Goal: Transaction & Acquisition: Subscribe to service/newsletter

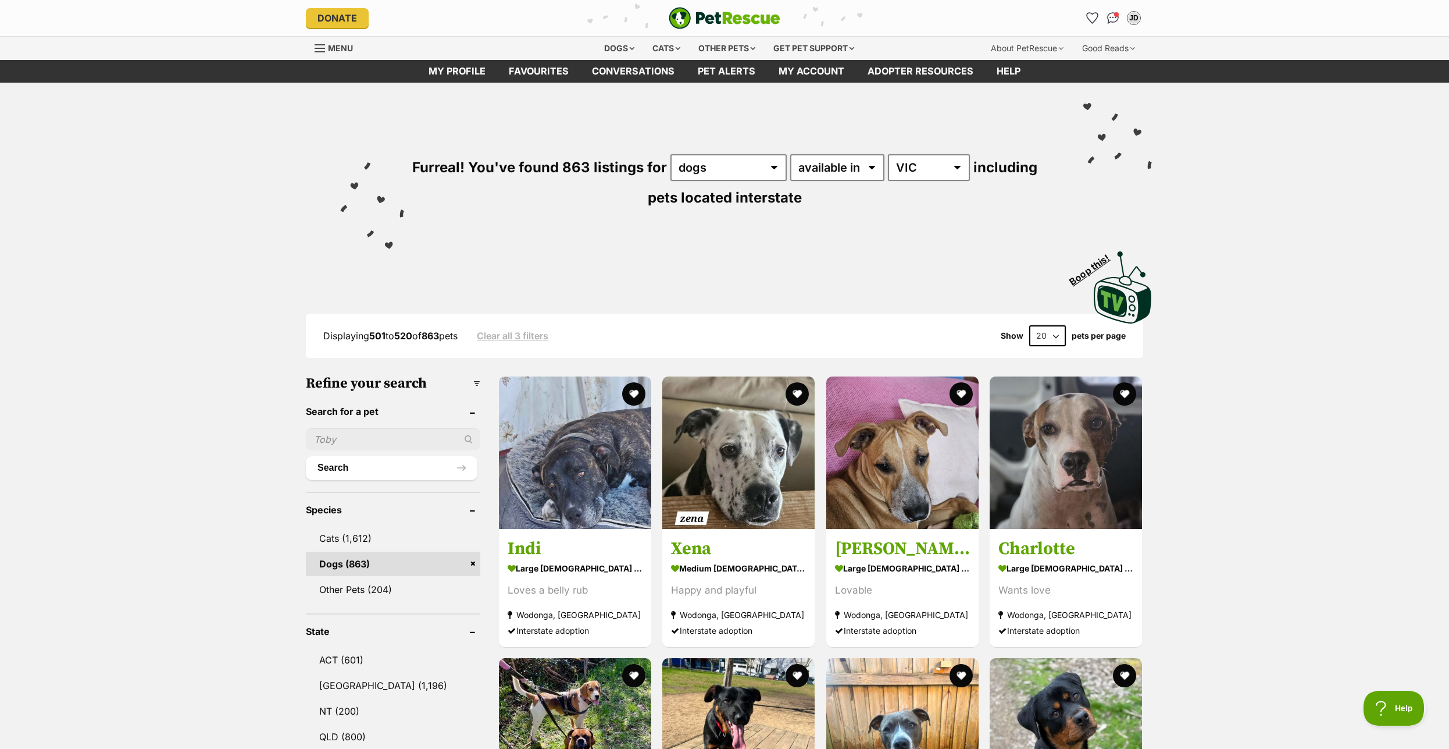
click at [337, 49] on span "Menu" at bounding box center [340, 48] width 25 height 10
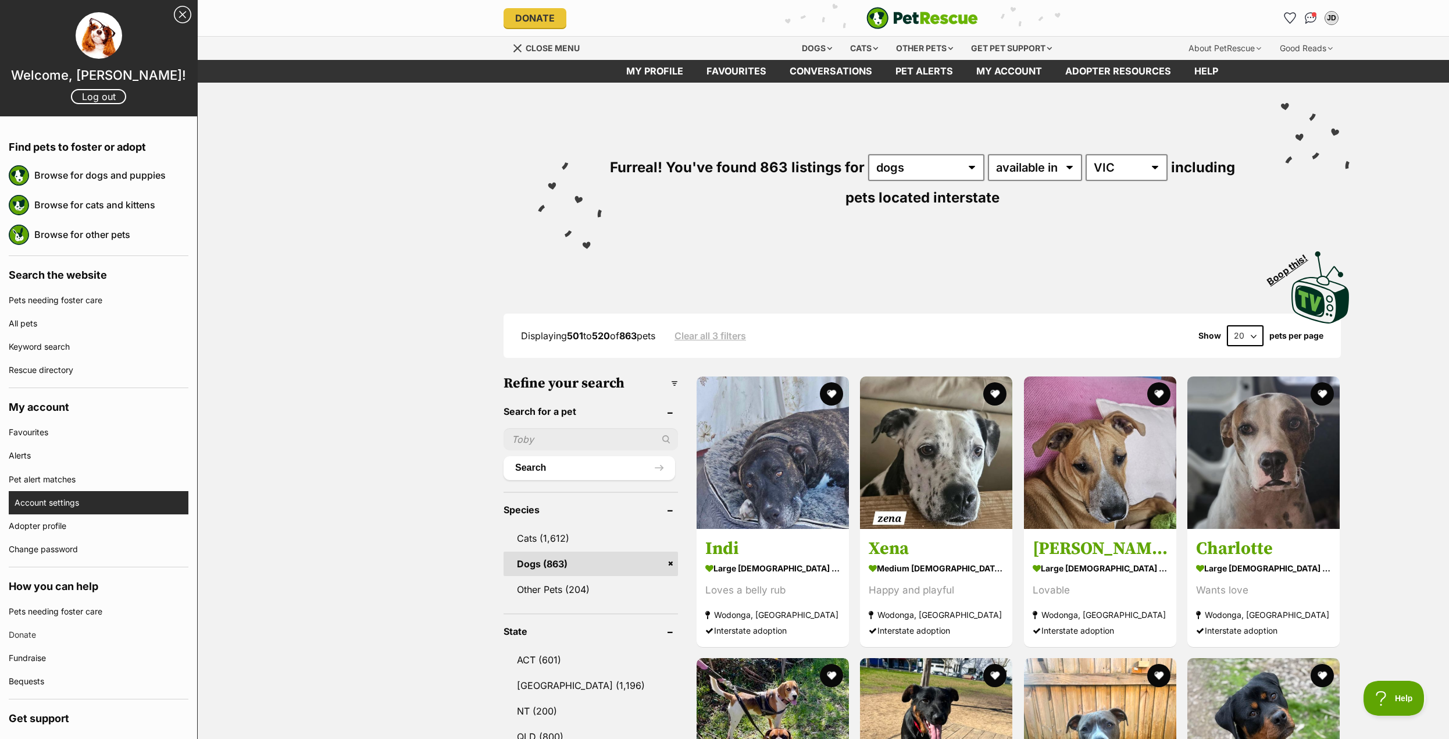
click at [58, 501] on link "Account settings" at bounding box center [102, 502] width 174 height 23
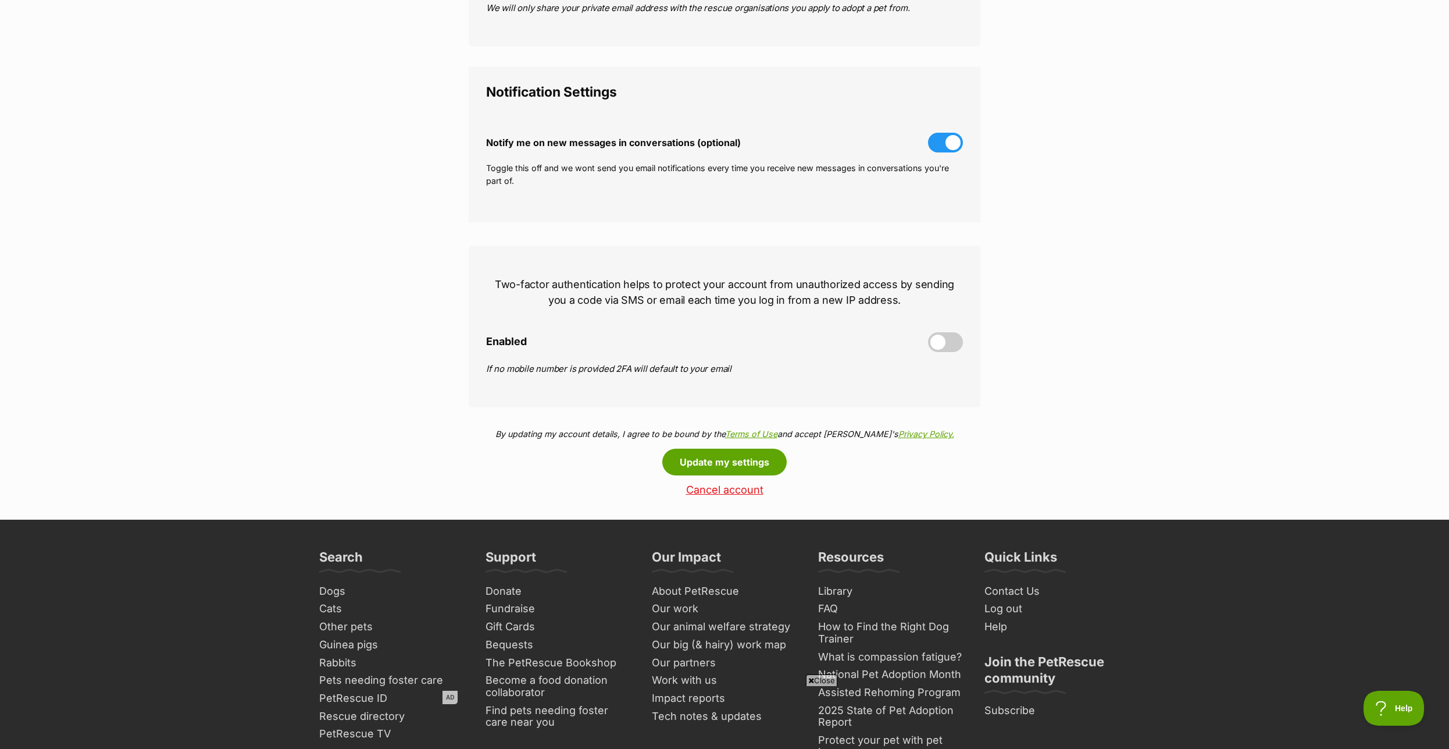
scroll to position [59, 0]
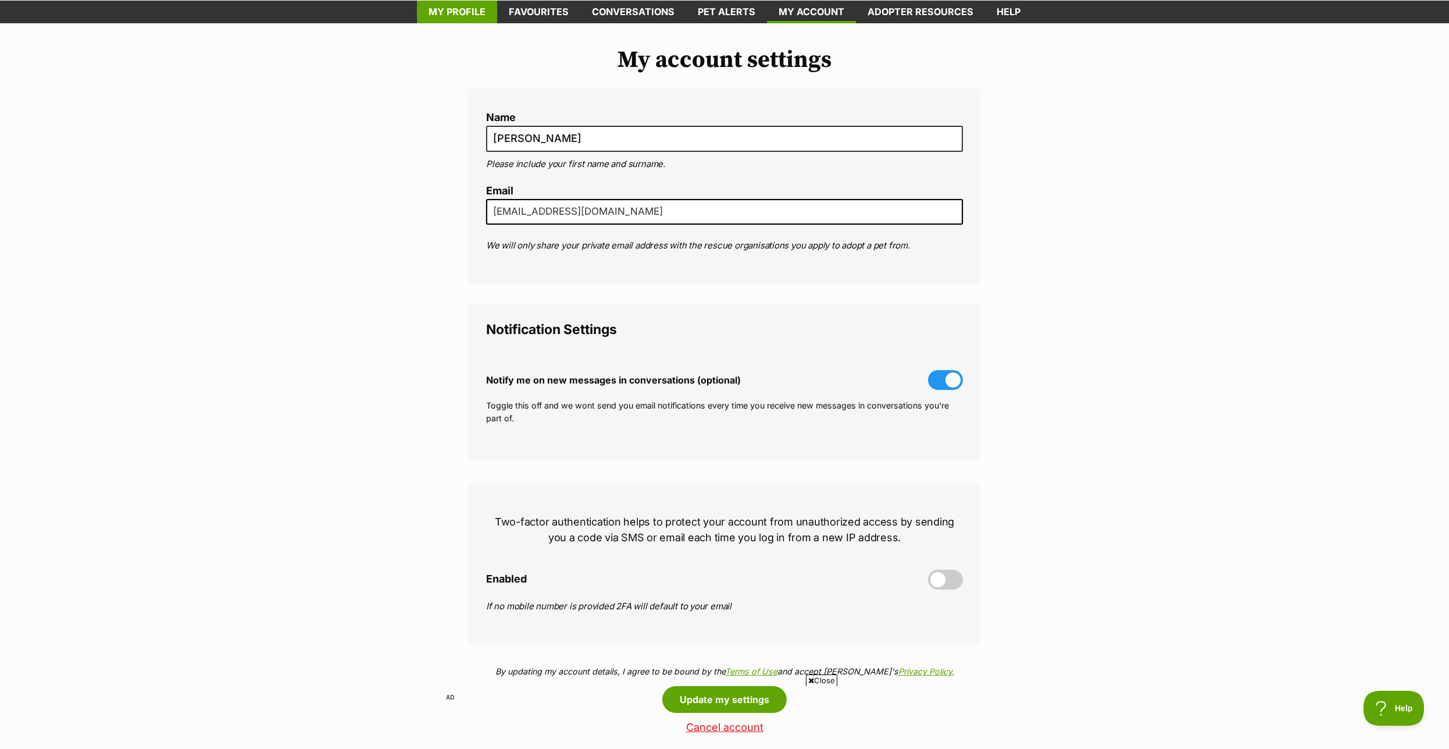
click at [457, 14] on link "My profile" at bounding box center [457, 12] width 80 height 23
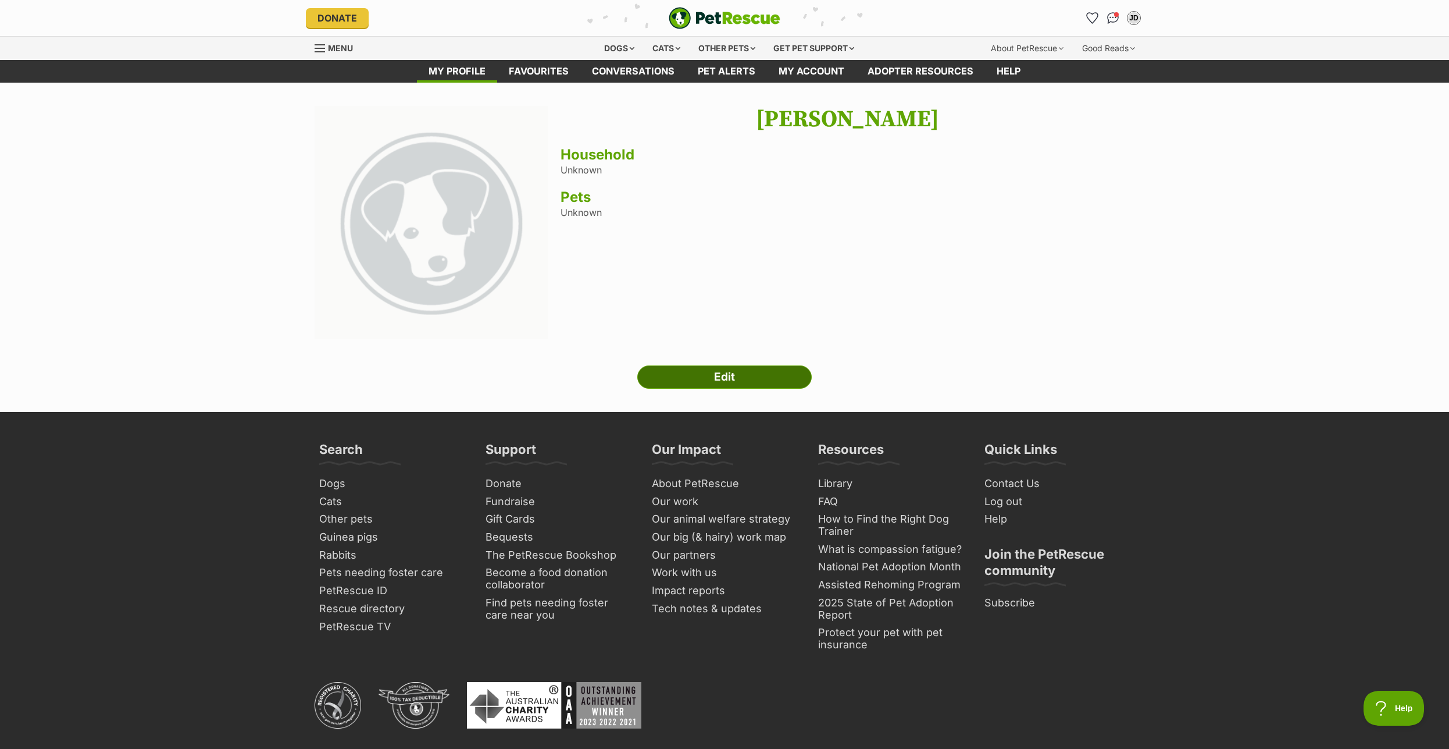
click at [722, 386] on link "Edit" at bounding box center [724, 376] width 174 height 23
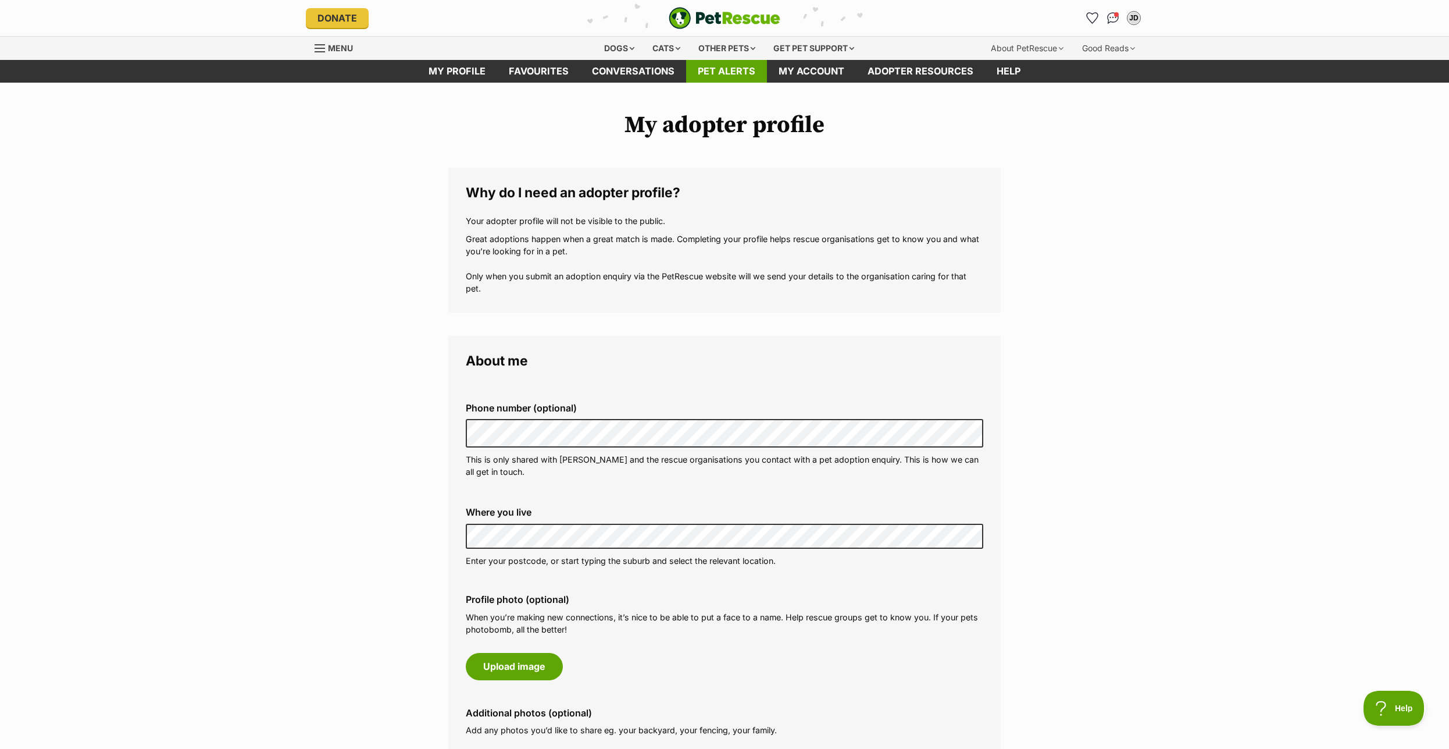
click at [731, 70] on link "Pet alerts" at bounding box center [726, 71] width 81 height 23
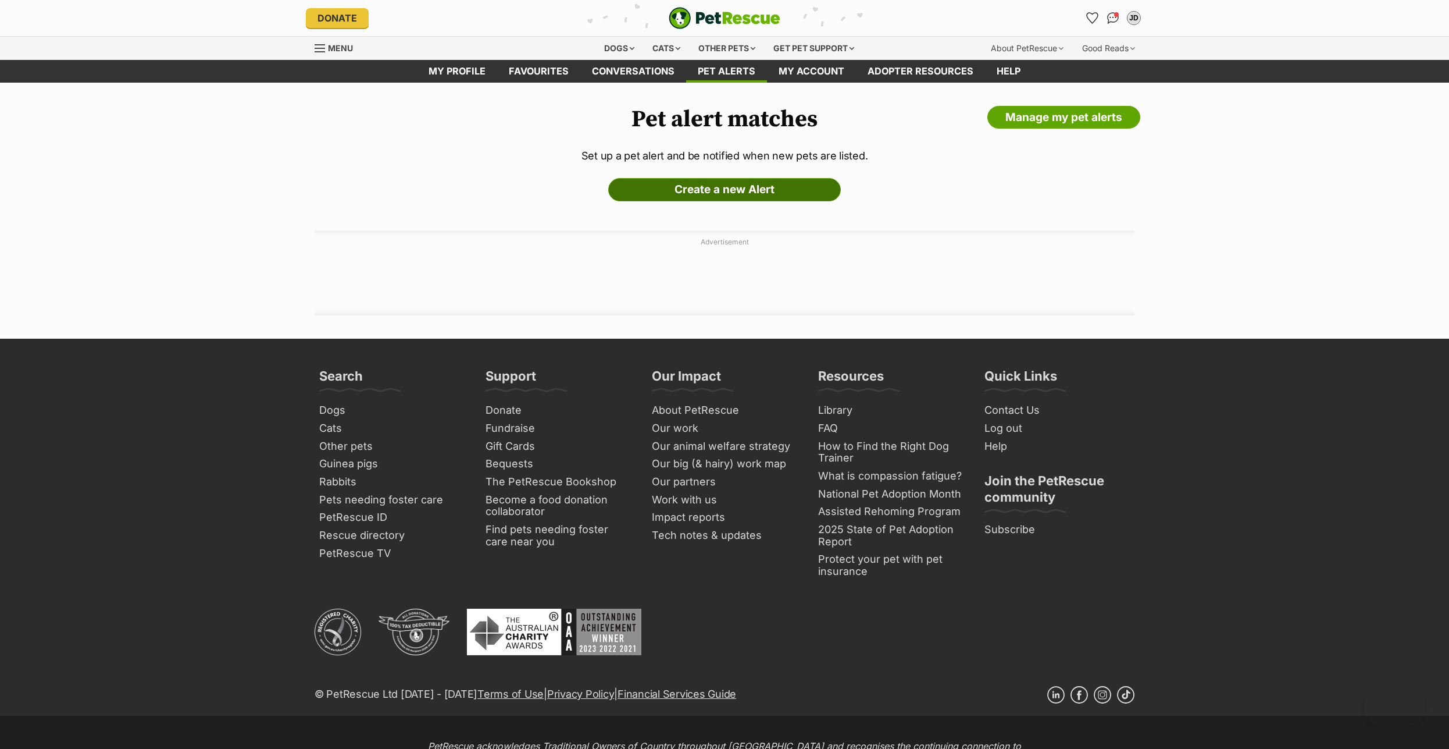
click at [729, 198] on link "Create a new Alert" at bounding box center [724, 189] width 233 height 23
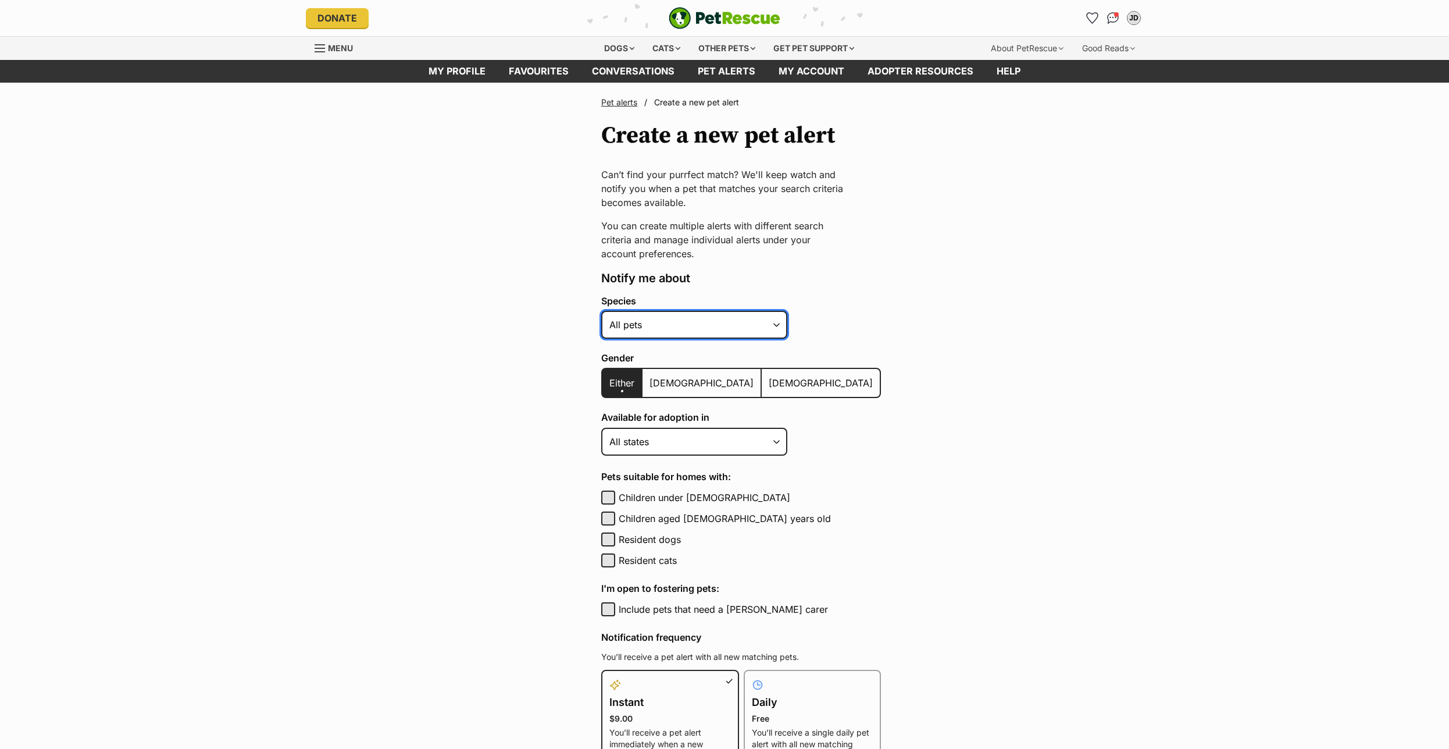
click at [601, 311] on select "Alpaca Bird Cat Chicken Cow Dog Donkey Duck Ferret Fish Goat Goose Guinea Fowl …" at bounding box center [694, 325] width 186 height 28
select select "1"
click option "Dog" at bounding box center [0, 0] width 0 height 0
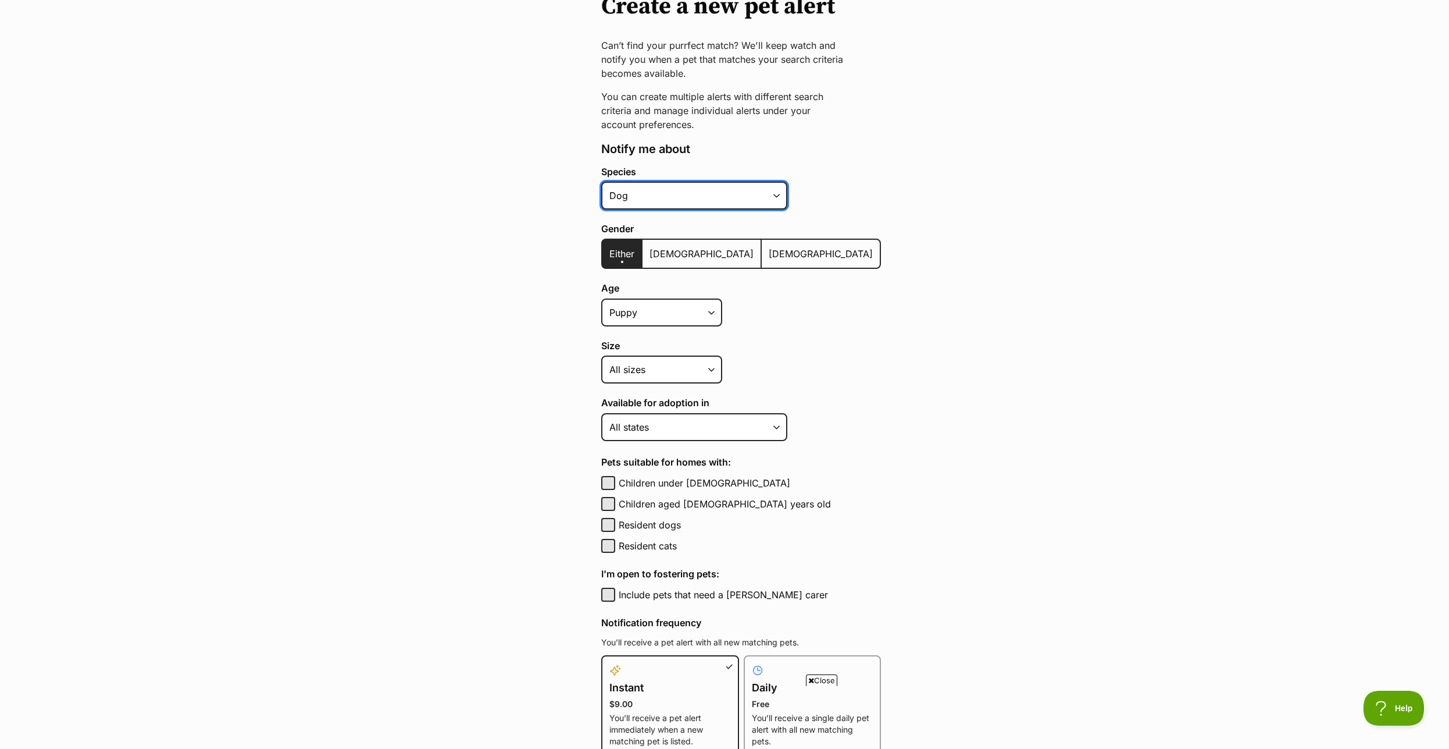
scroll to position [178, 0]
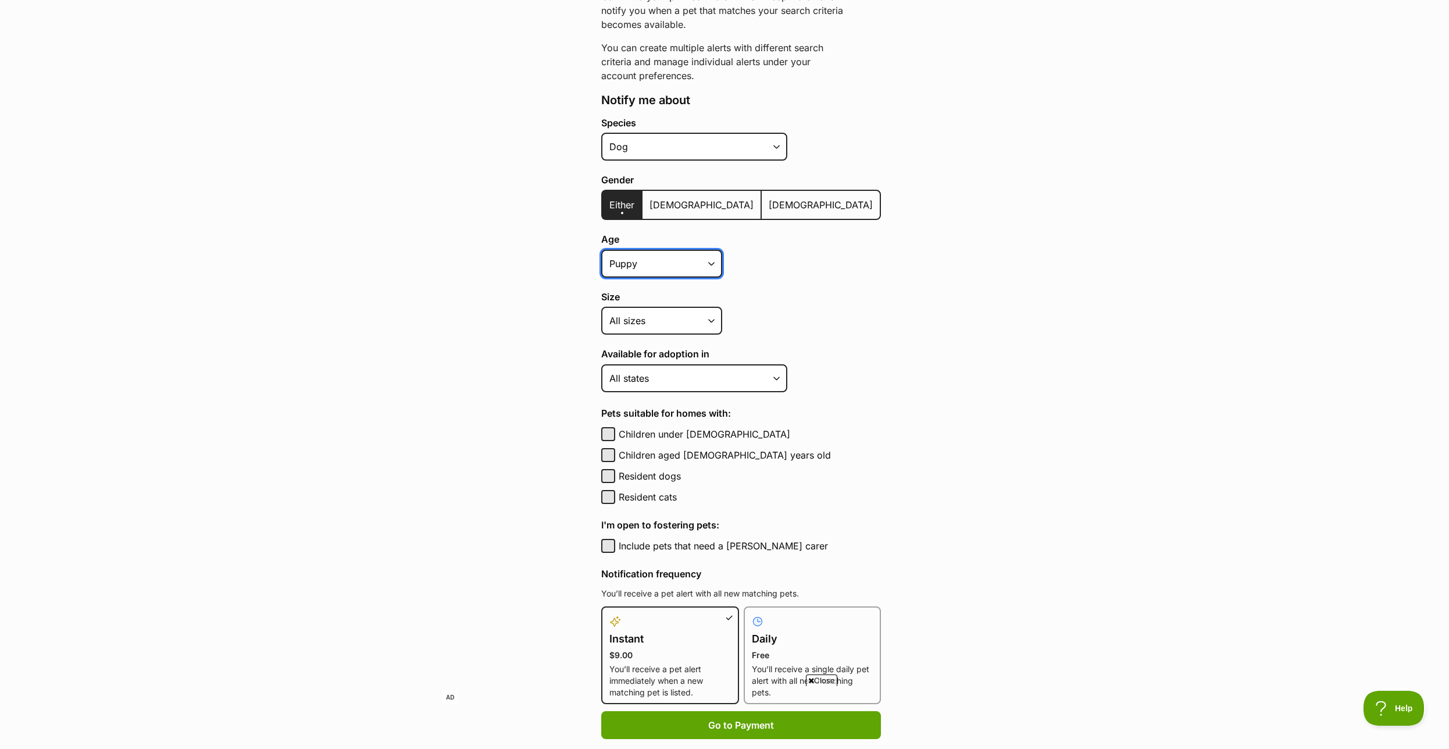
click at [601, 250] on select "Puppy Adult Senior All ages" at bounding box center [661, 264] width 121 height 28
select select
click option "All ages" at bounding box center [0, 0] width 0 height 0
click at [601, 307] on select "Small Medium Large All sizes" at bounding box center [661, 321] width 121 height 28
click option "All sizes" at bounding box center [0, 0] width 0 height 0
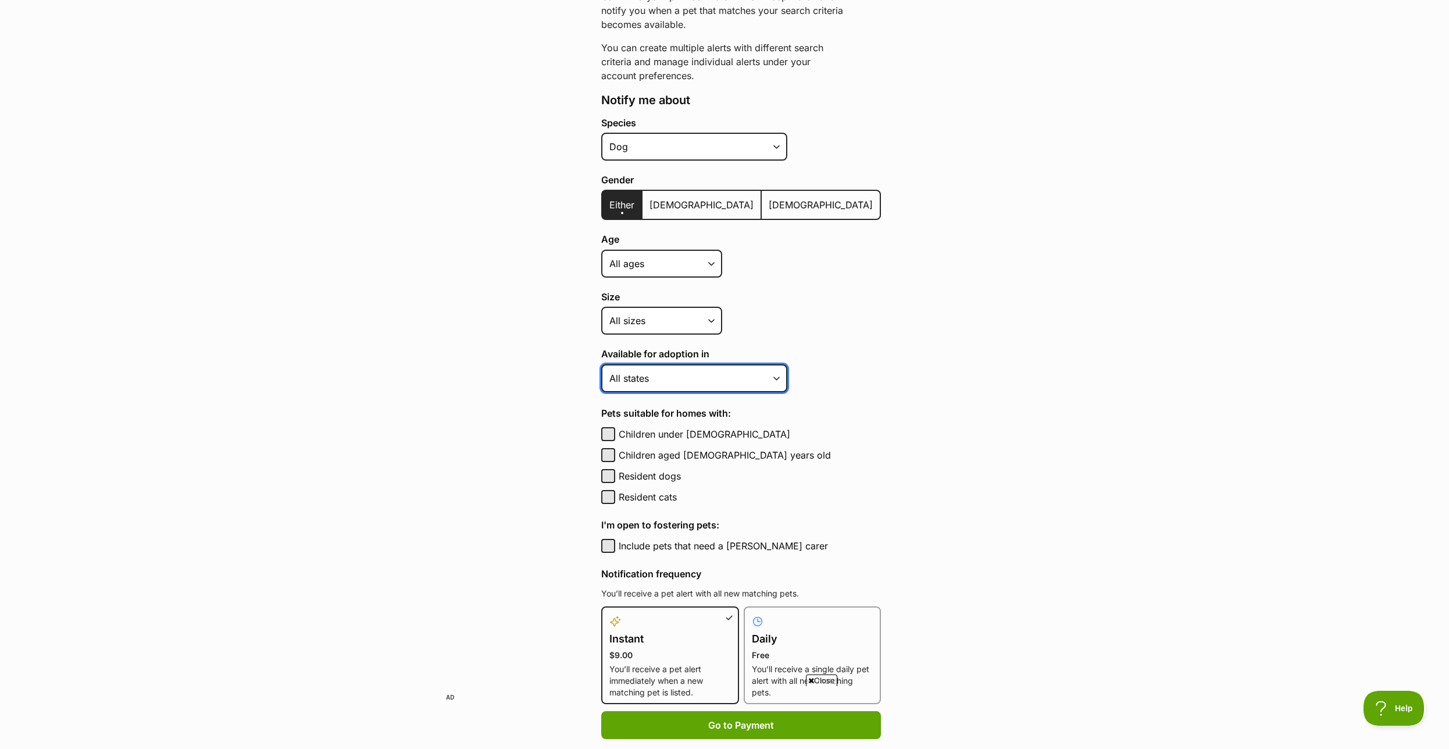
click at [601, 364] on select "Australian Capital Territory New South Wales Northern Territory Queensland Sout…" at bounding box center [694, 378] width 186 height 28
select select "2"
click option "Victoria" at bounding box center [0, 0] width 0 height 0
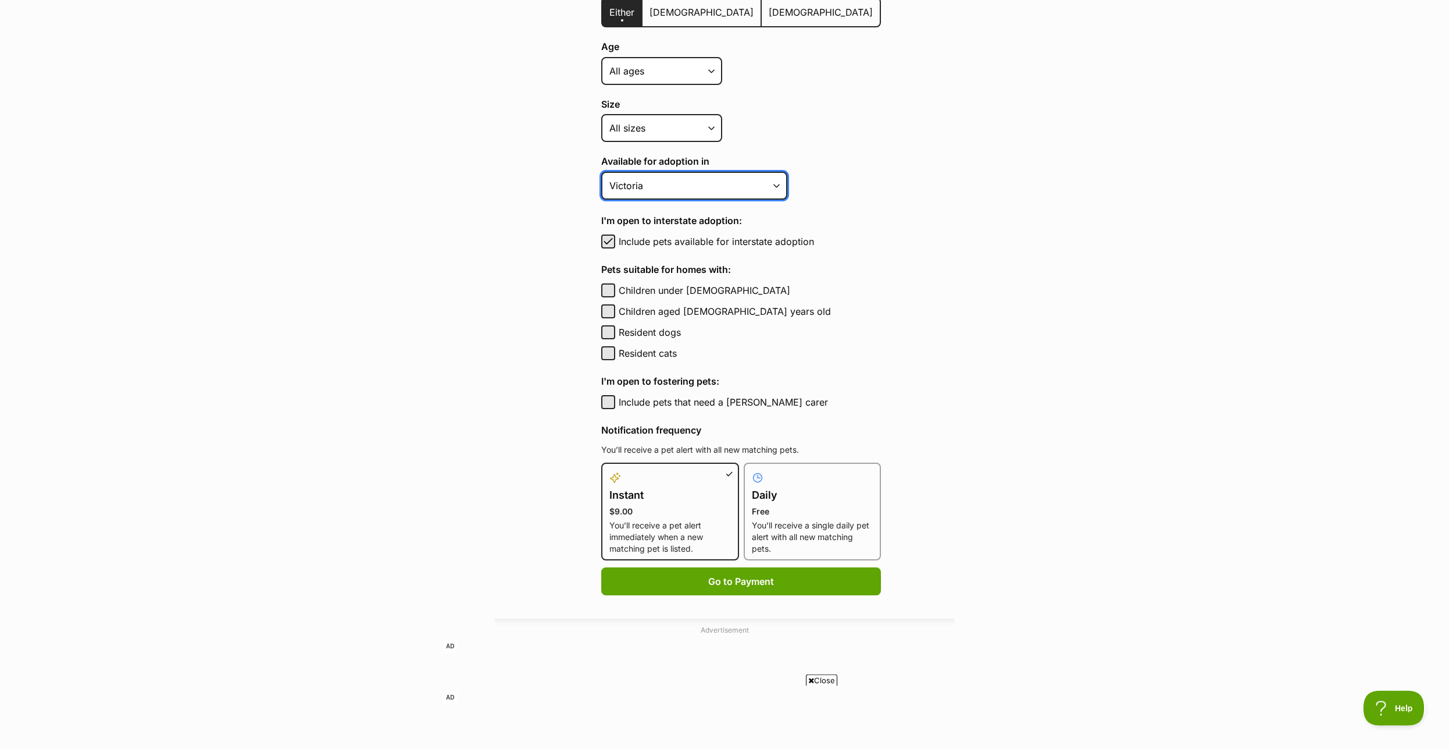
scroll to position [415, 0]
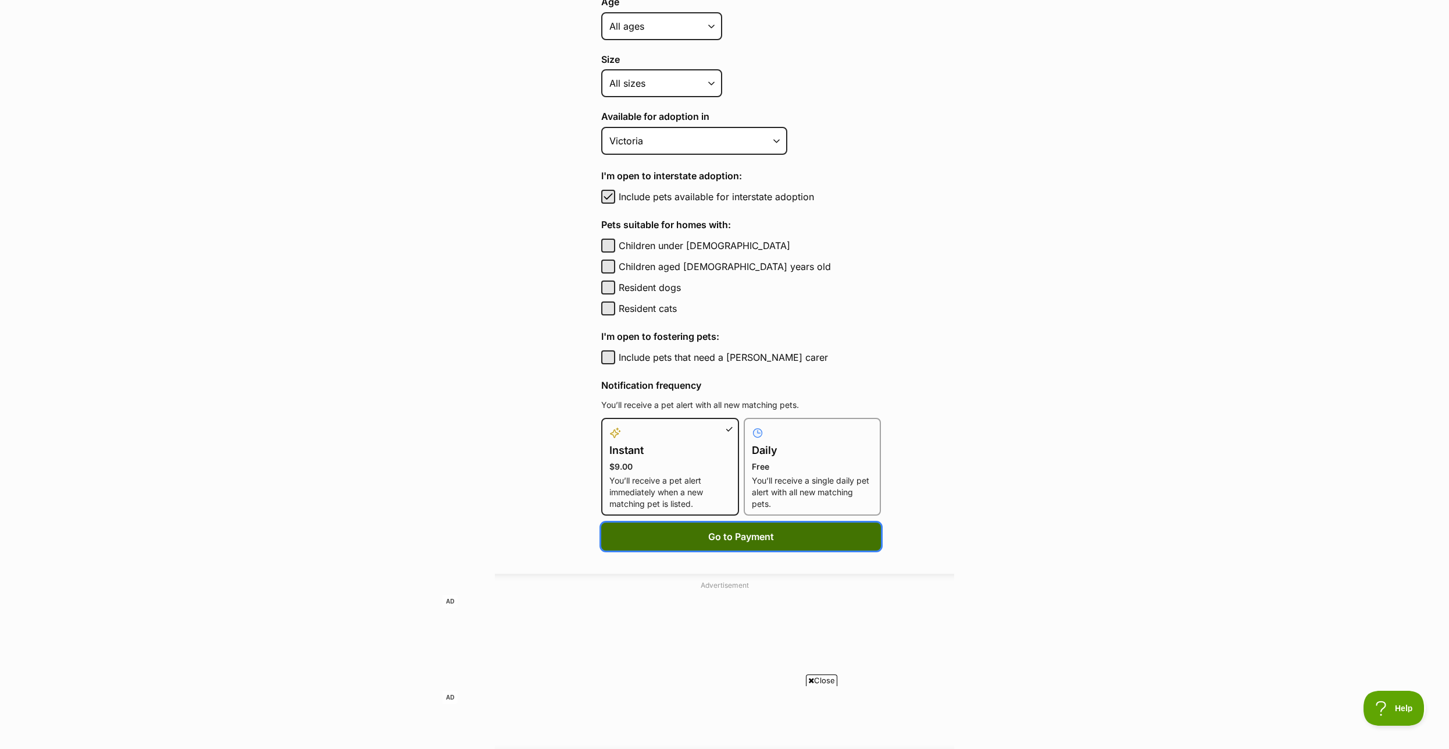
click at [728, 543] on span "Go to Payment" at bounding box center [741, 536] width 66 height 14
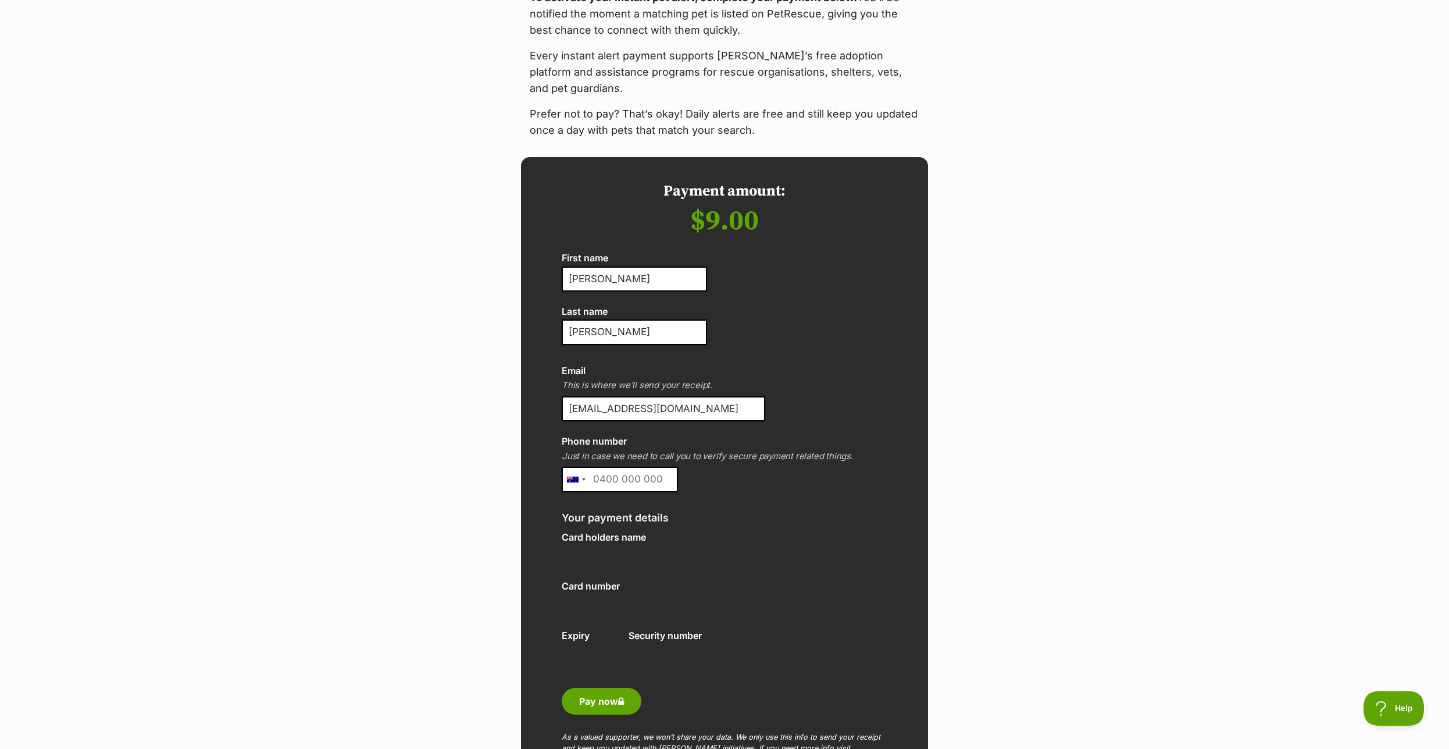
scroll to position [119, 0]
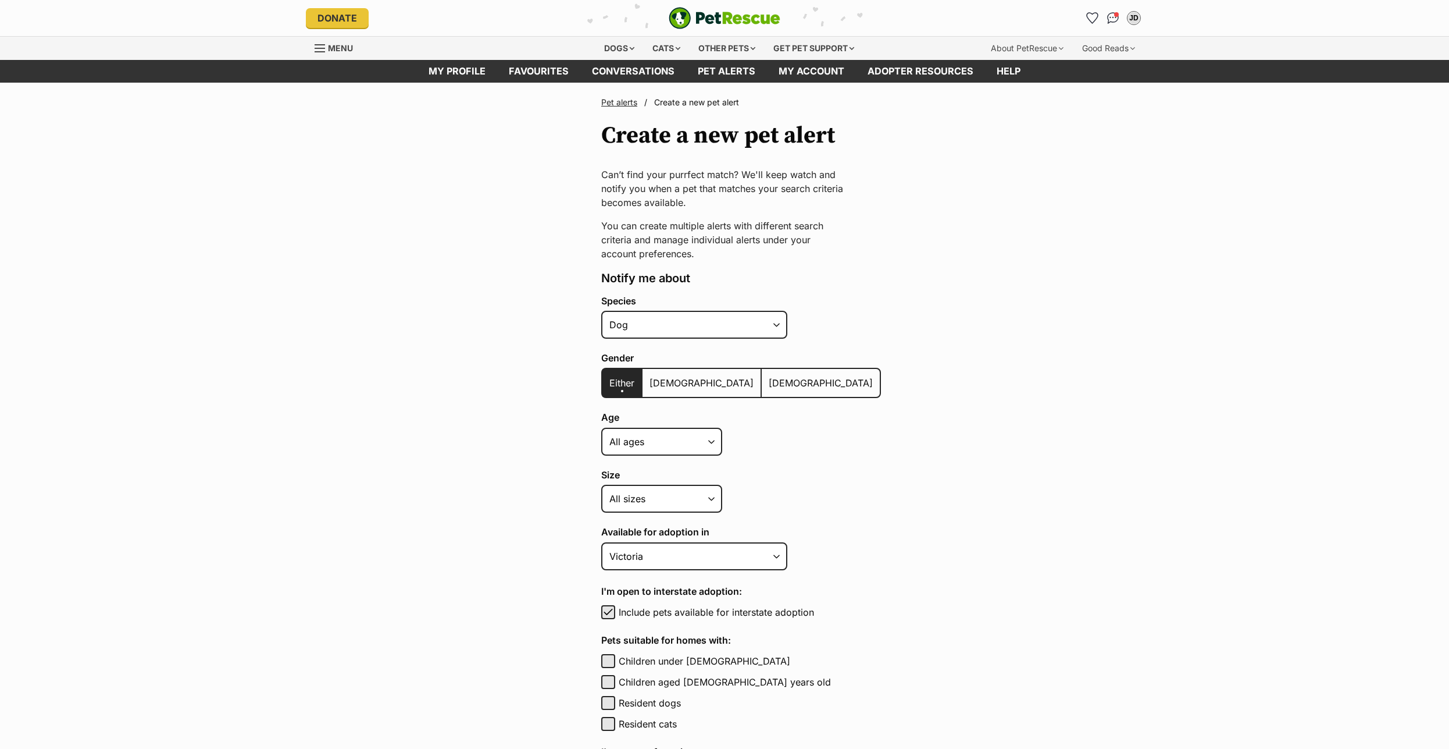
select select "1"
select select "2"
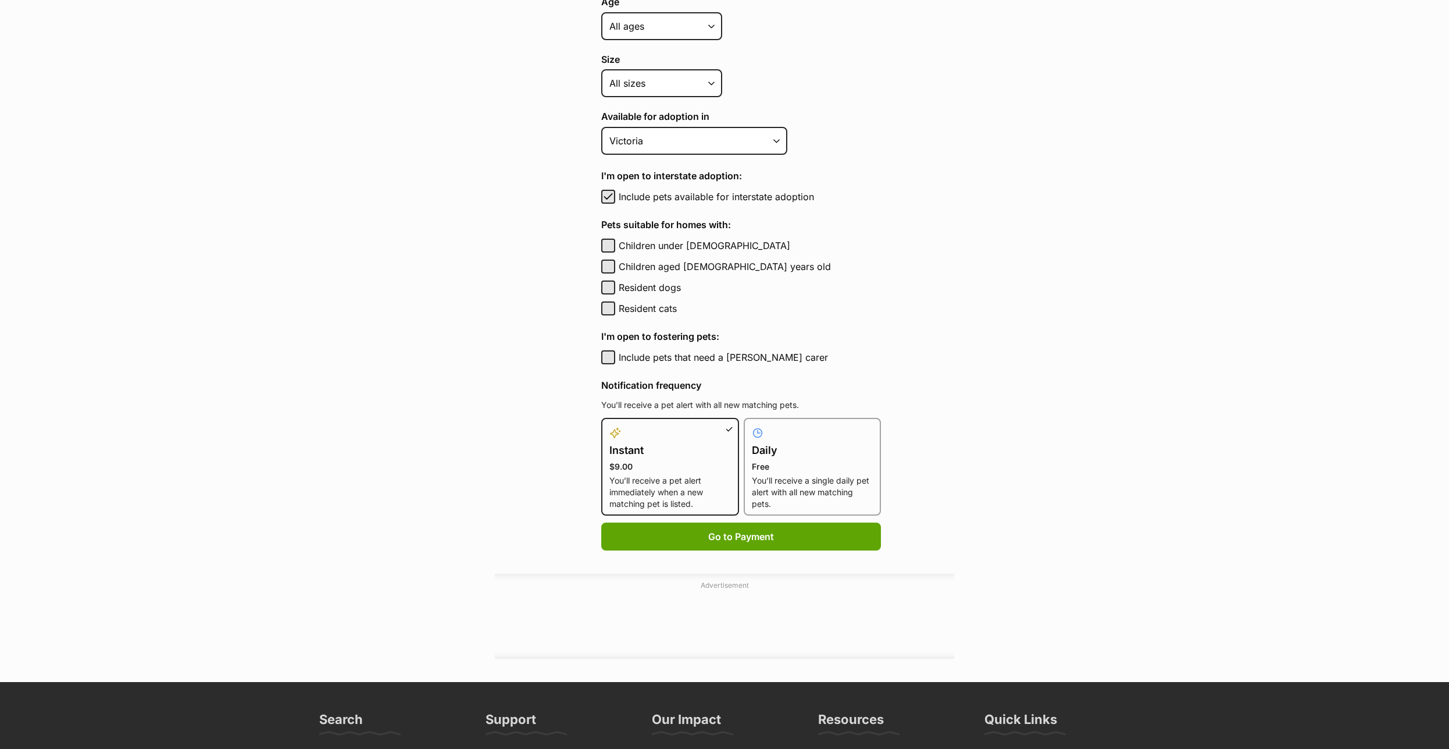
scroll to position [415, 0]
click at [784, 457] on h4 "Daily" at bounding box center [813, 450] width 122 height 16
click at [751, 425] on input "Daily Free You’ll receive a single daily pet alert with all new matching pets." at bounding box center [751, 425] width 1 height 1
radio input "true"
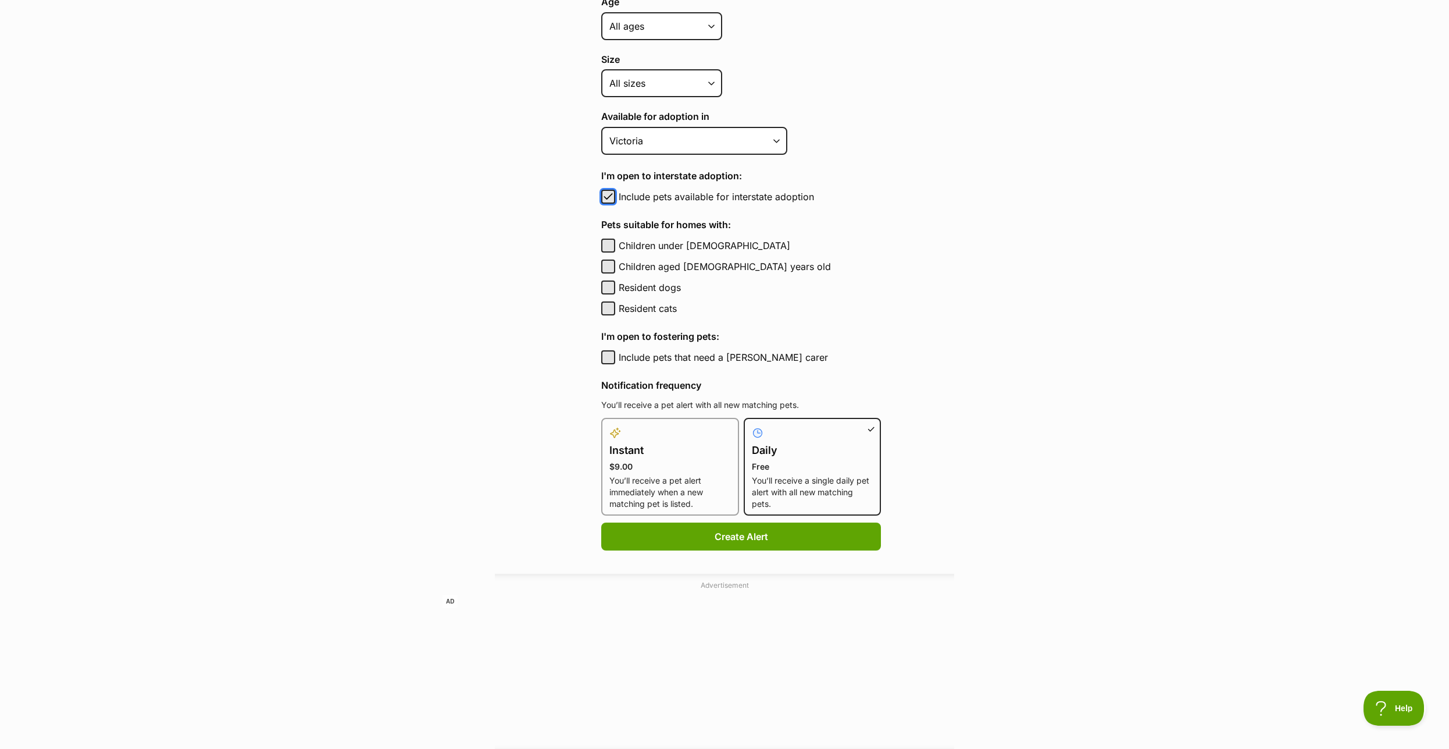
click at [605, 204] on span "button" at bounding box center [609, 197] width 12 height 14
checkbox input "false"
click at [732, 540] on button "Create Alert" at bounding box center [741, 536] width 280 height 28
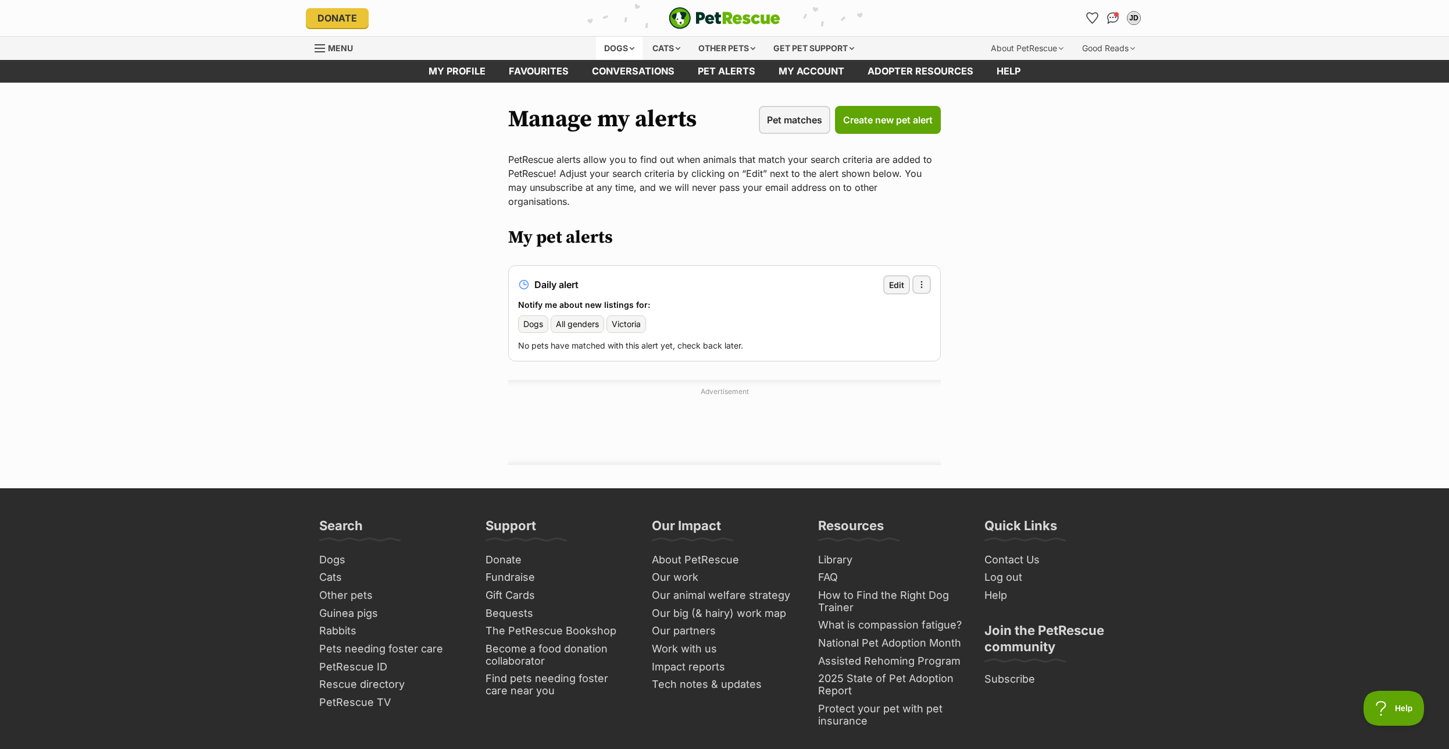
click at [623, 46] on div "Dogs" at bounding box center [619, 48] width 47 height 23
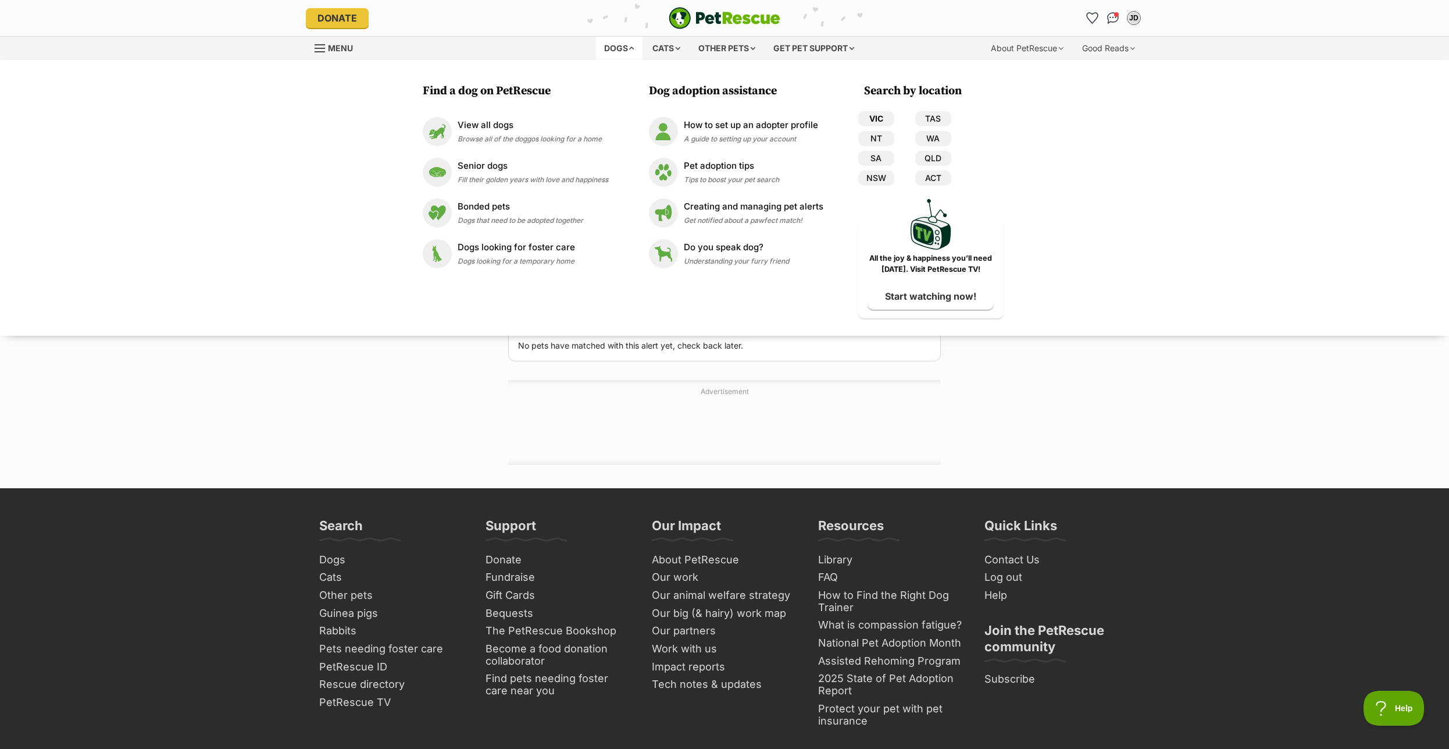
click at [876, 119] on link "VIC" at bounding box center [876, 118] width 36 height 15
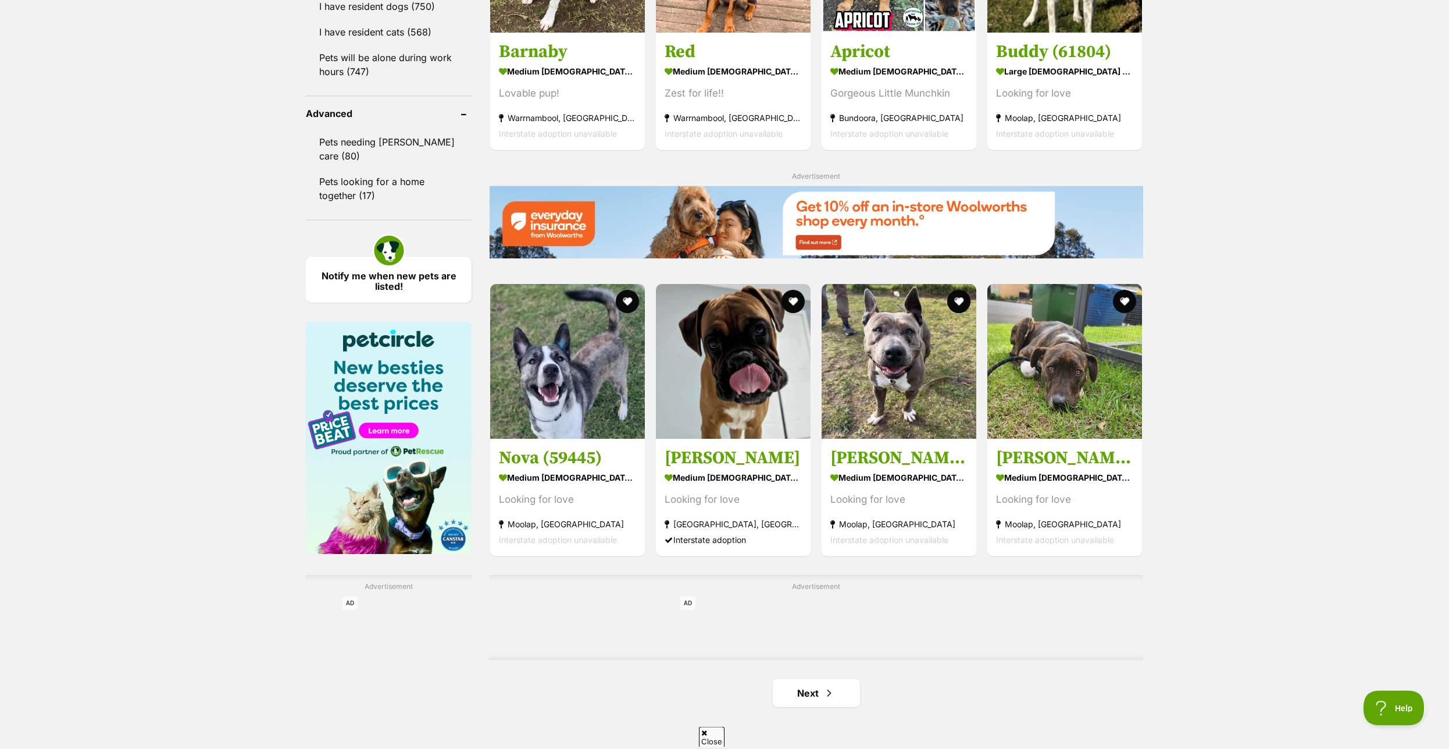
scroll to position [1483, 0]
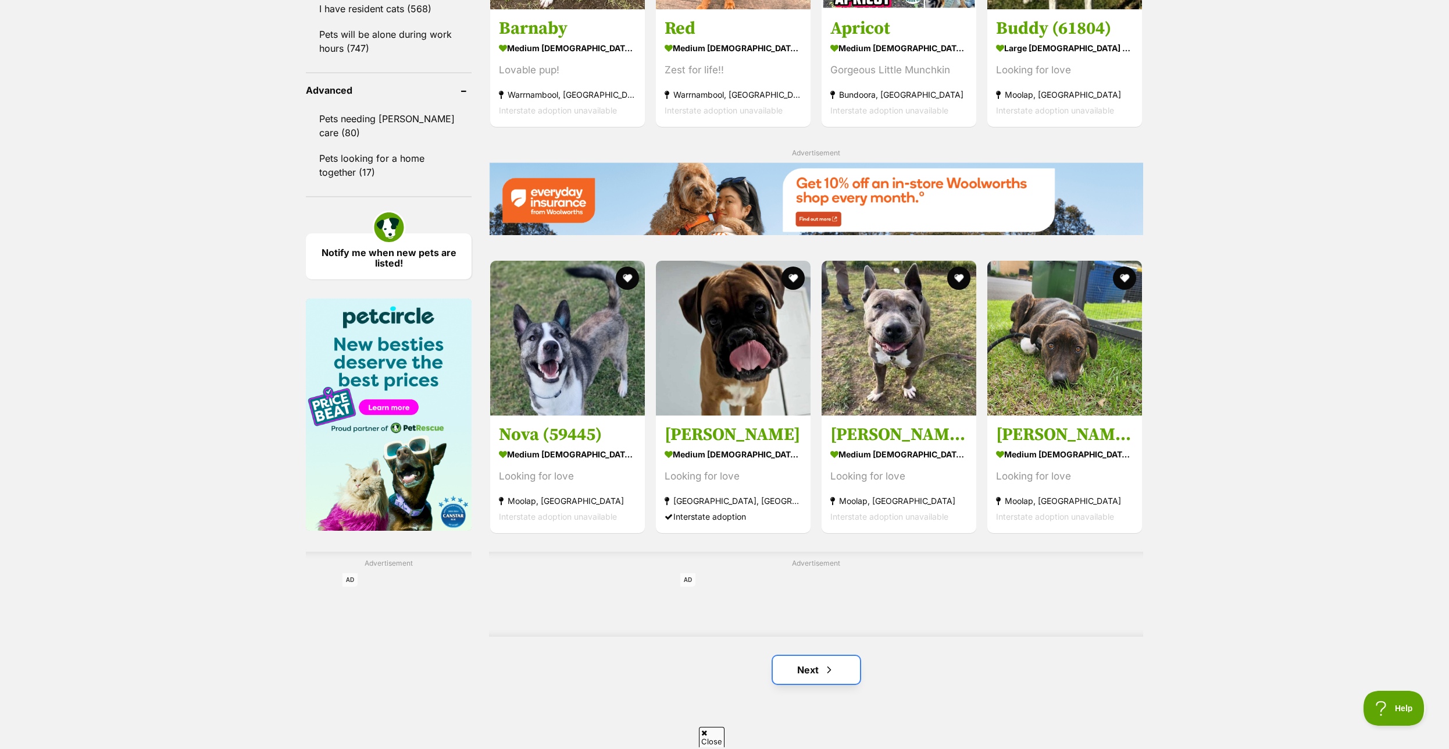
click at [799, 683] on link "Next" at bounding box center [816, 669] width 87 height 28
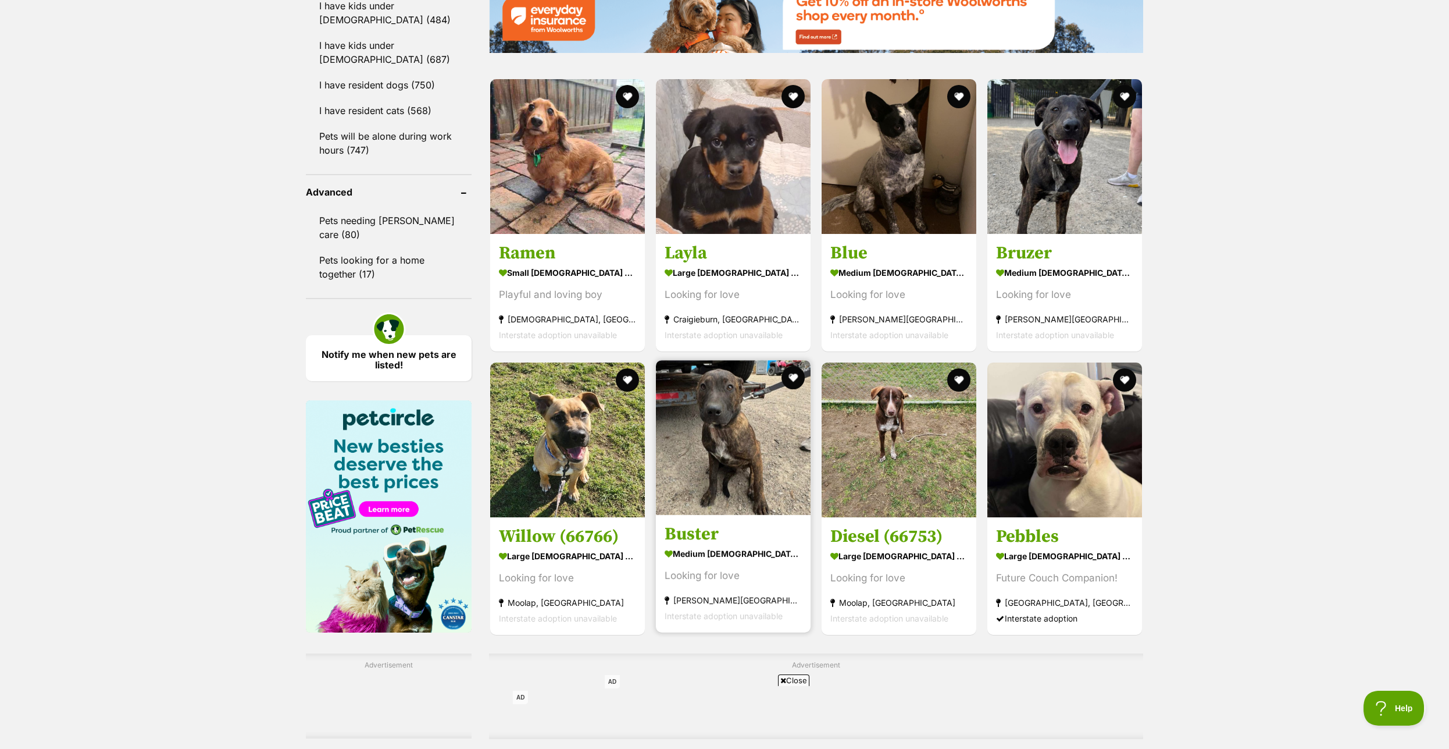
scroll to position [1483, 0]
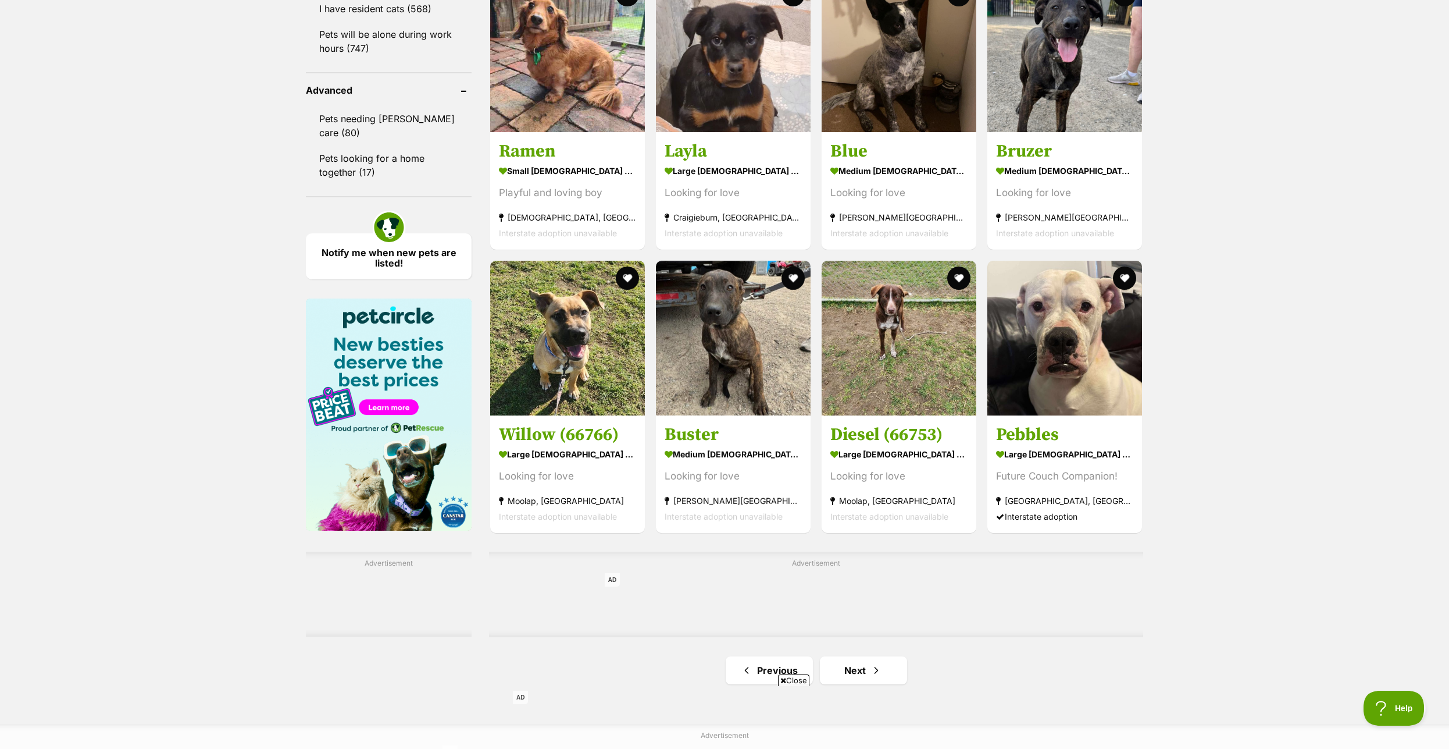
click at [835, 685] on div "Close AD" at bounding box center [724, 717] width 423 height 64
click at [858, 683] on link "Next" at bounding box center [863, 670] width 87 height 28
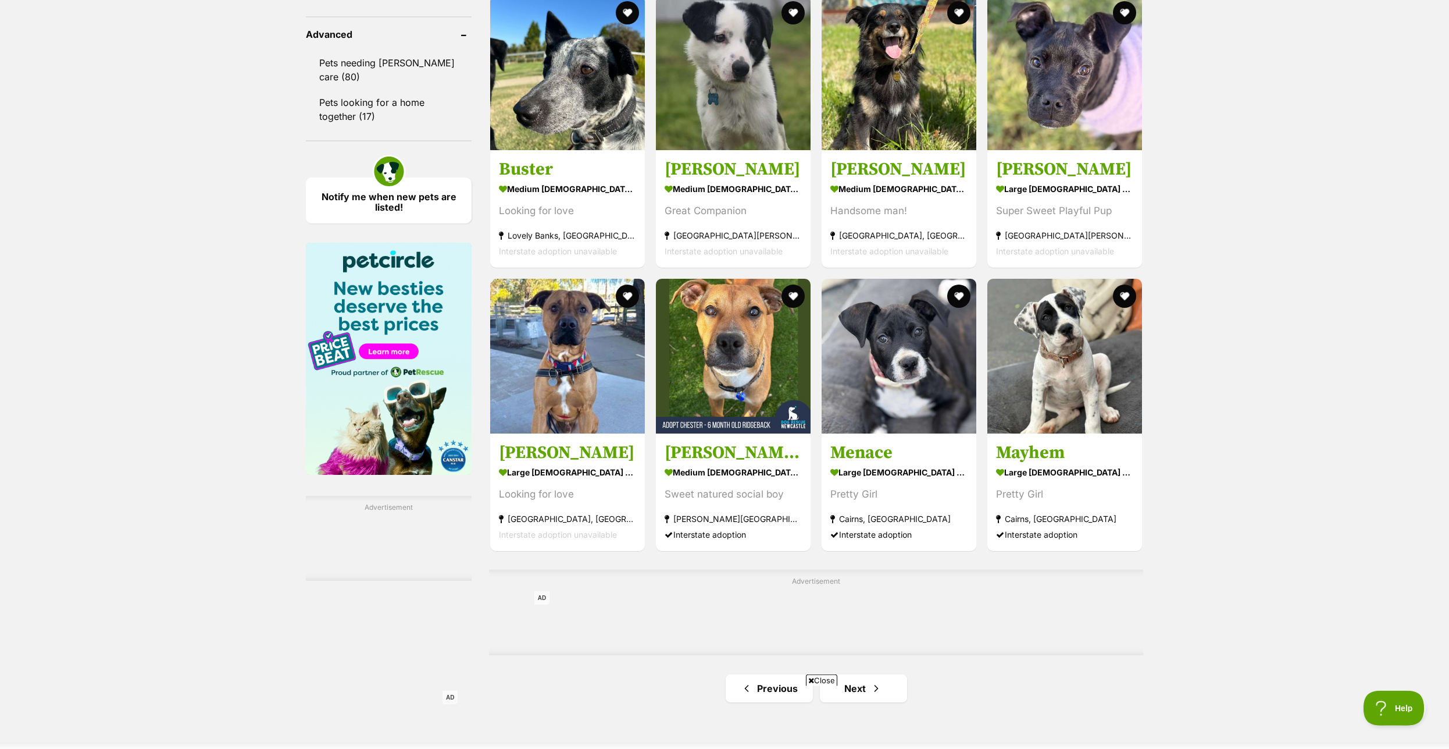
scroll to position [1661, 0]
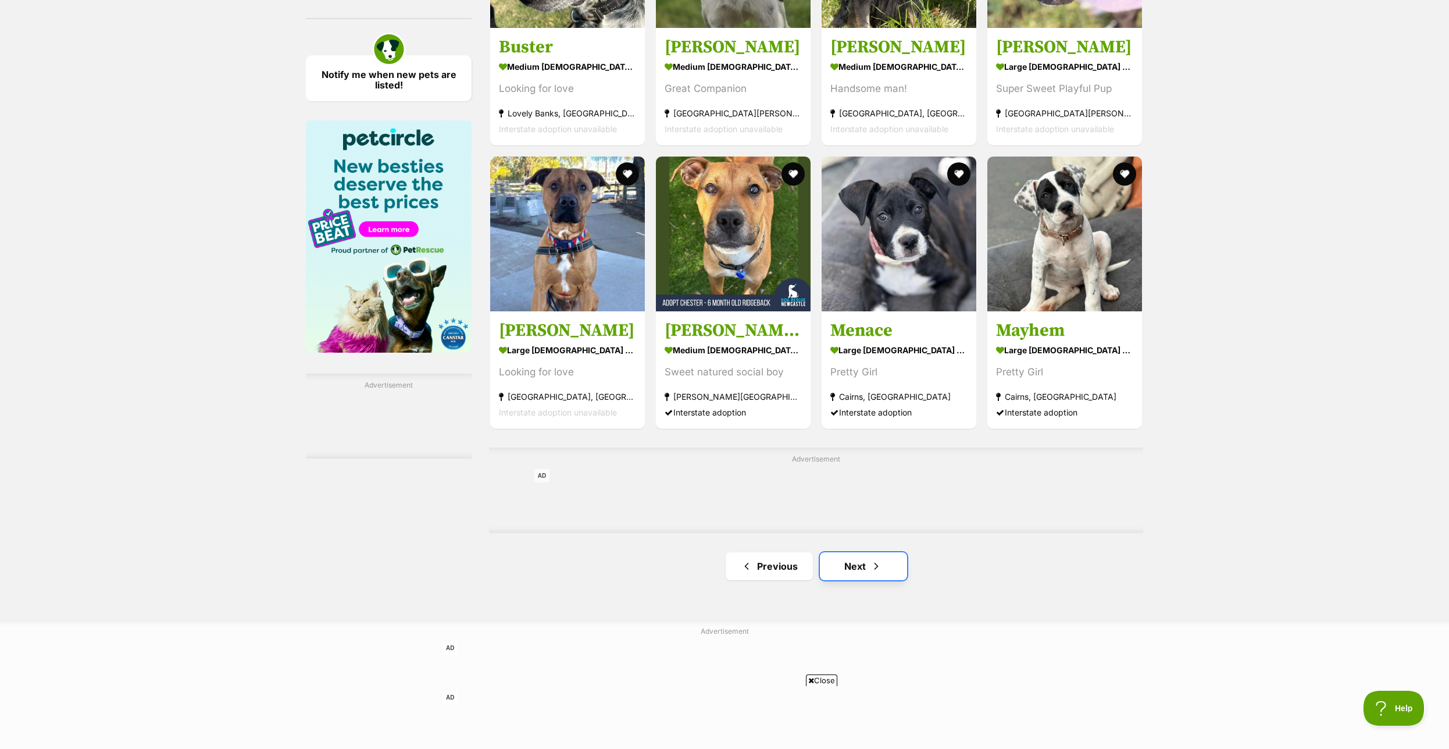
click at [864, 579] on link "Next" at bounding box center [863, 566] width 87 height 28
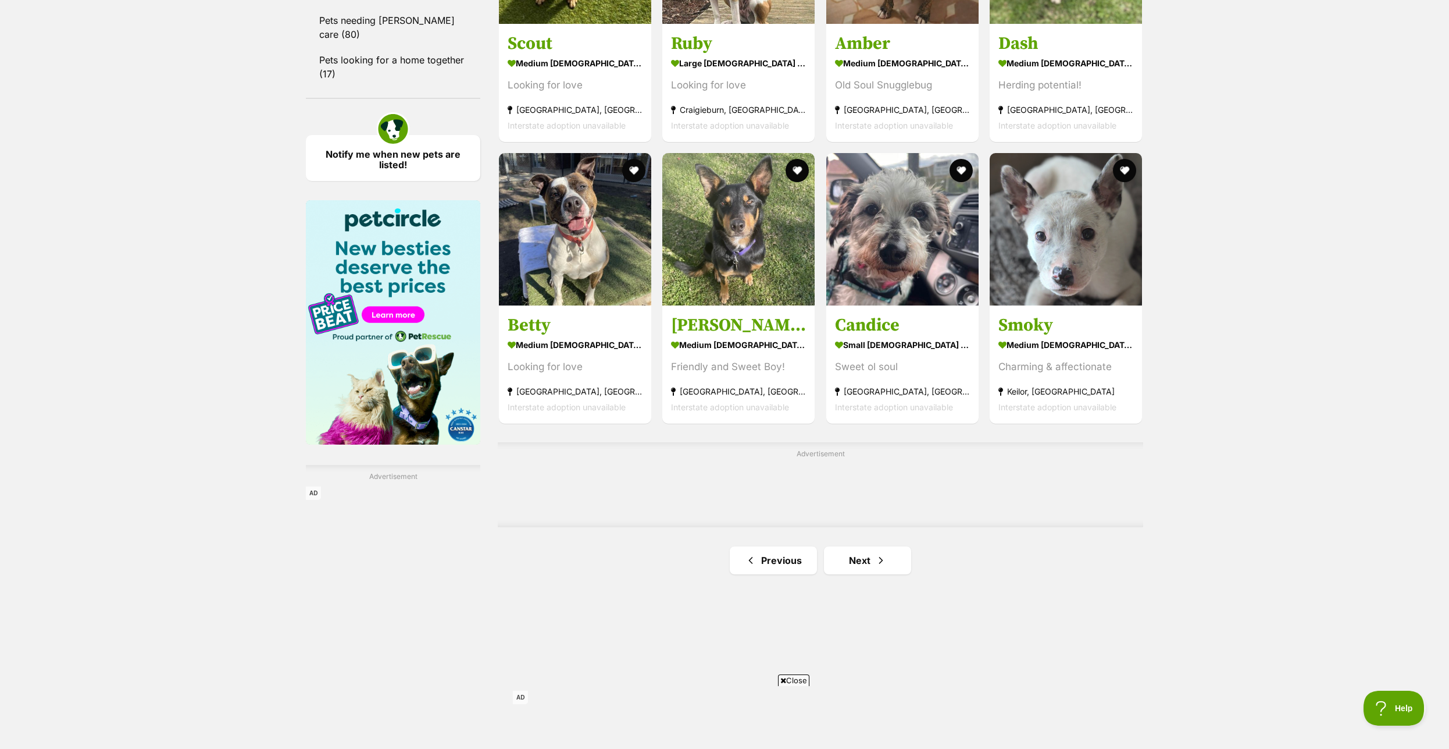
scroll to position [1602, 0]
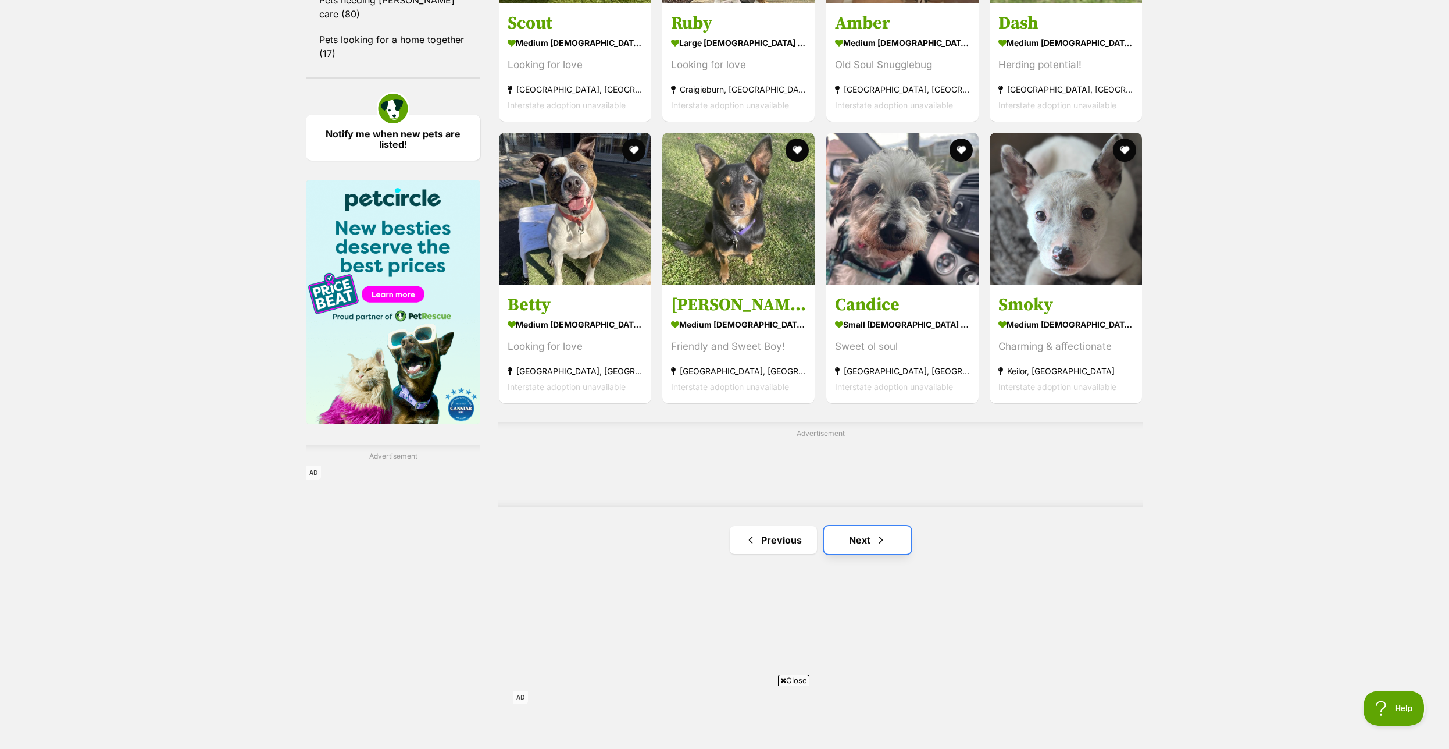
click at [856, 550] on link "Next" at bounding box center [867, 540] width 87 height 28
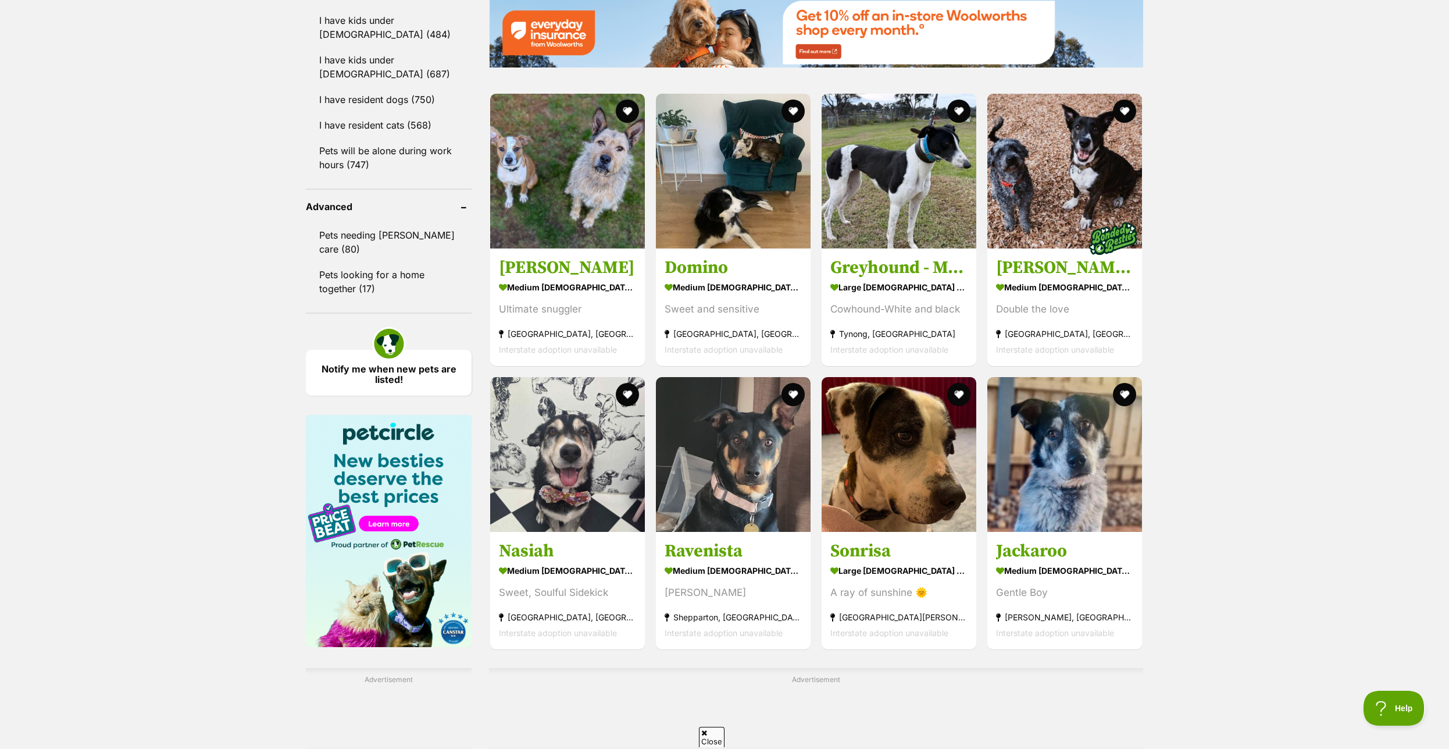
scroll to position [1542, 0]
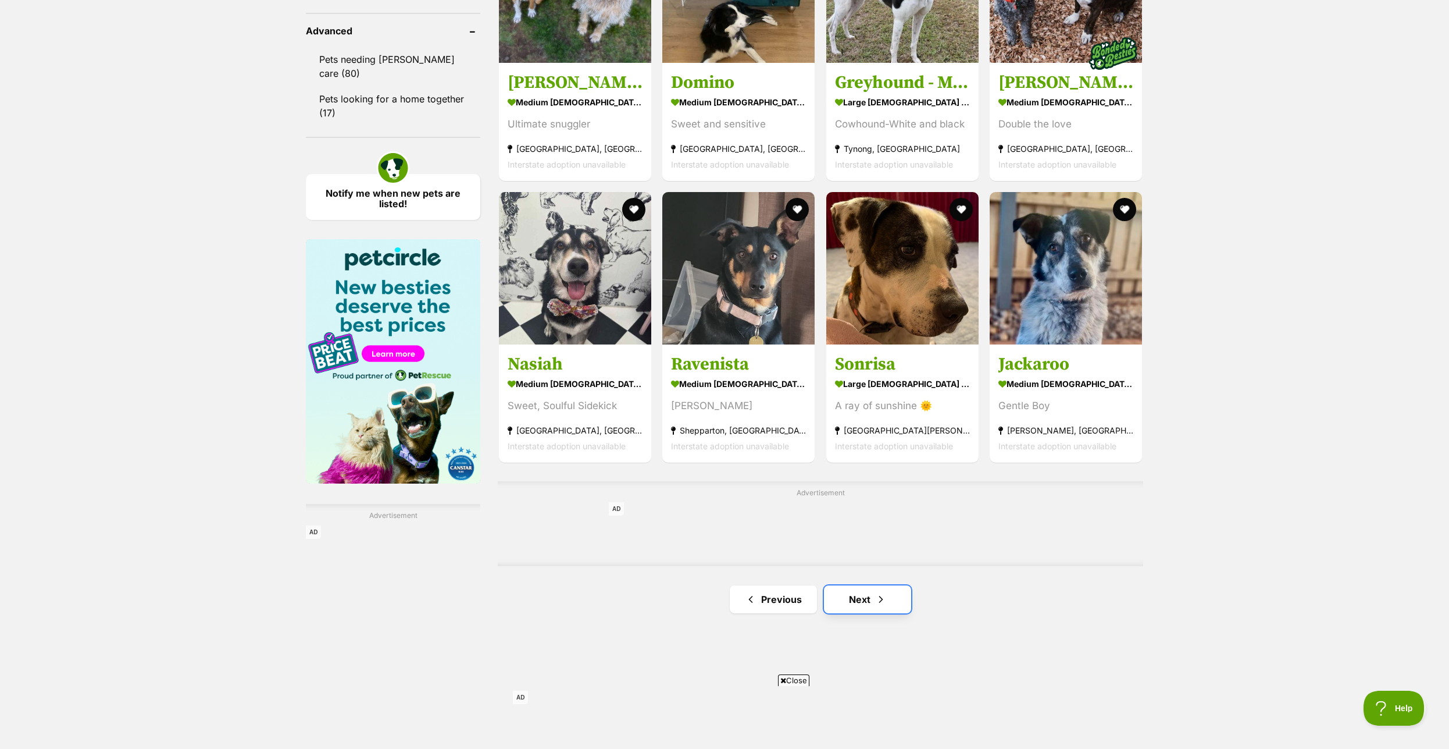
click at [849, 613] on link "Next" at bounding box center [867, 599] width 87 height 28
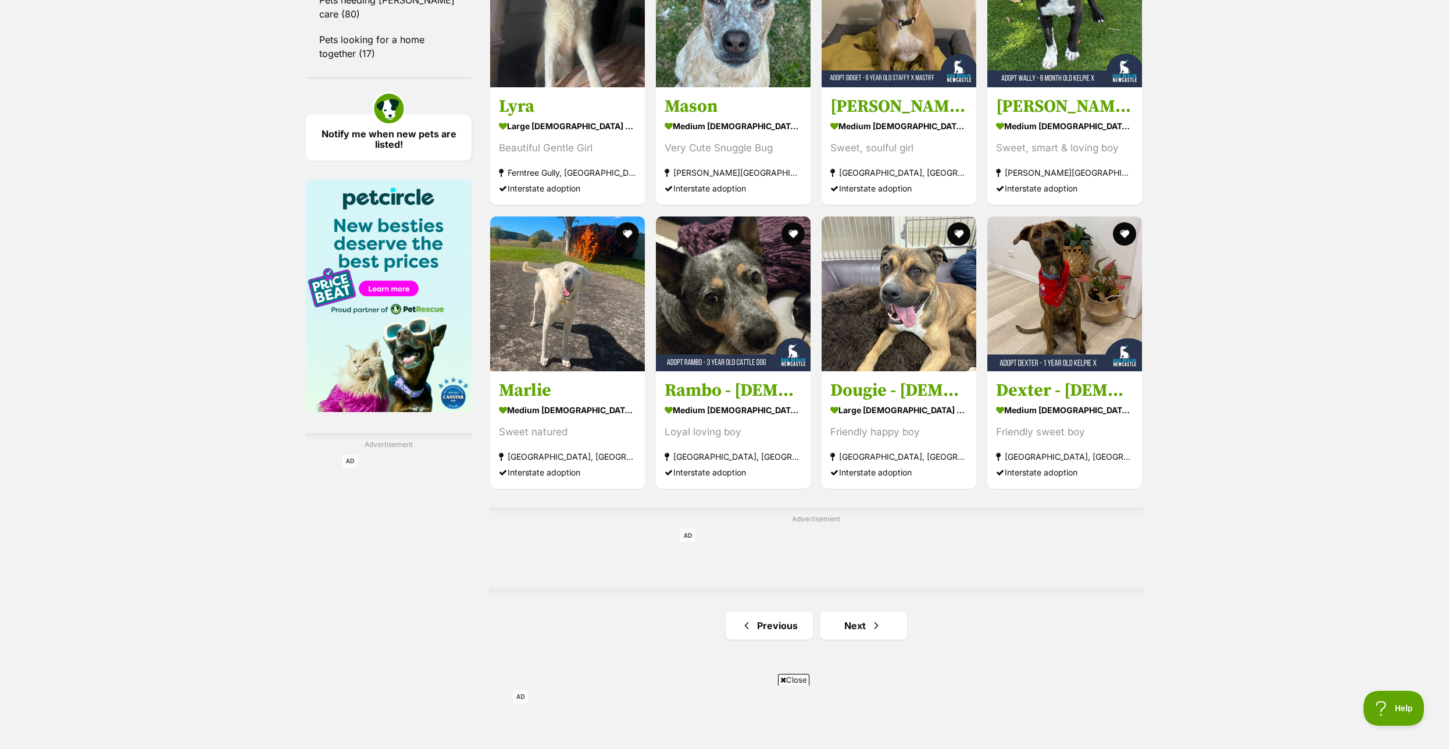
scroll to position [1661, 0]
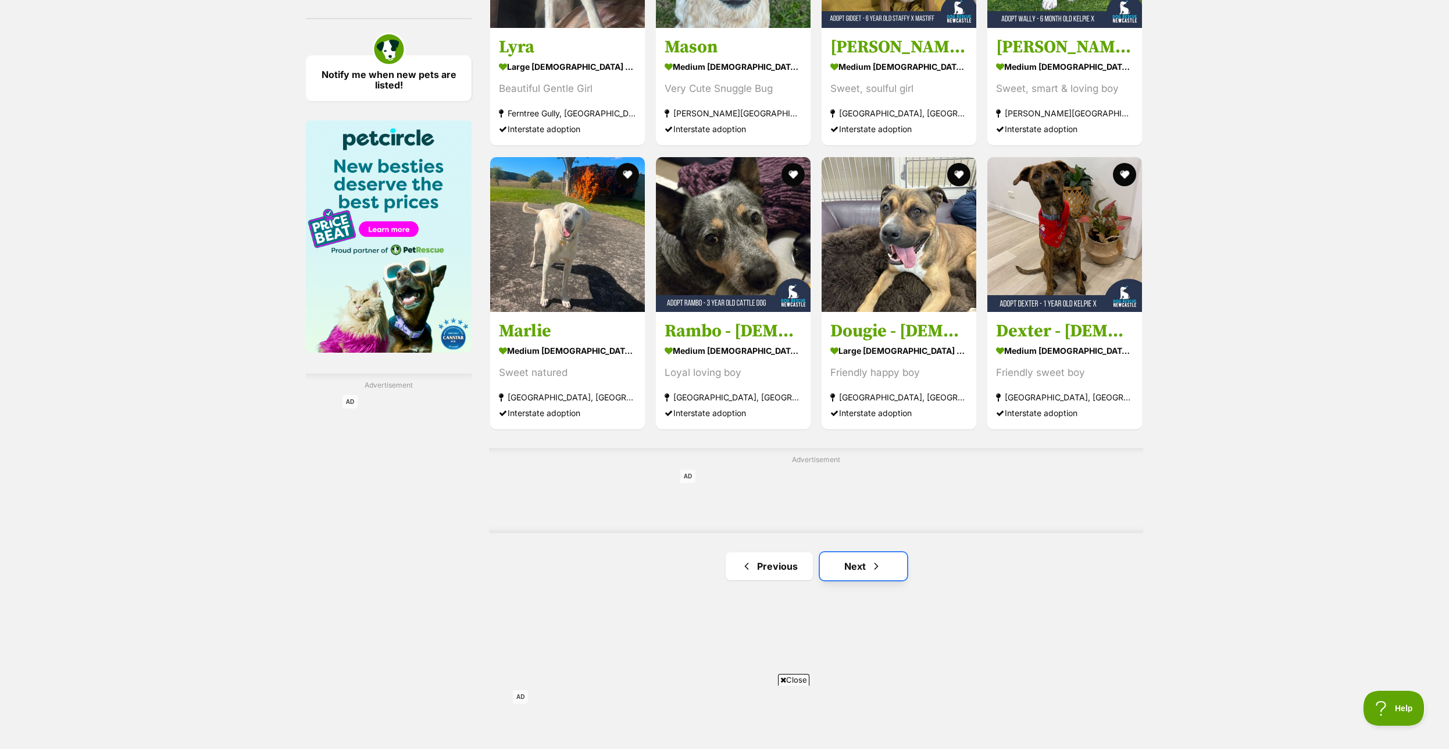
click at [855, 580] on link "Next" at bounding box center [863, 566] width 87 height 28
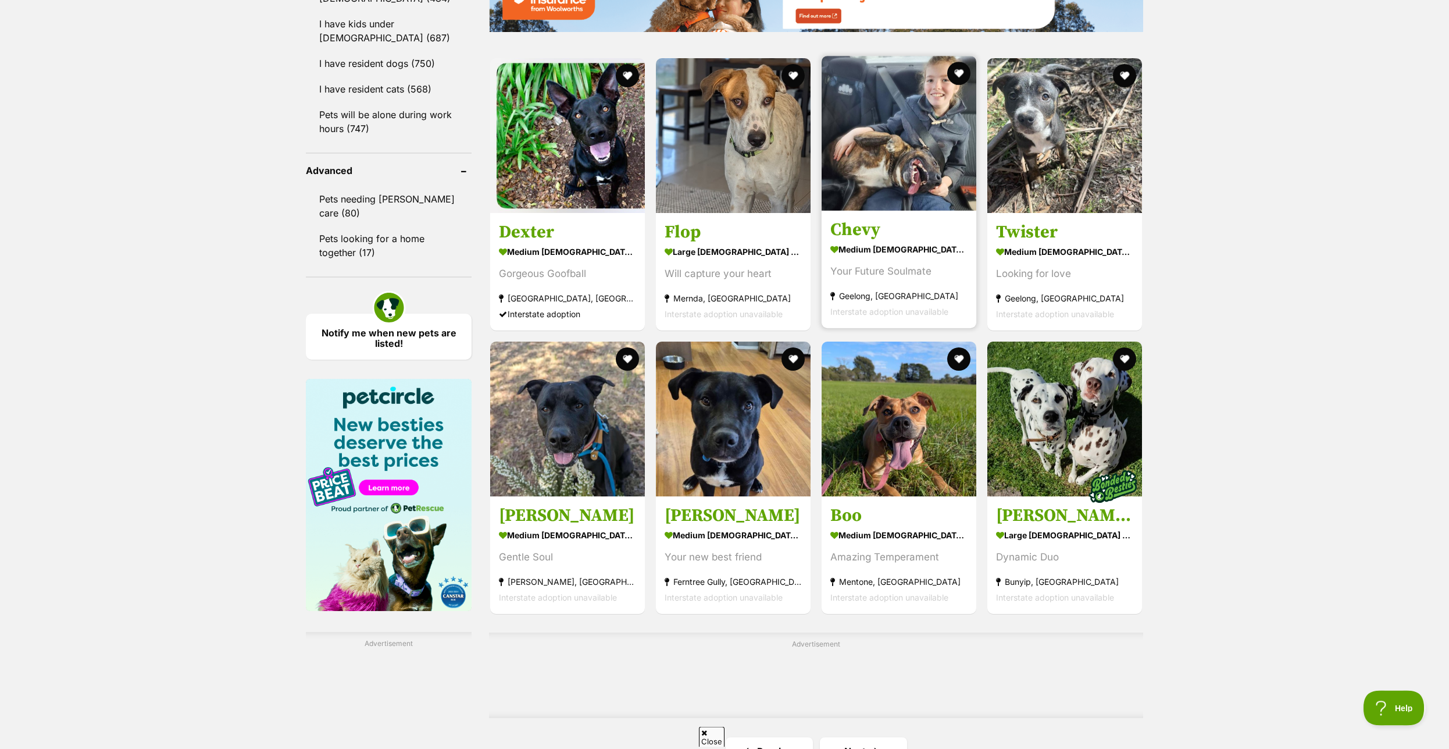
scroll to position [1483, 0]
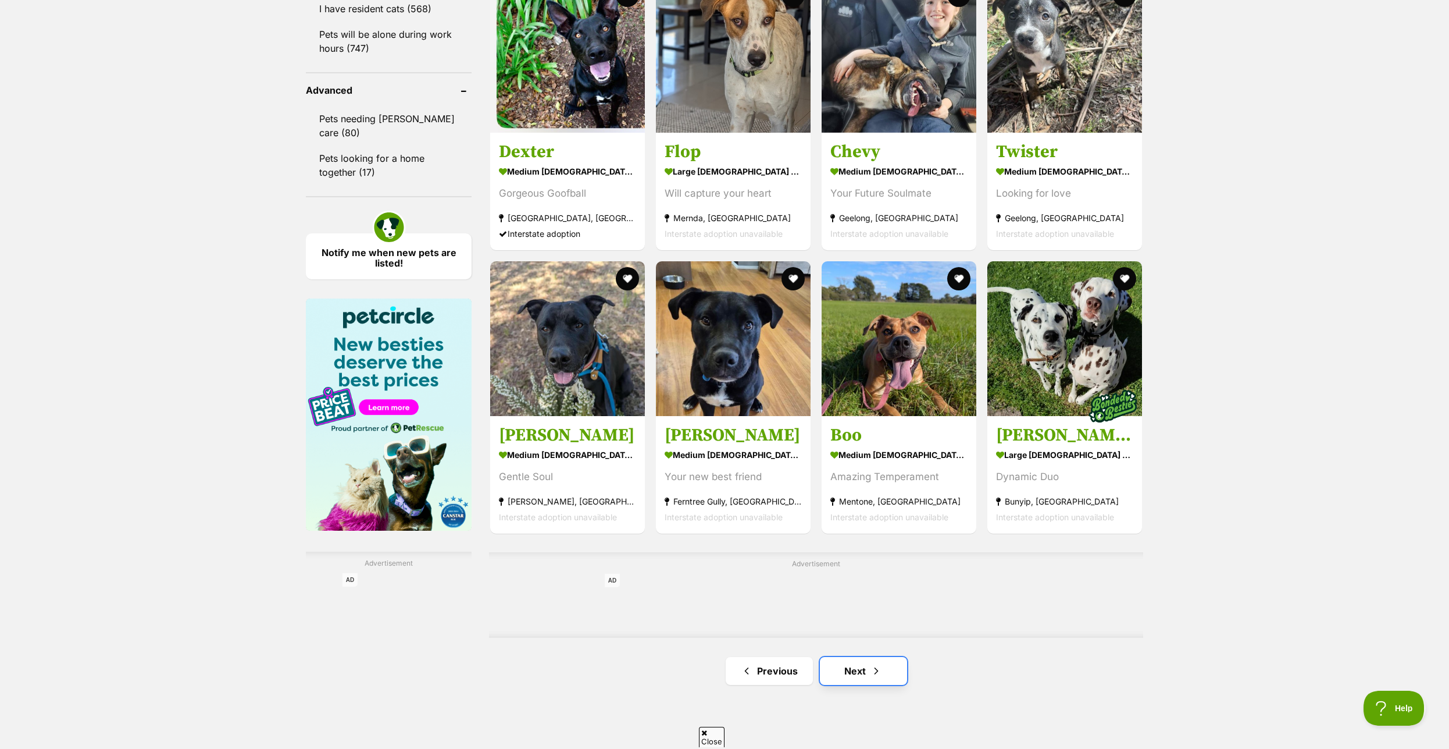
click at [856, 679] on link "Next" at bounding box center [863, 671] width 87 height 28
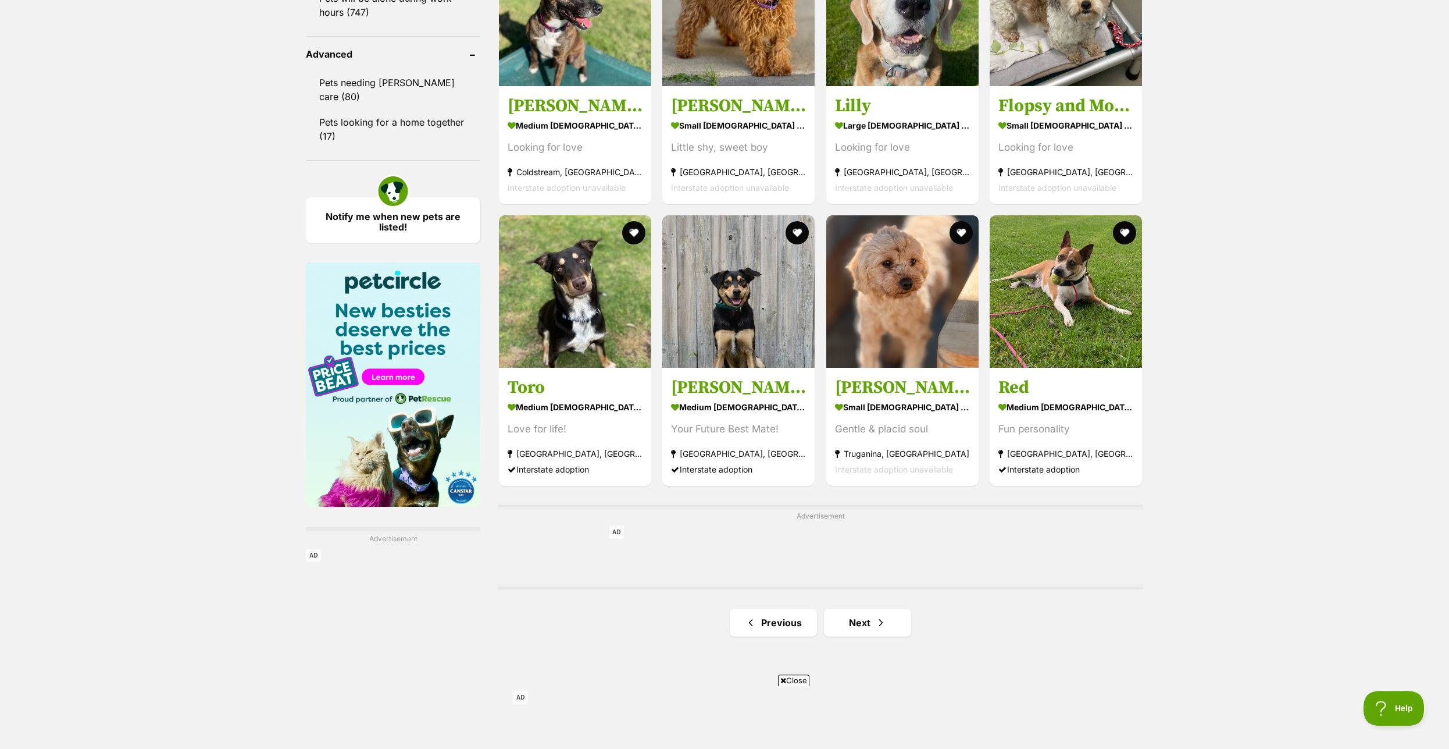
scroll to position [1542, 0]
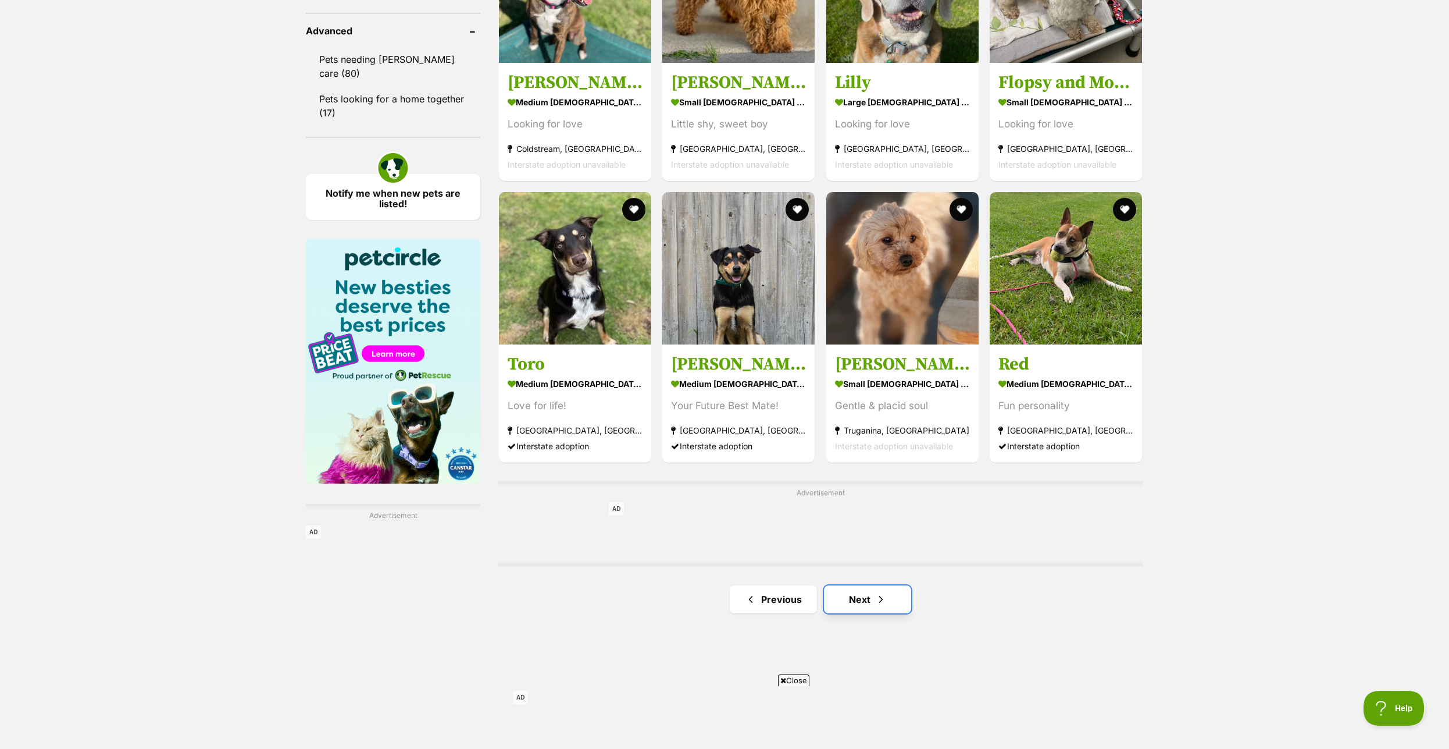
click at [861, 611] on link "Next" at bounding box center [867, 599] width 87 height 28
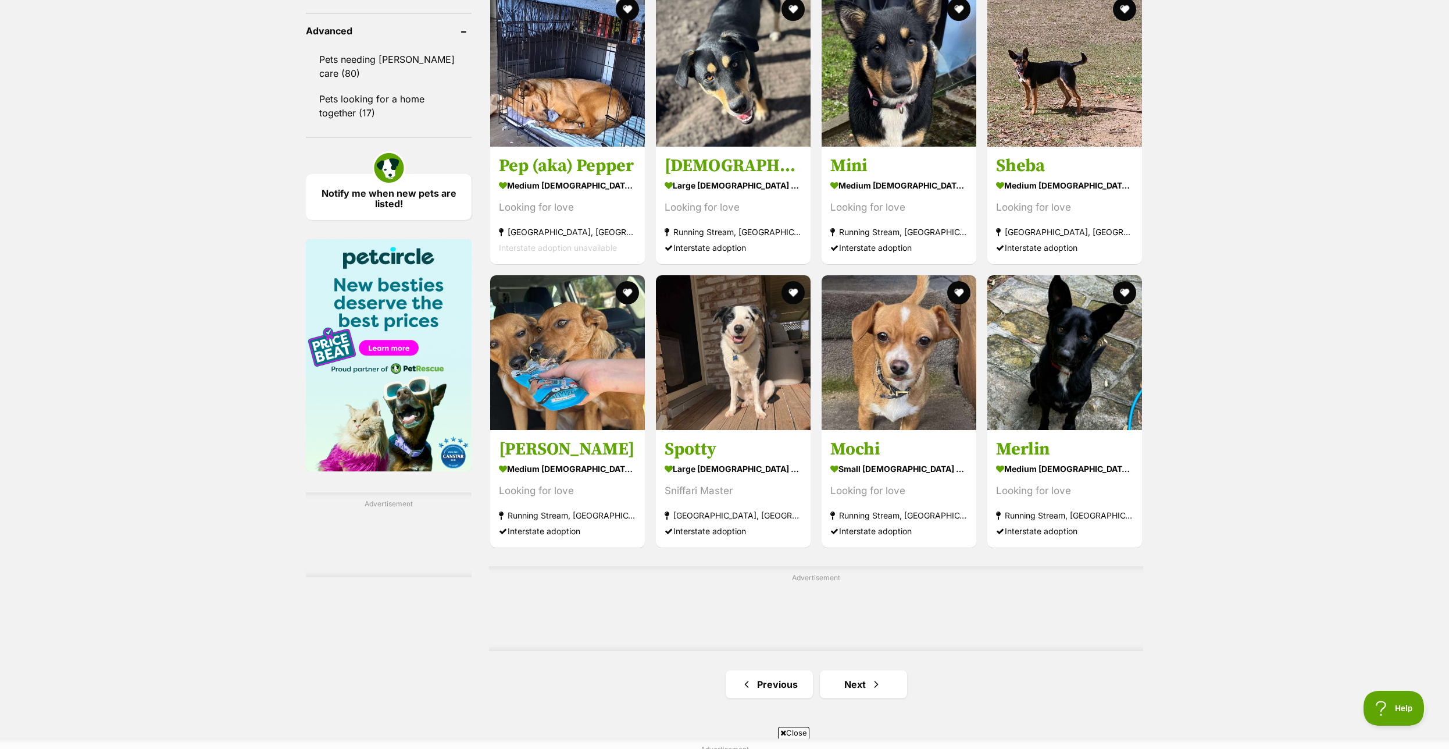
scroll to position [1661, 0]
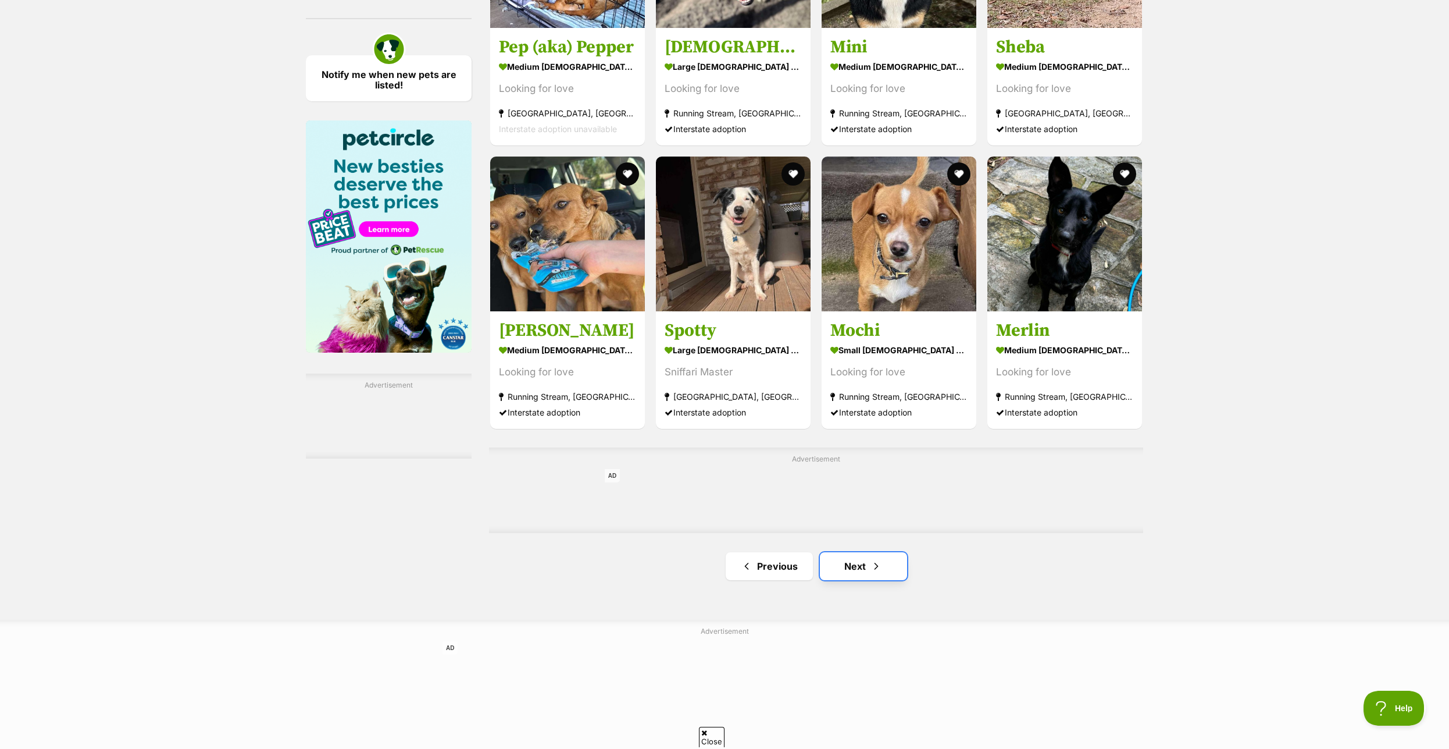
click at [869, 576] on link "Next" at bounding box center [863, 566] width 87 height 28
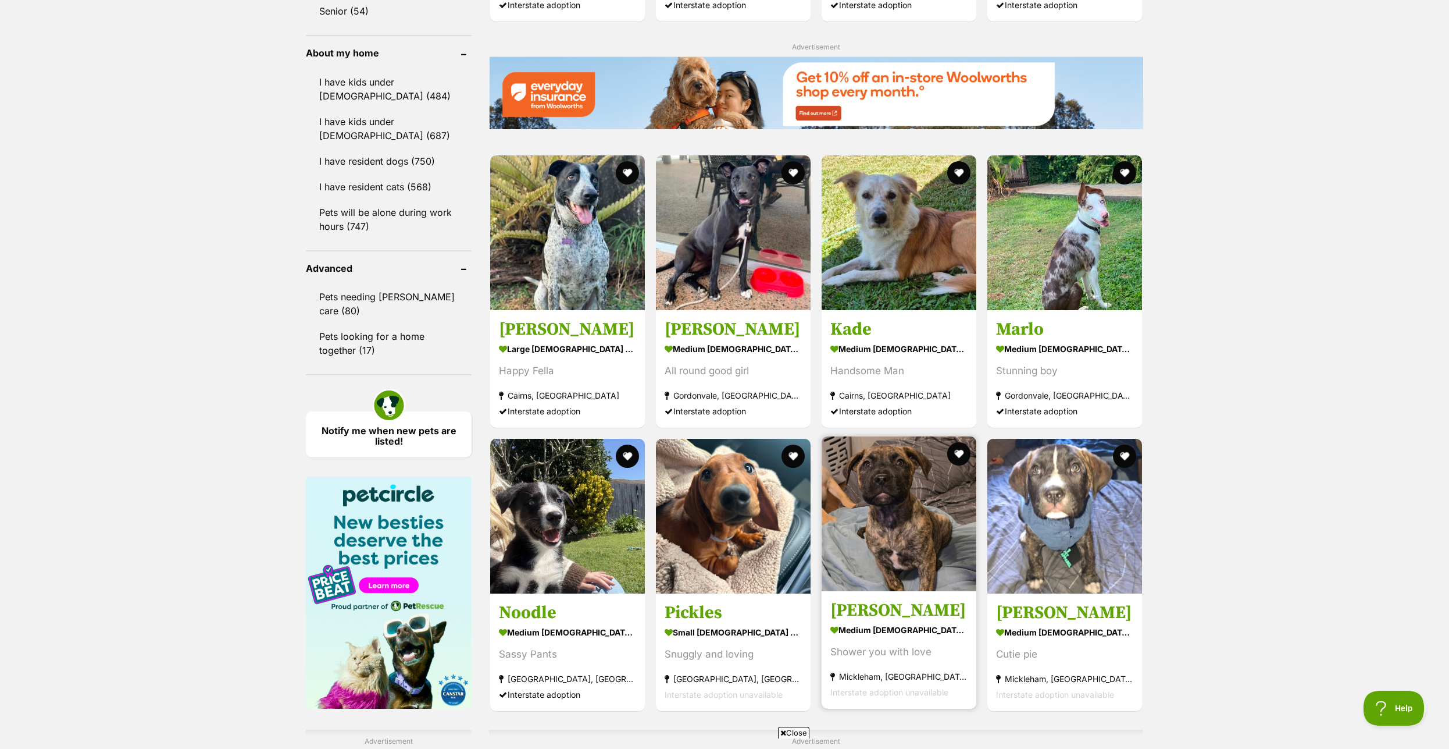
scroll to position [1602, 0]
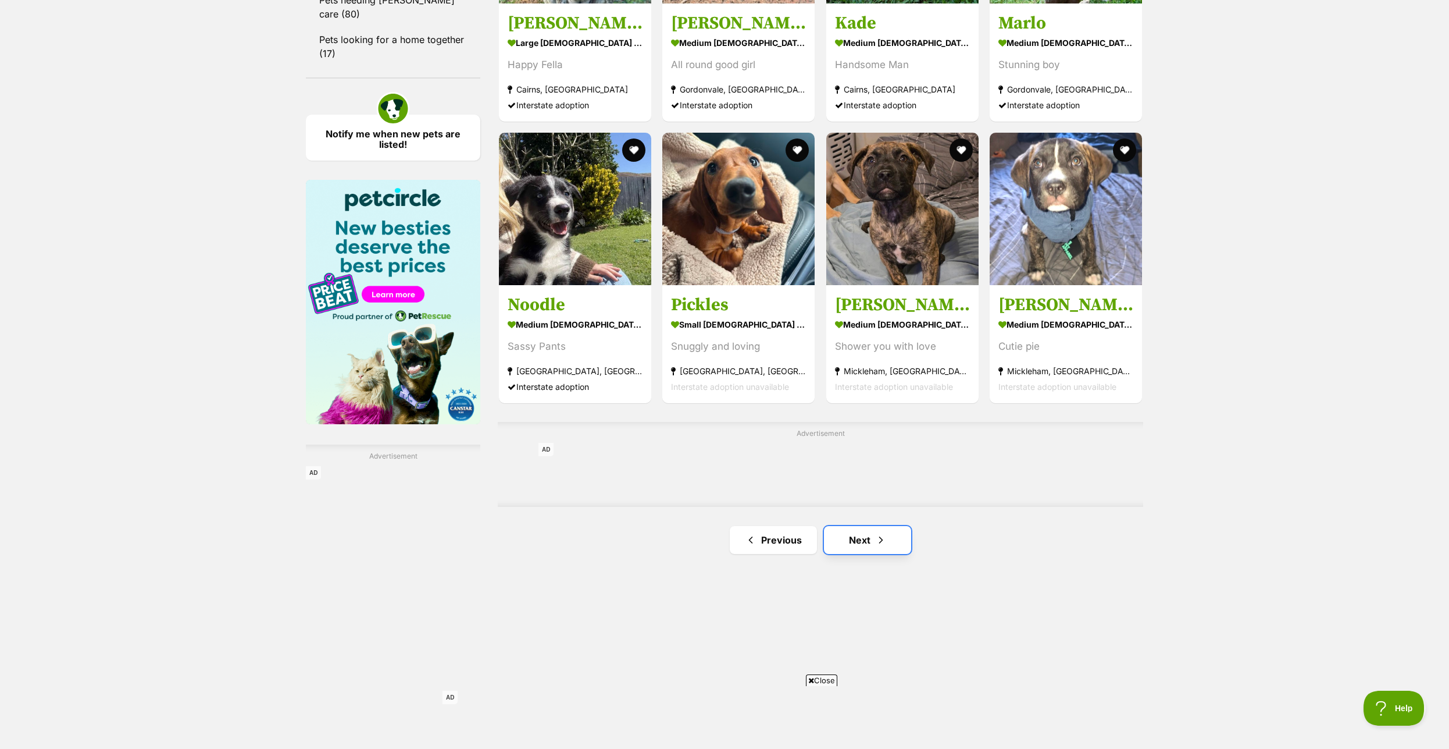
click at [874, 553] on link "Next" at bounding box center [867, 540] width 87 height 28
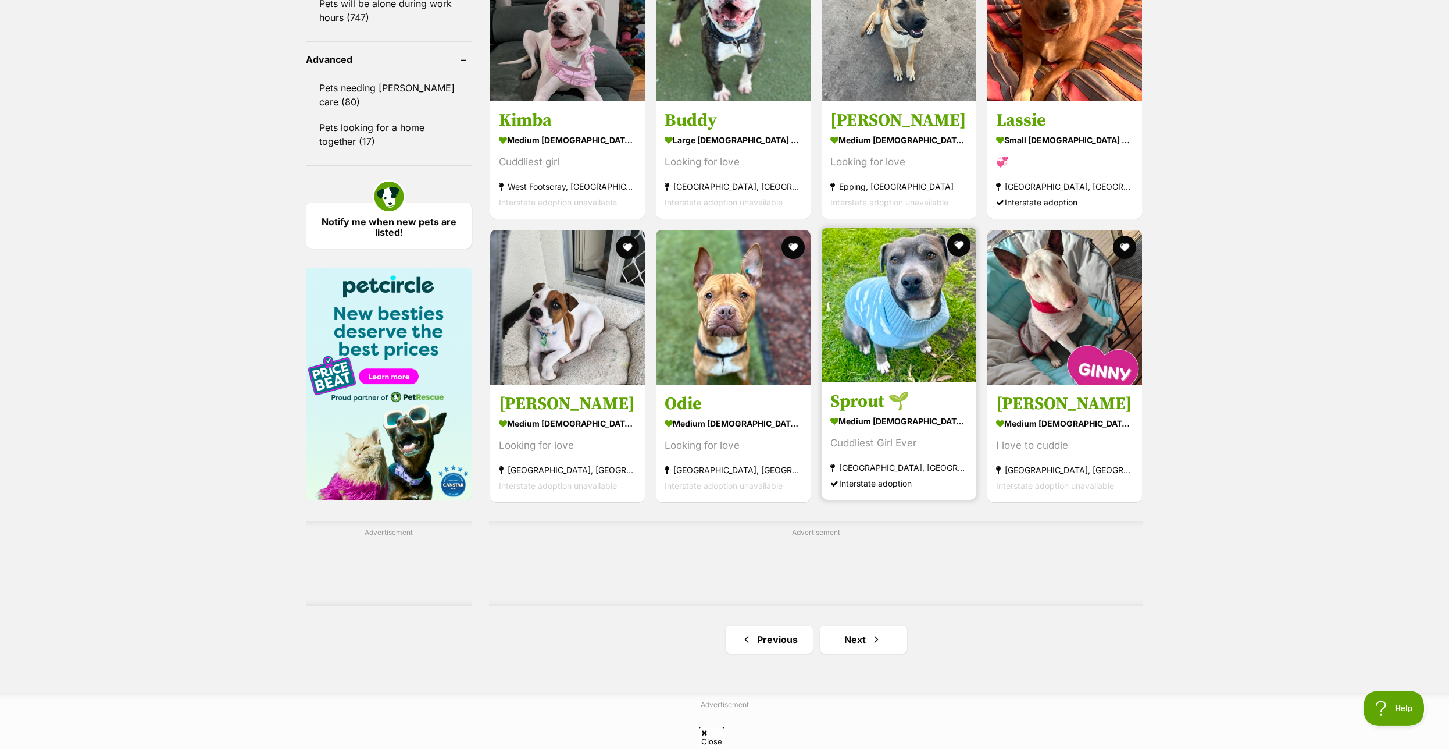
scroll to position [1542, 0]
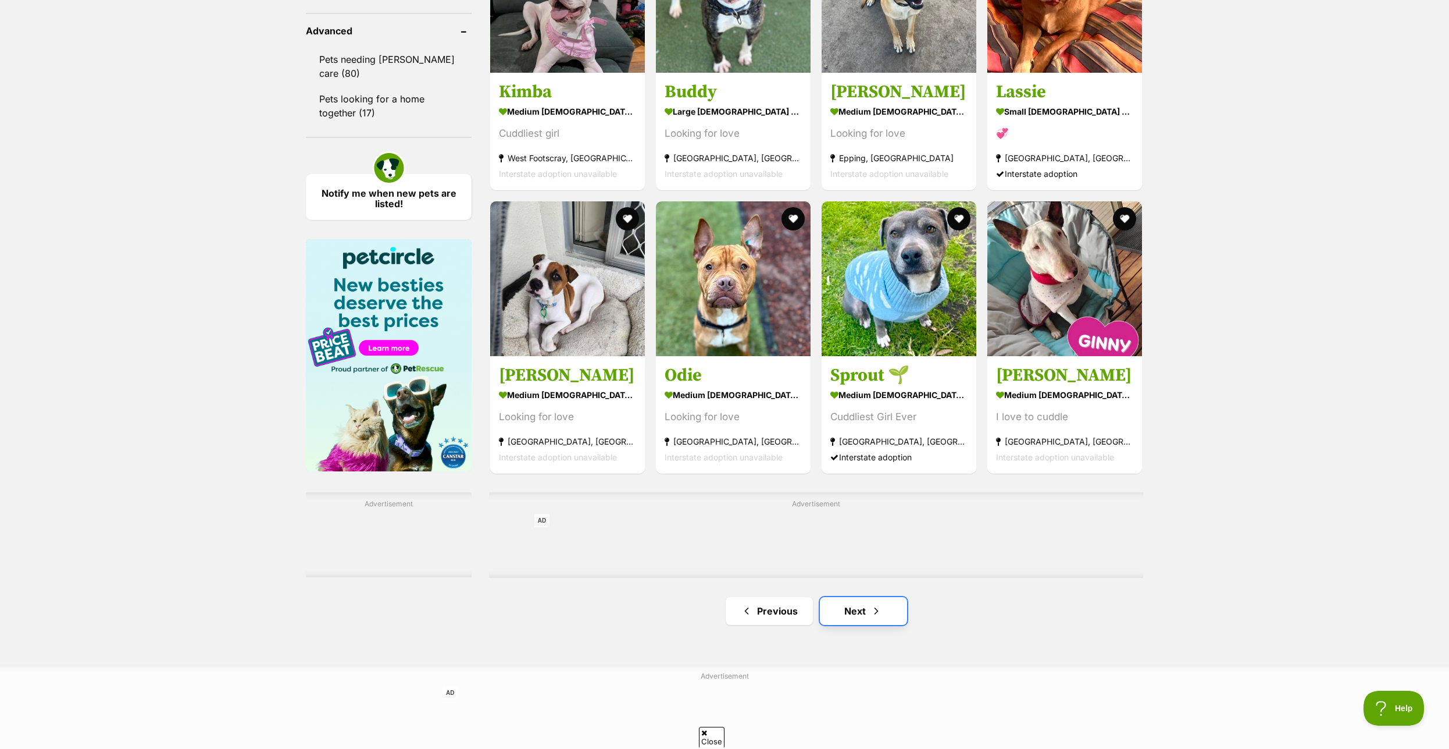
click at [855, 625] on link "Next" at bounding box center [863, 611] width 87 height 28
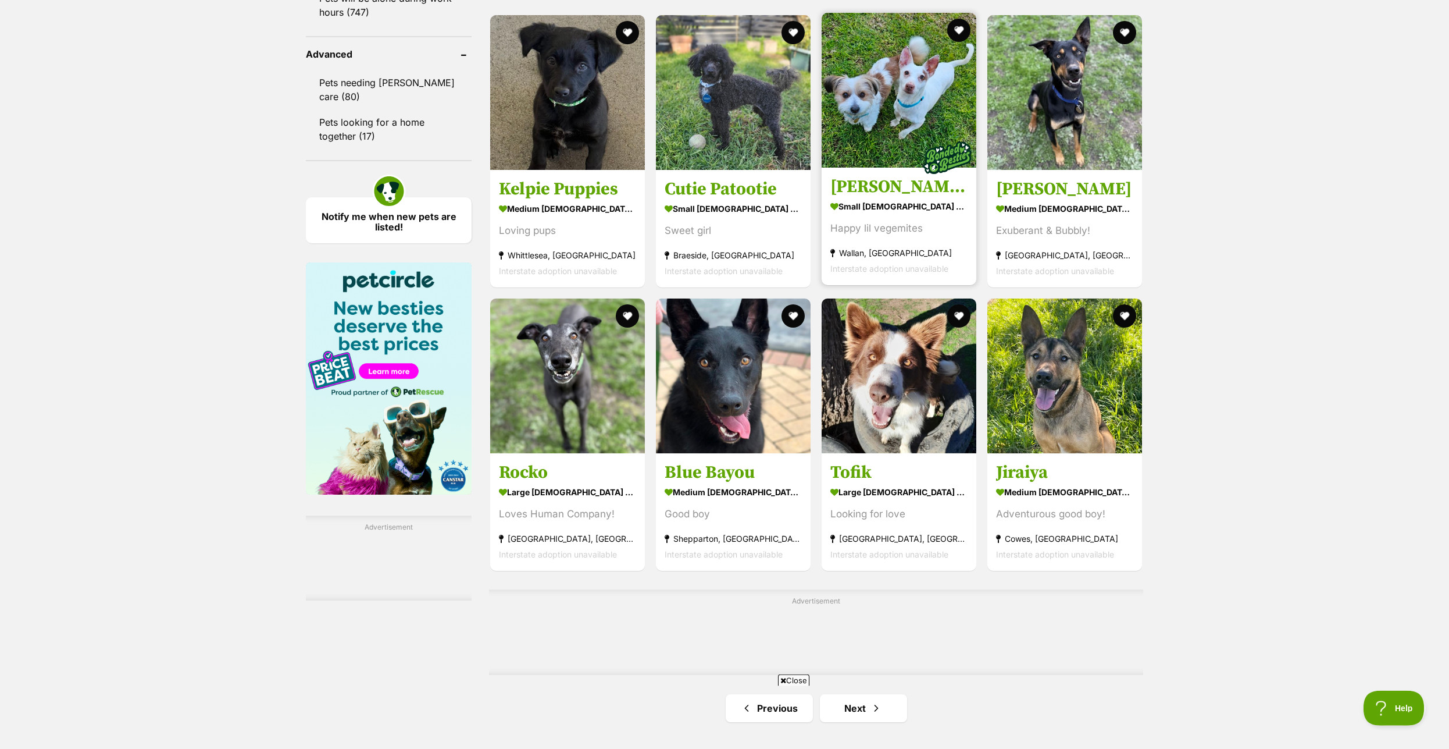
scroll to position [1602, 0]
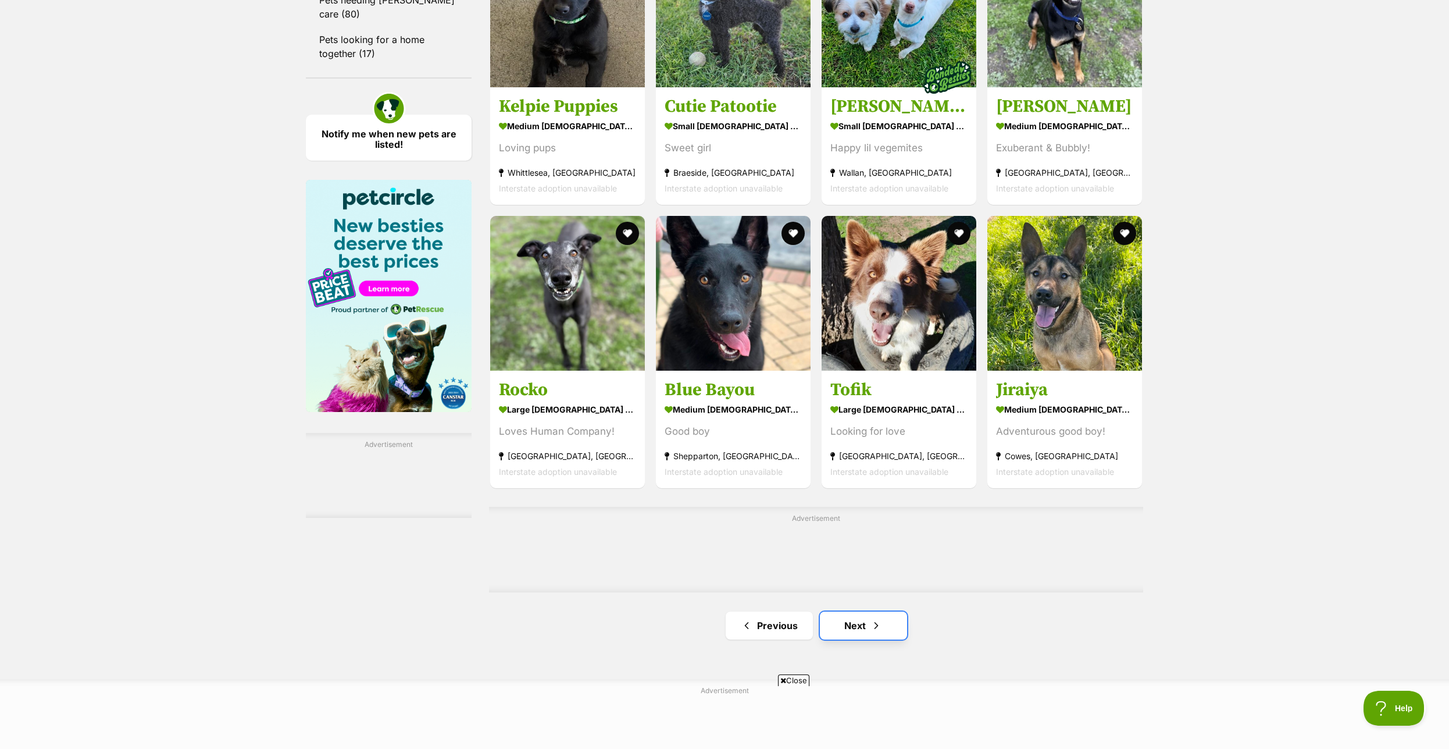
click at [857, 637] on link "Next" at bounding box center [863, 625] width 87 height 28
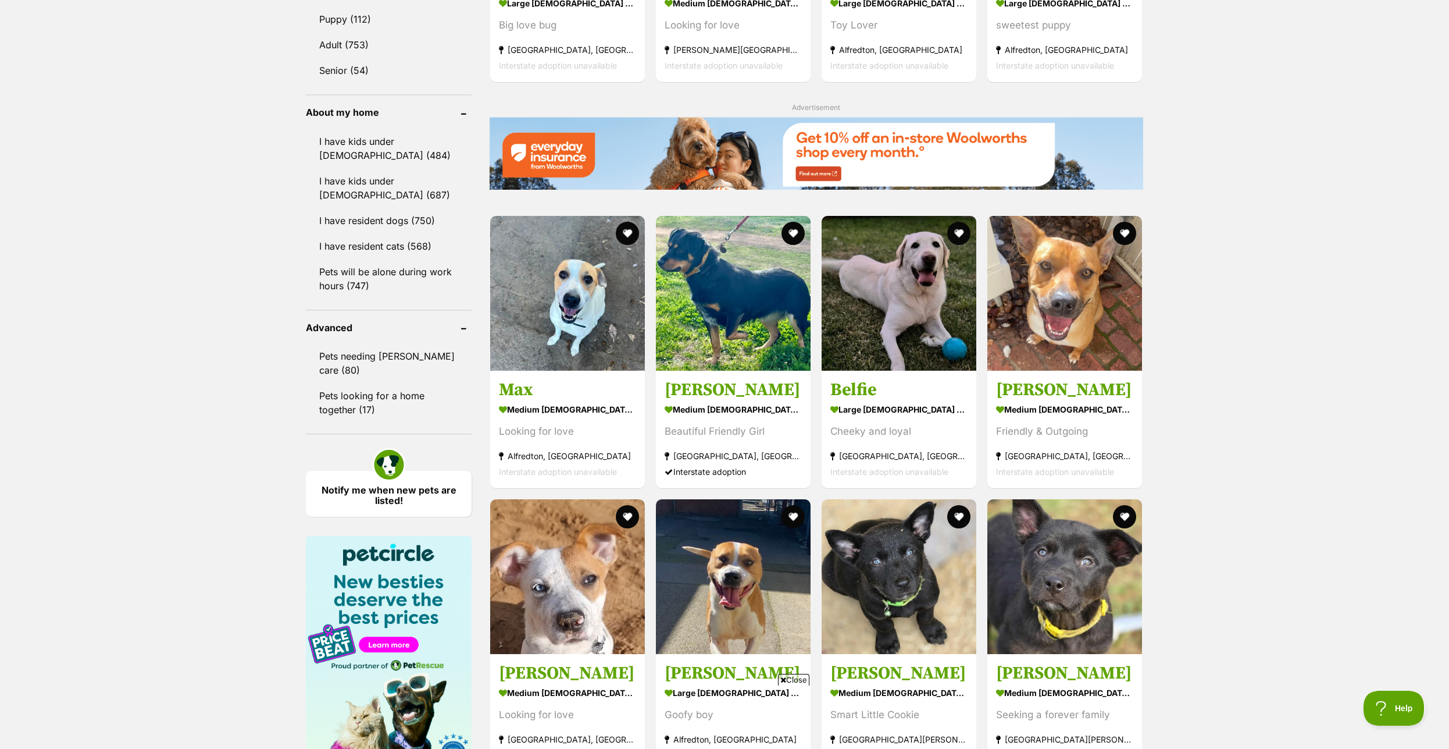
scroll to position [1483, 0]
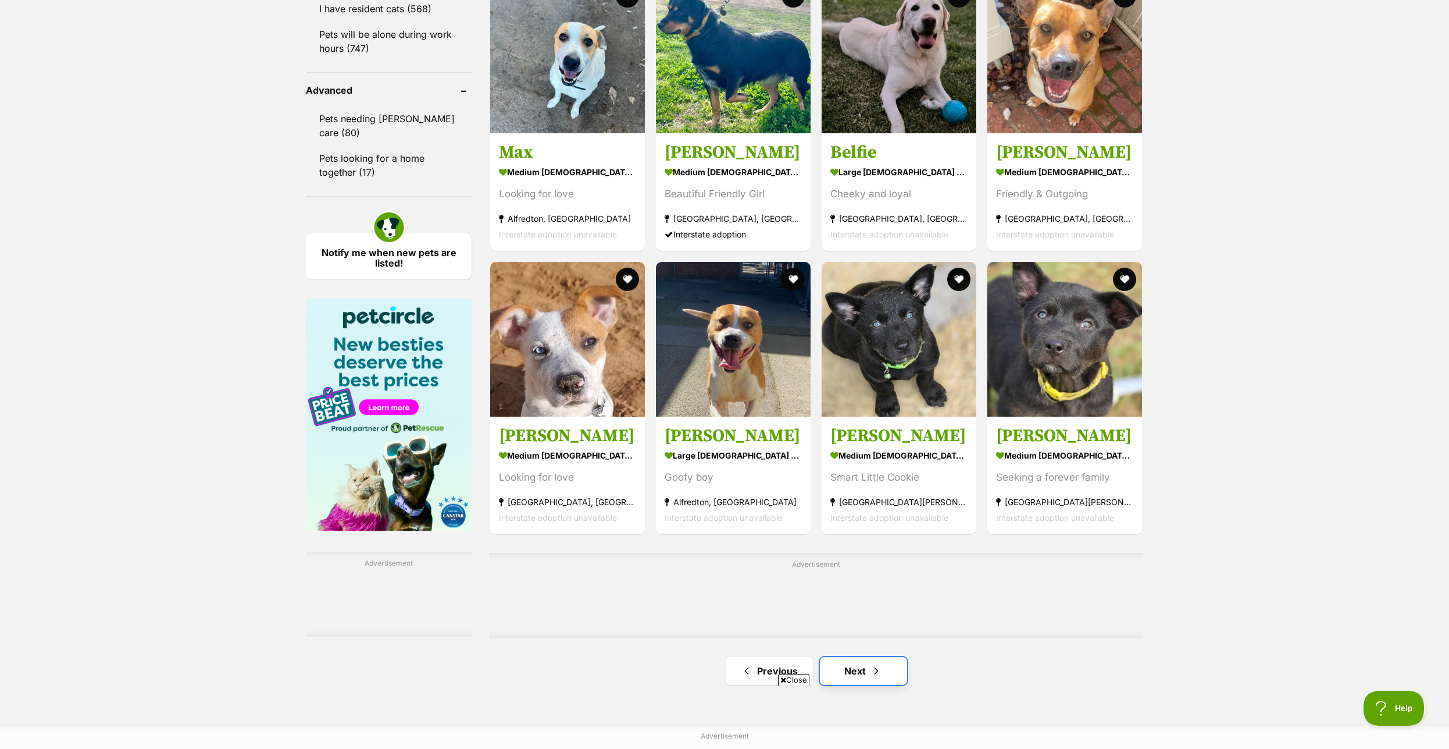
click at [857, 676] on link "Next" at bounding box center [863, 671] width 87 height 28
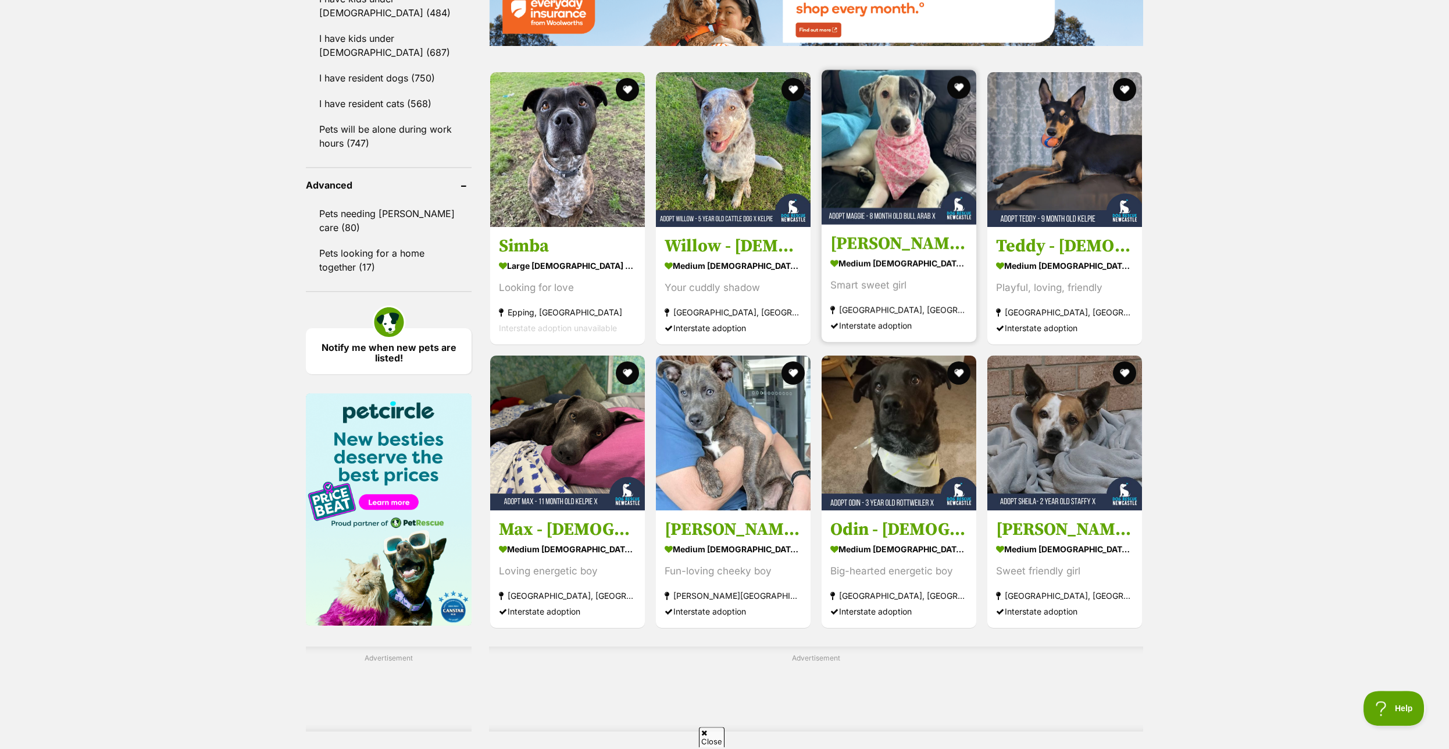
scroll to position [1483, 0]
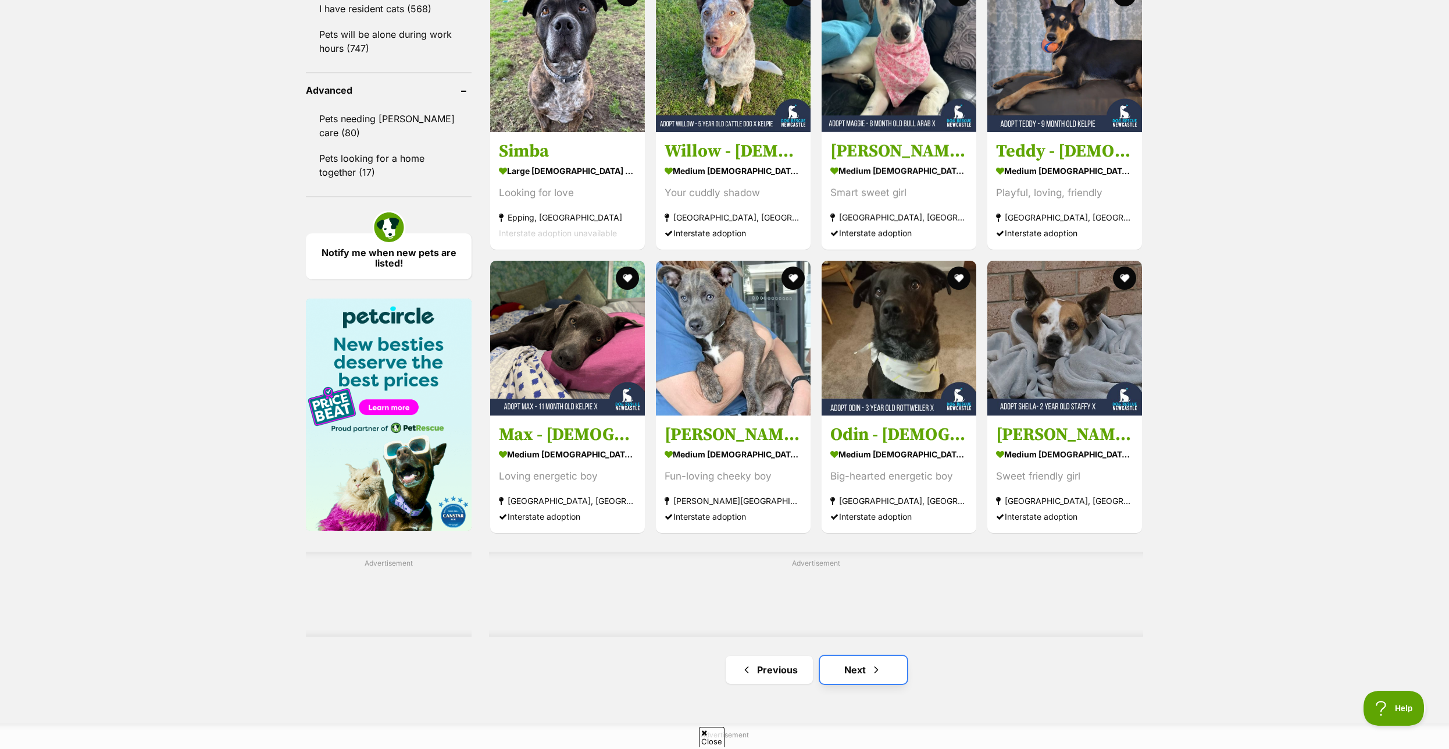
click at [869, 672] on link "Next" at bounding box center [863, 669] width 87 height 28
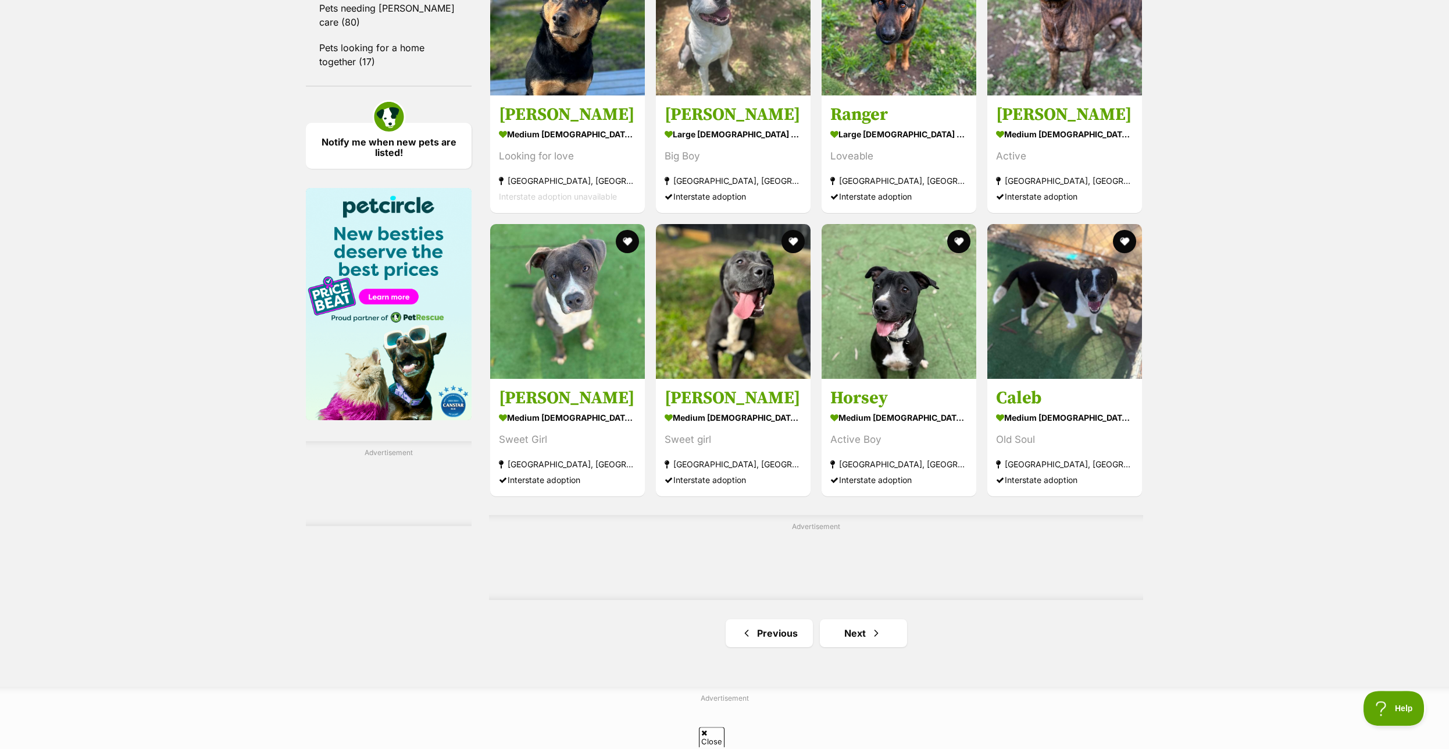
scroll to position [1602, 0]
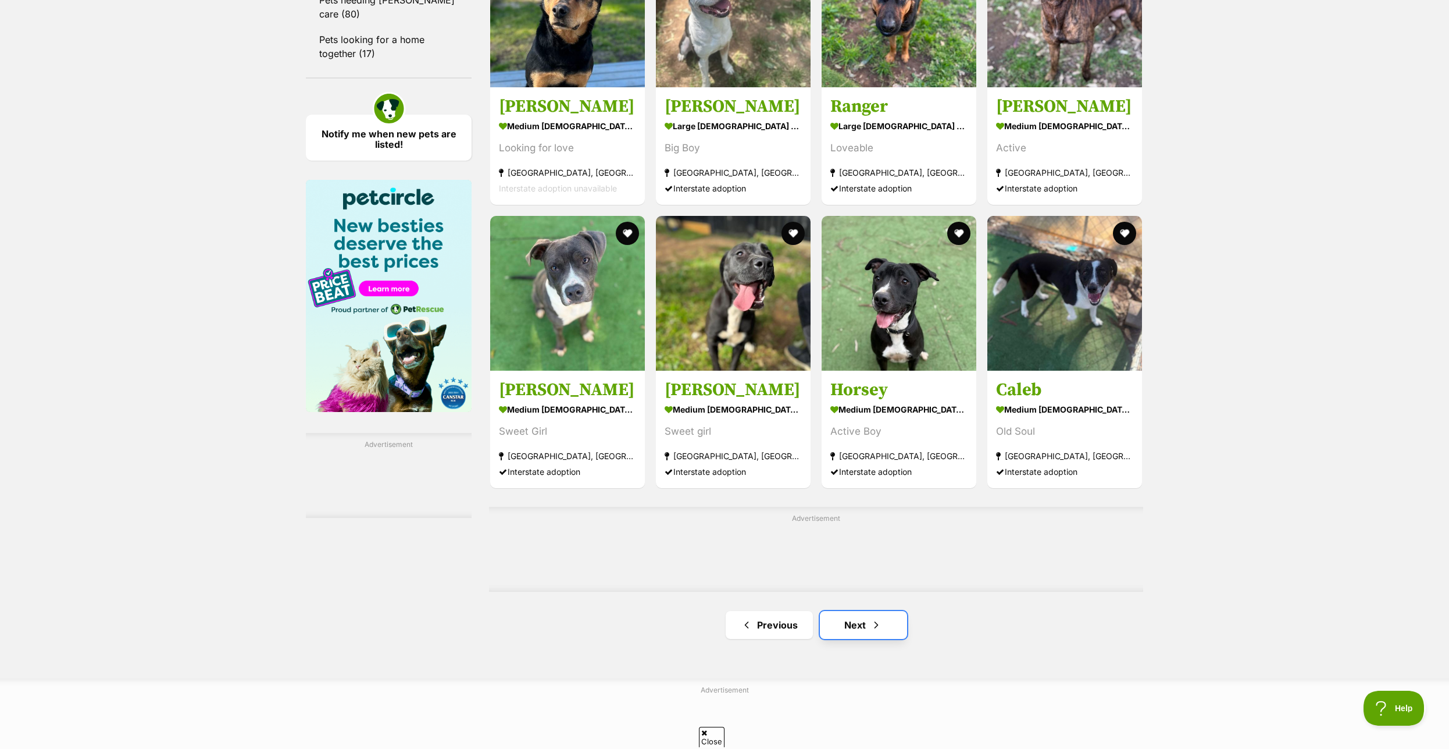
click at [858, 639] on link "Next" at bounding box center [863, 625] width 87 height 28
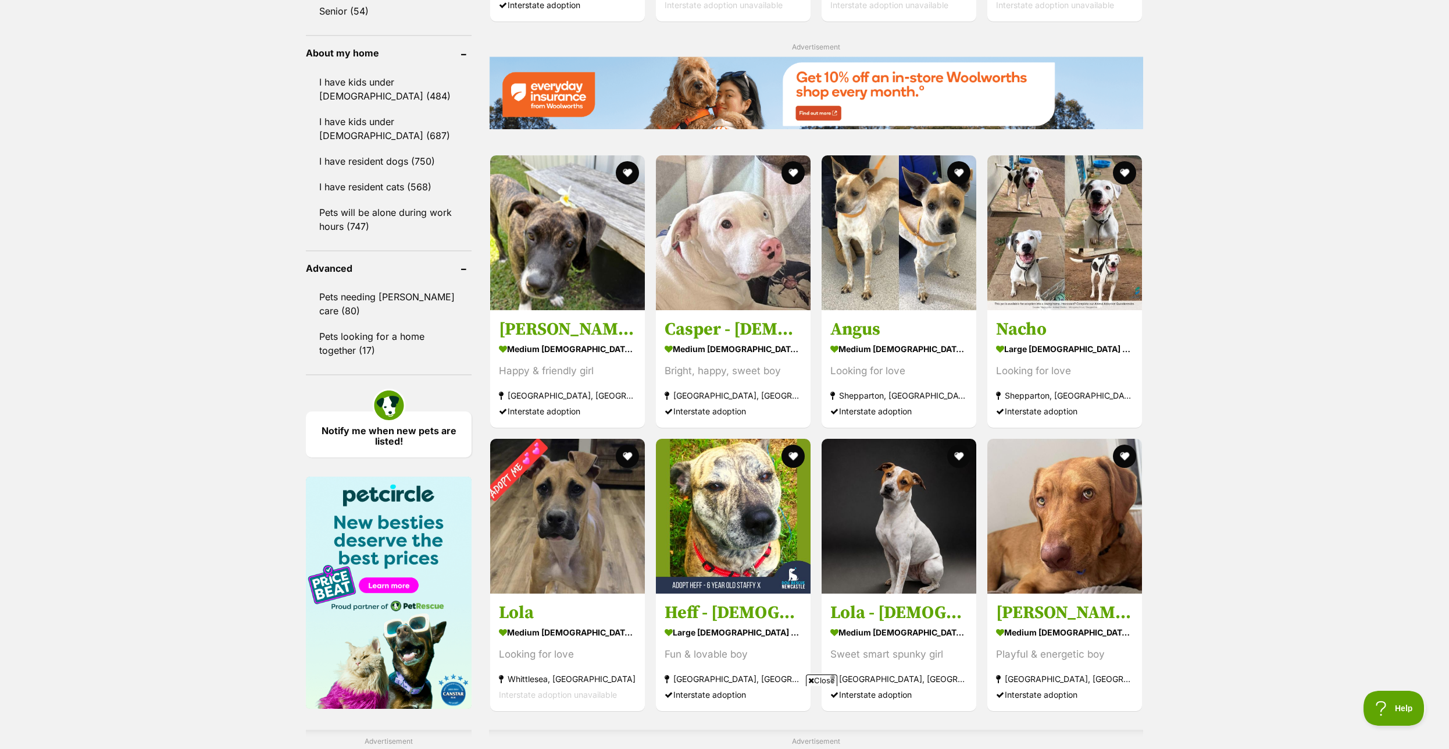
scroll to position [1602, 0]
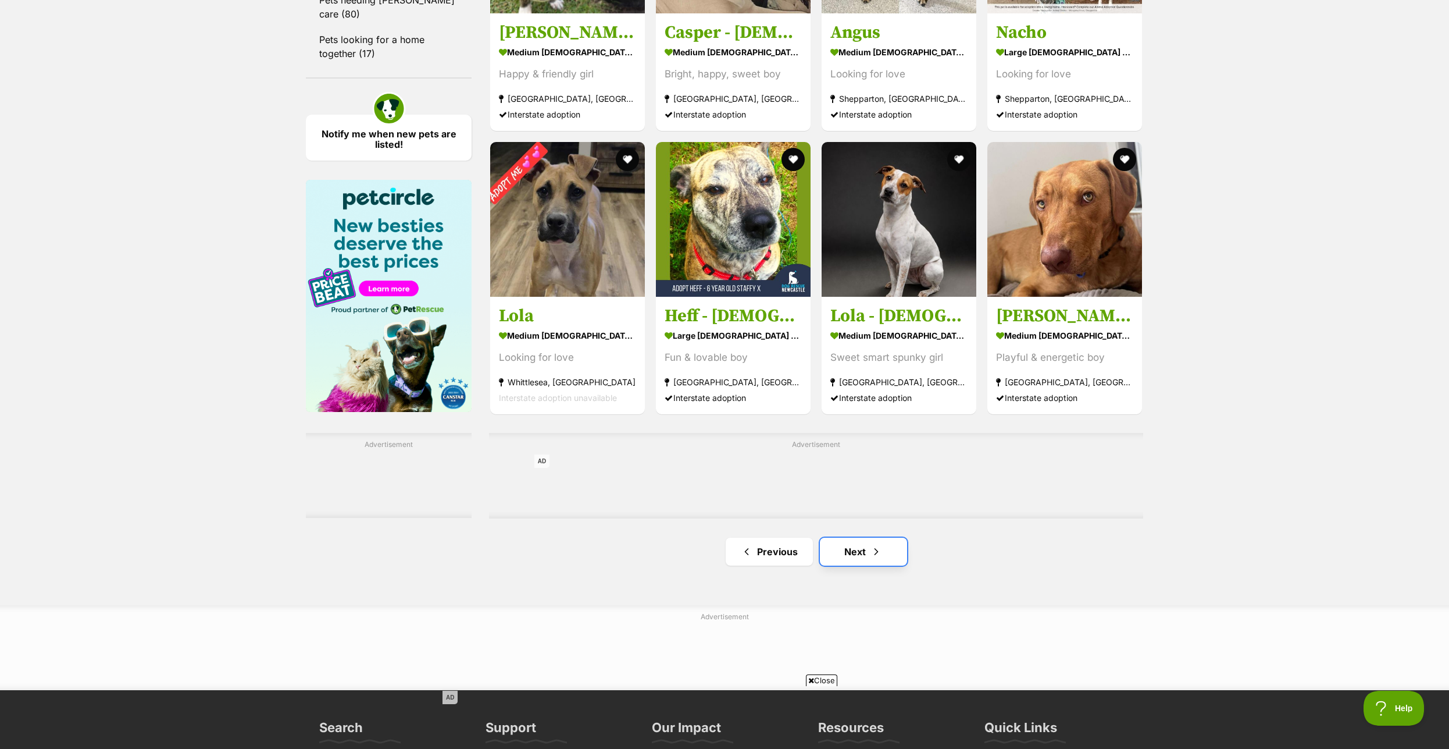
click at [853, 565] on link "Next" at bounding box center [863, 551] width 87 height 28
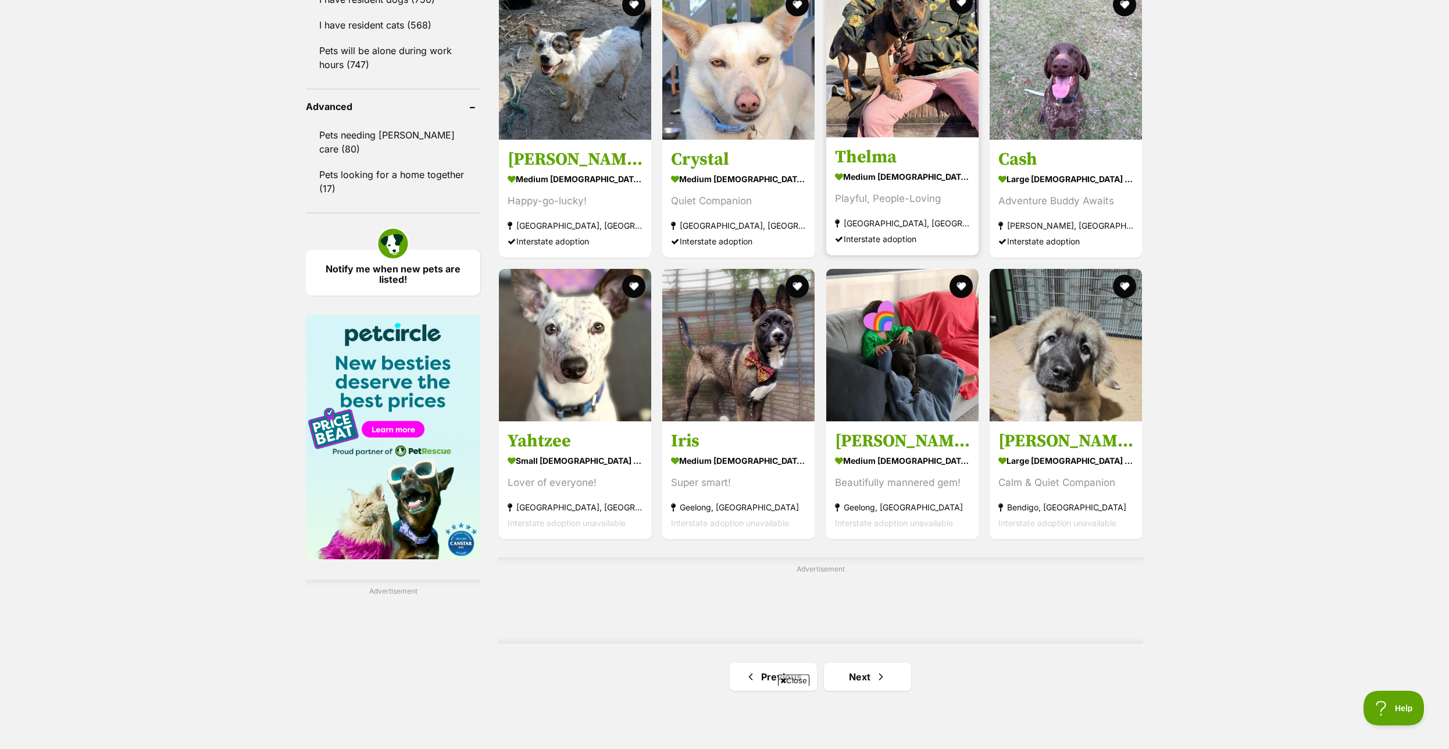
scroll to position [1483, 0]
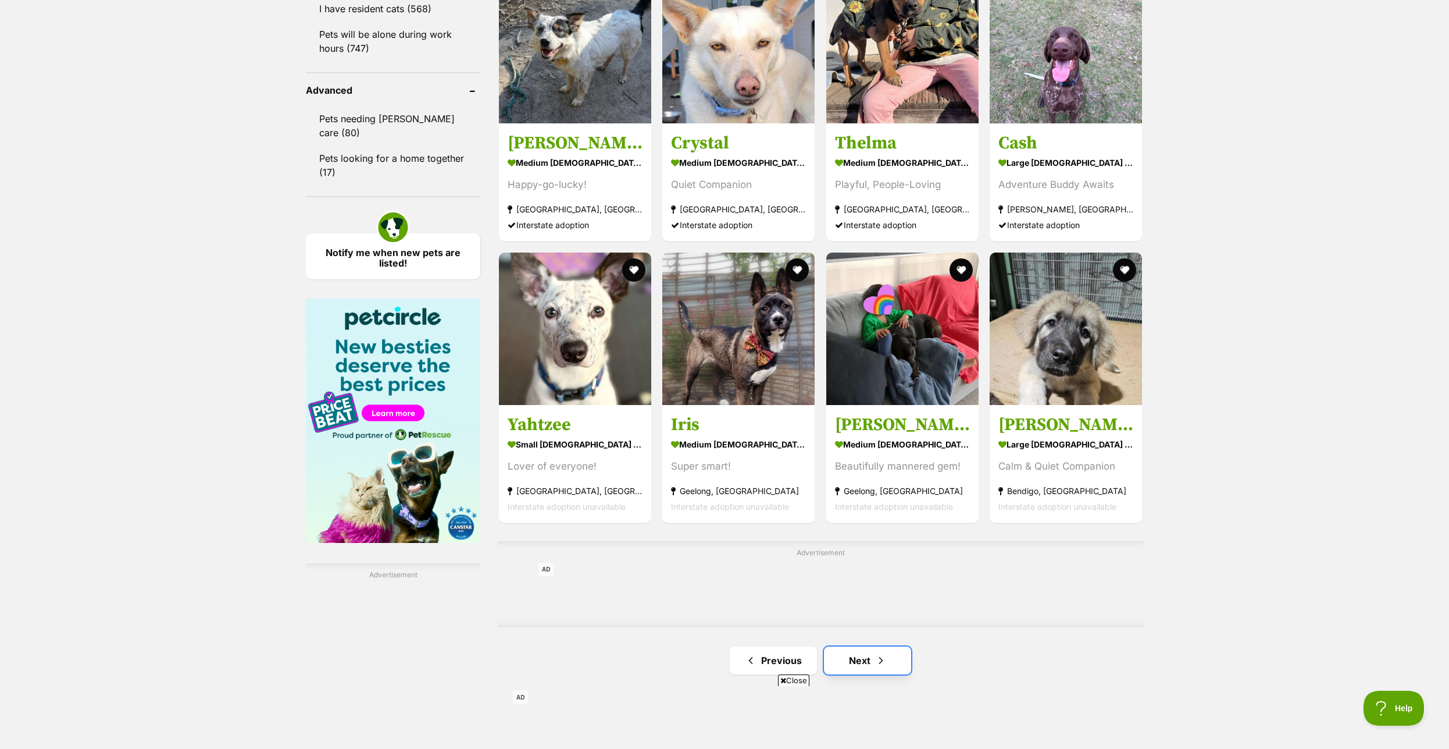
click at [871, 666] on link "Next" at bounding box center [867, 660] width 87 height 28
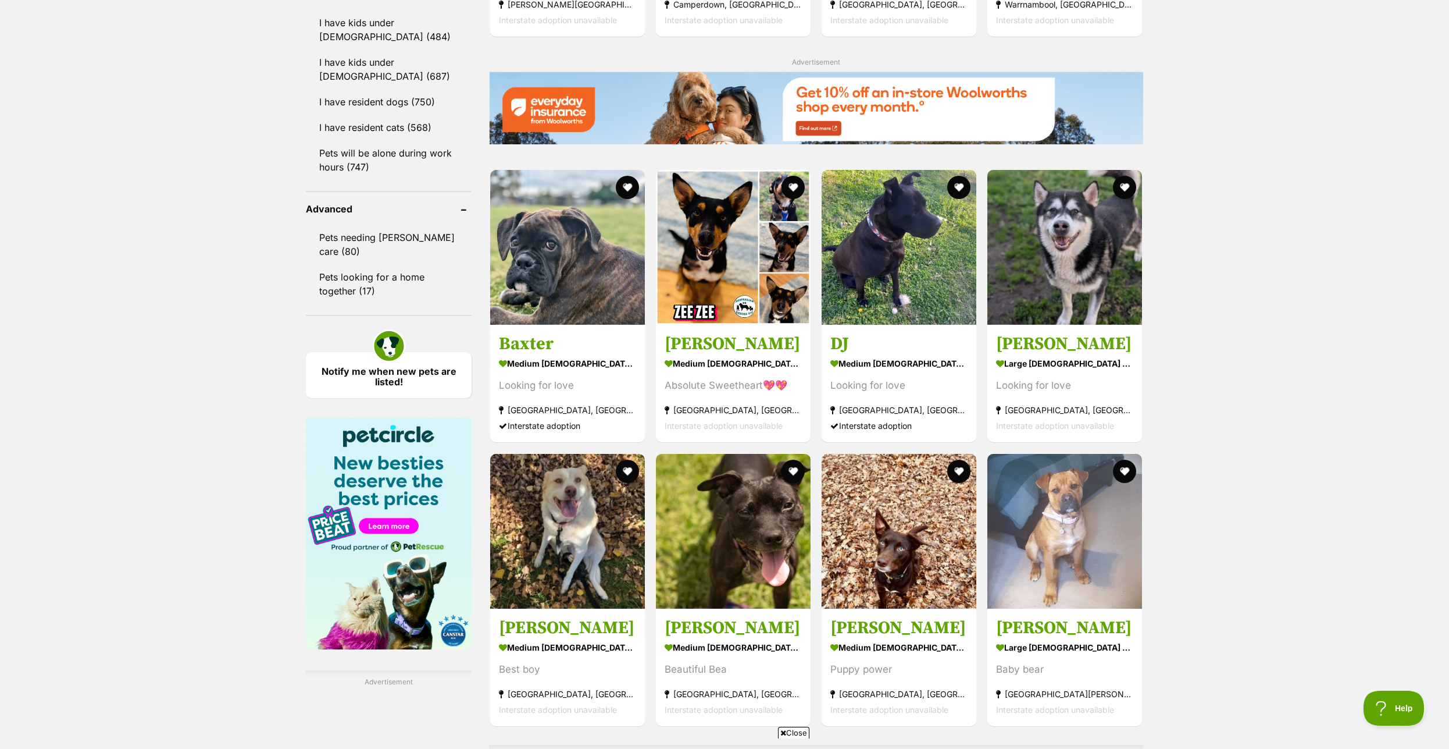
scroll to position [1602, 0]
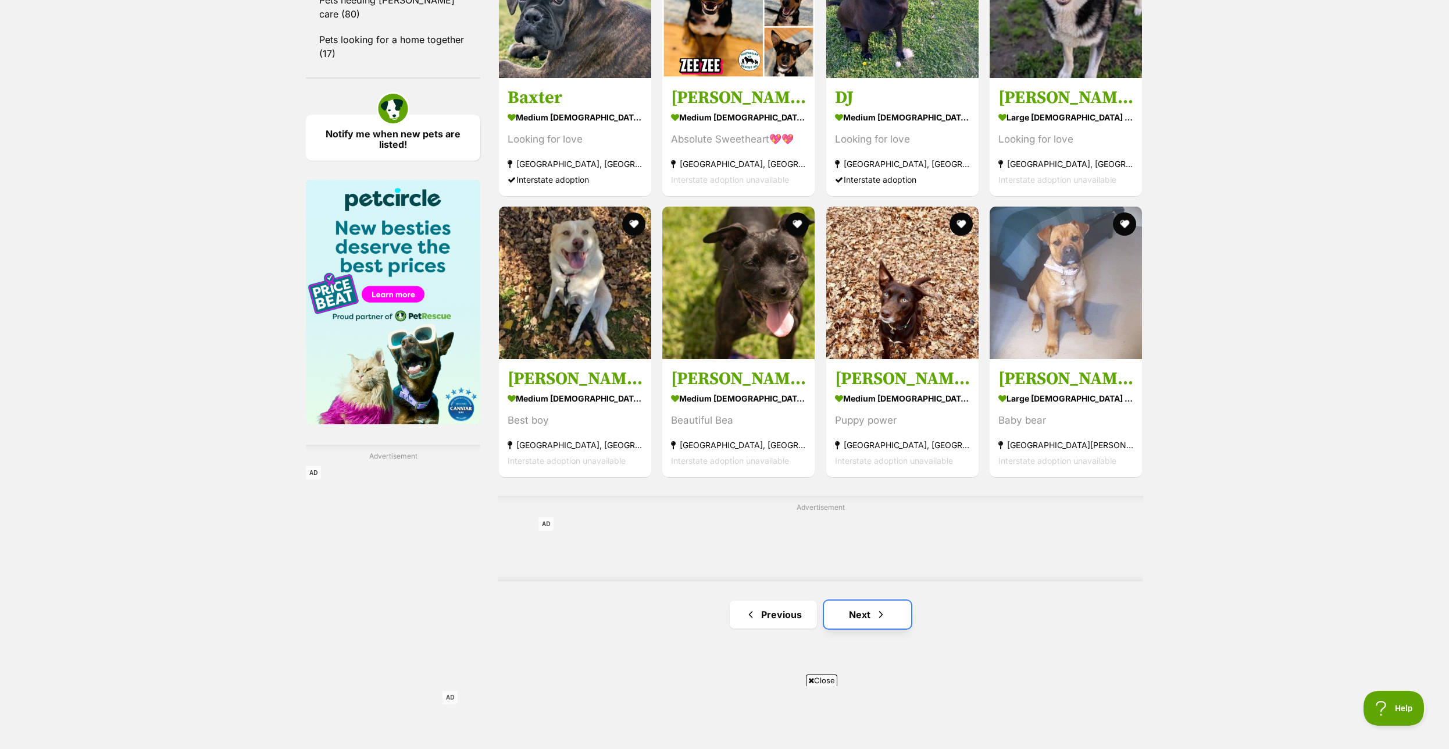
click at [873, 621] on link "Next" at bounding box center [867, 614] width 87 height 28
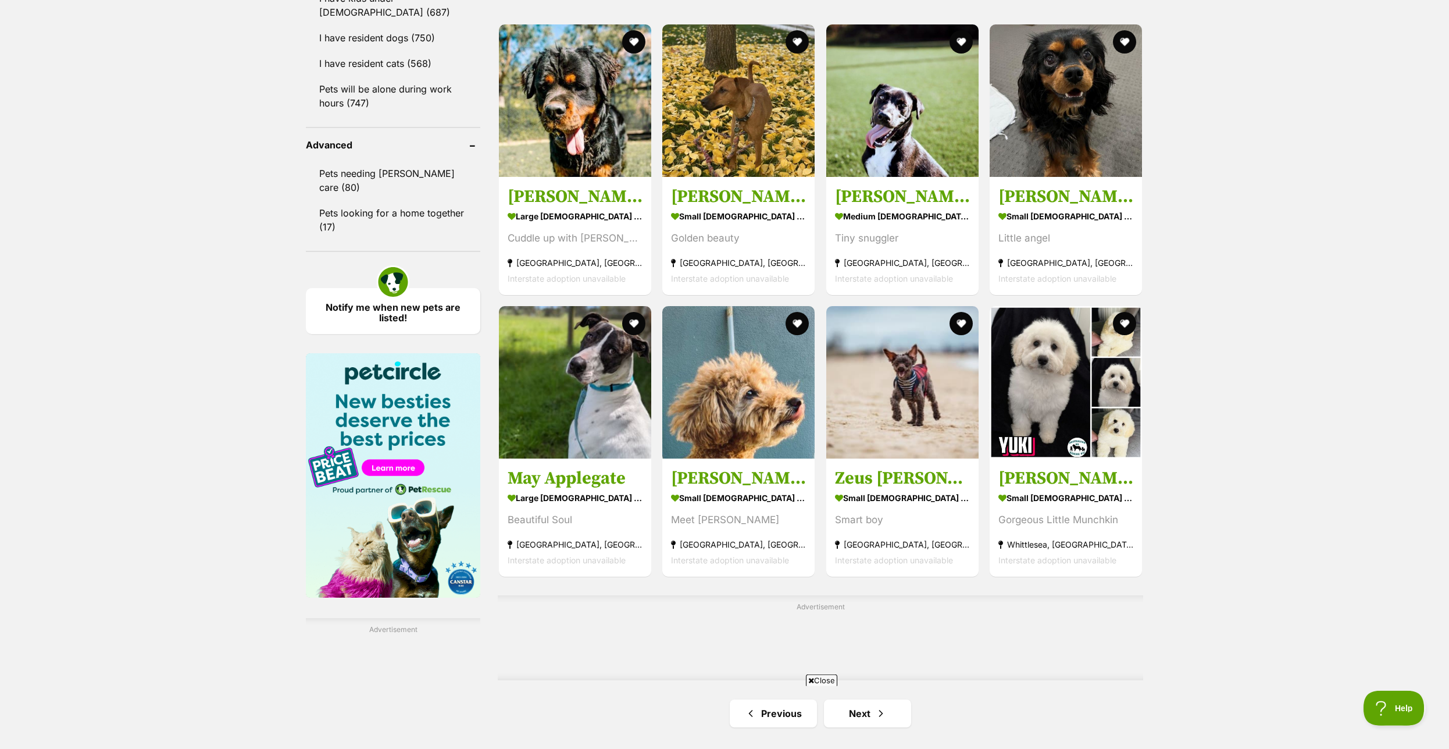
scroll to position [1542, 0]
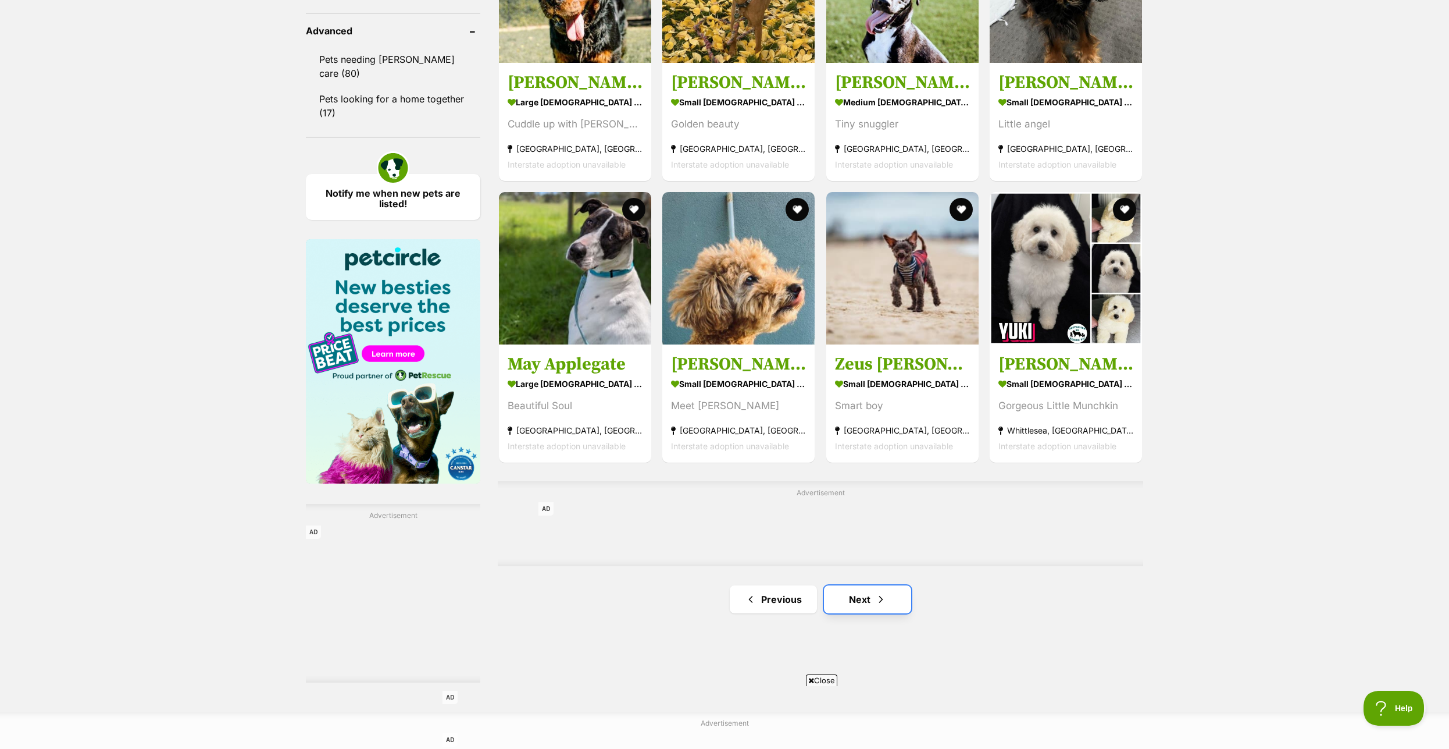
click at [888, 607] on link "Next" at bounding box center [867, 599] width 87 height 28
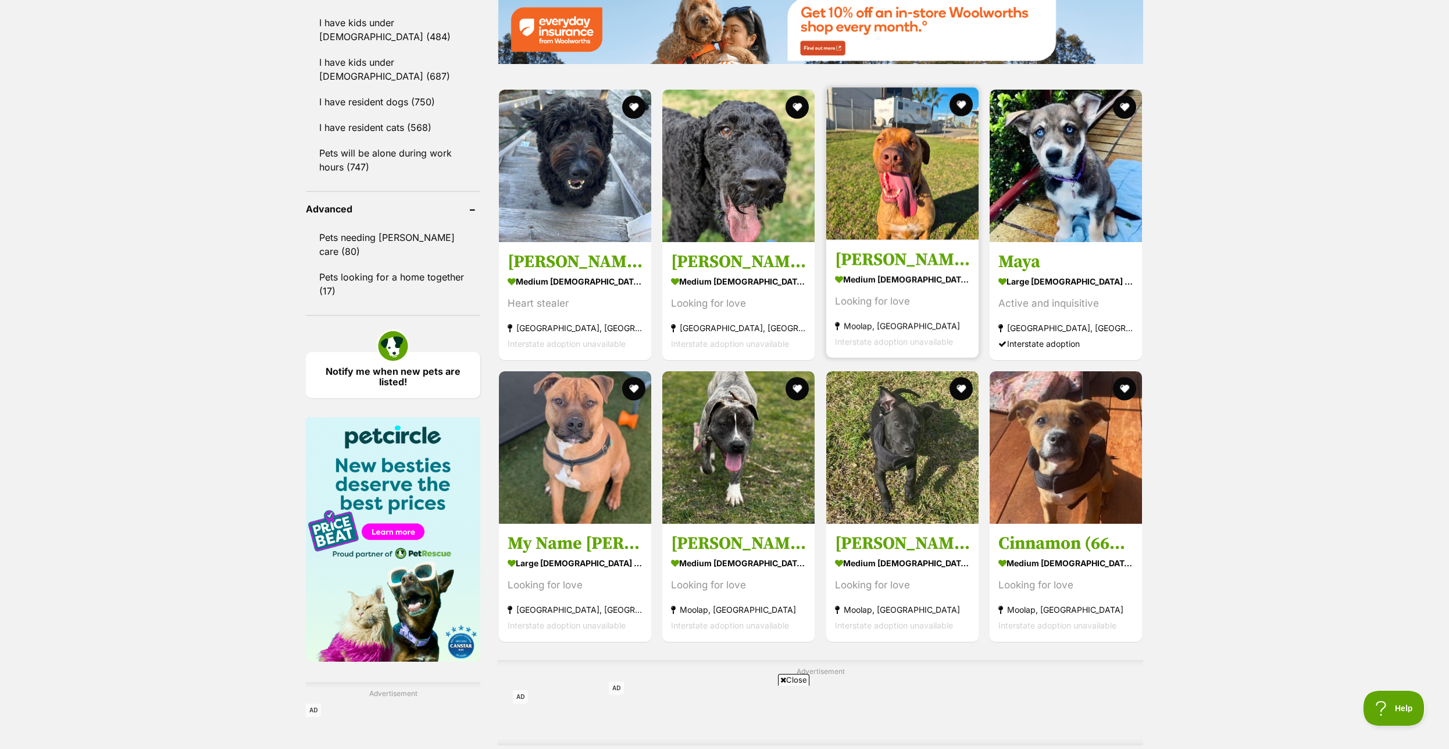
scroll to position [1602, 0]
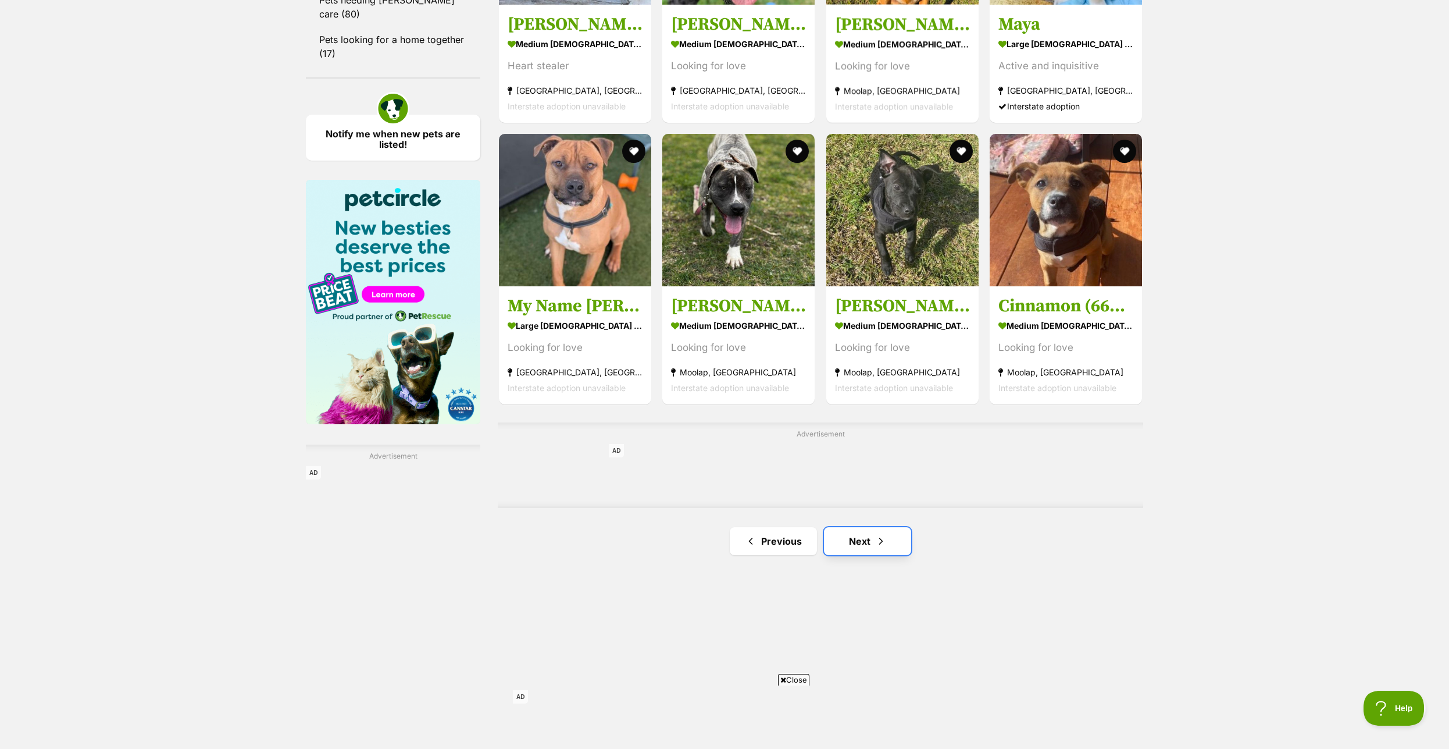
click at [864, 555] on link "Next" at bounding box center [867, 541] width 87 height 28
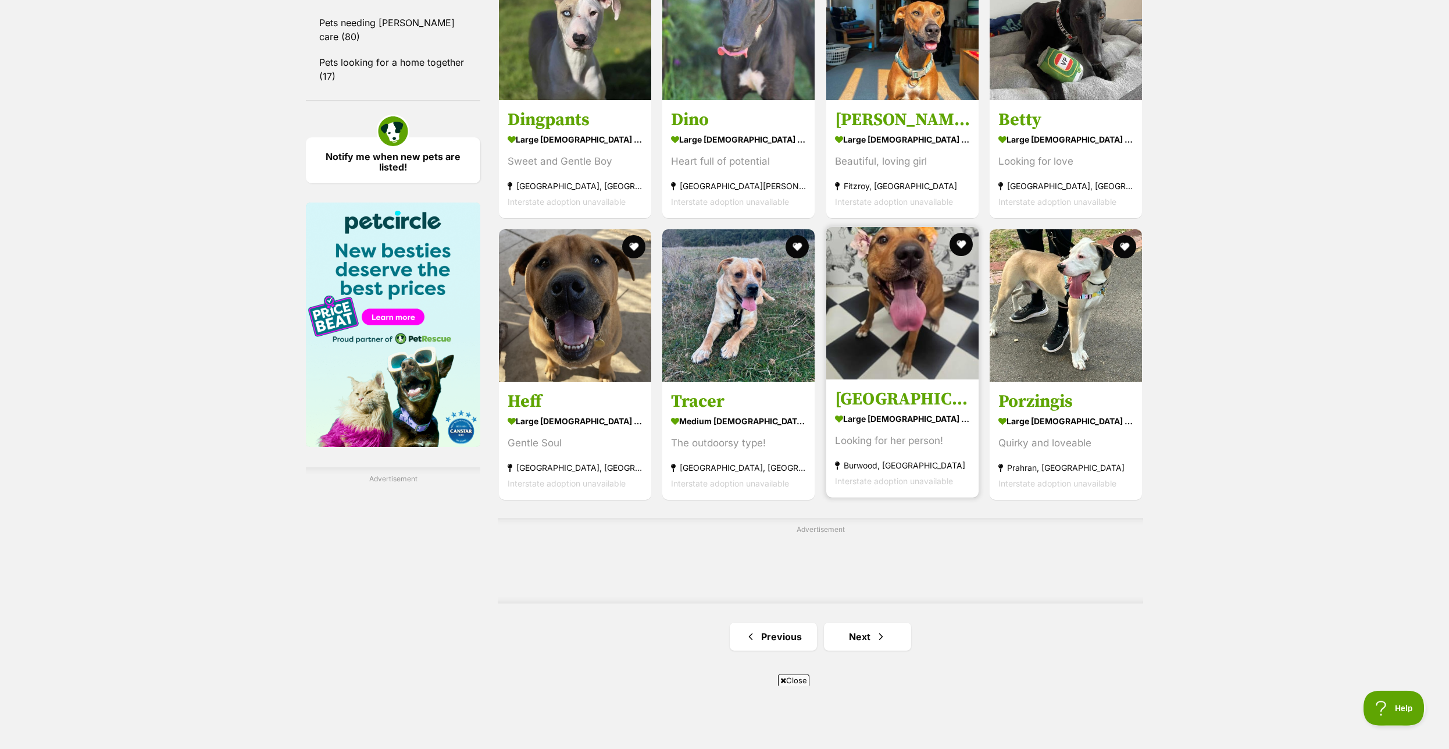
scroll to position [1661, 0]
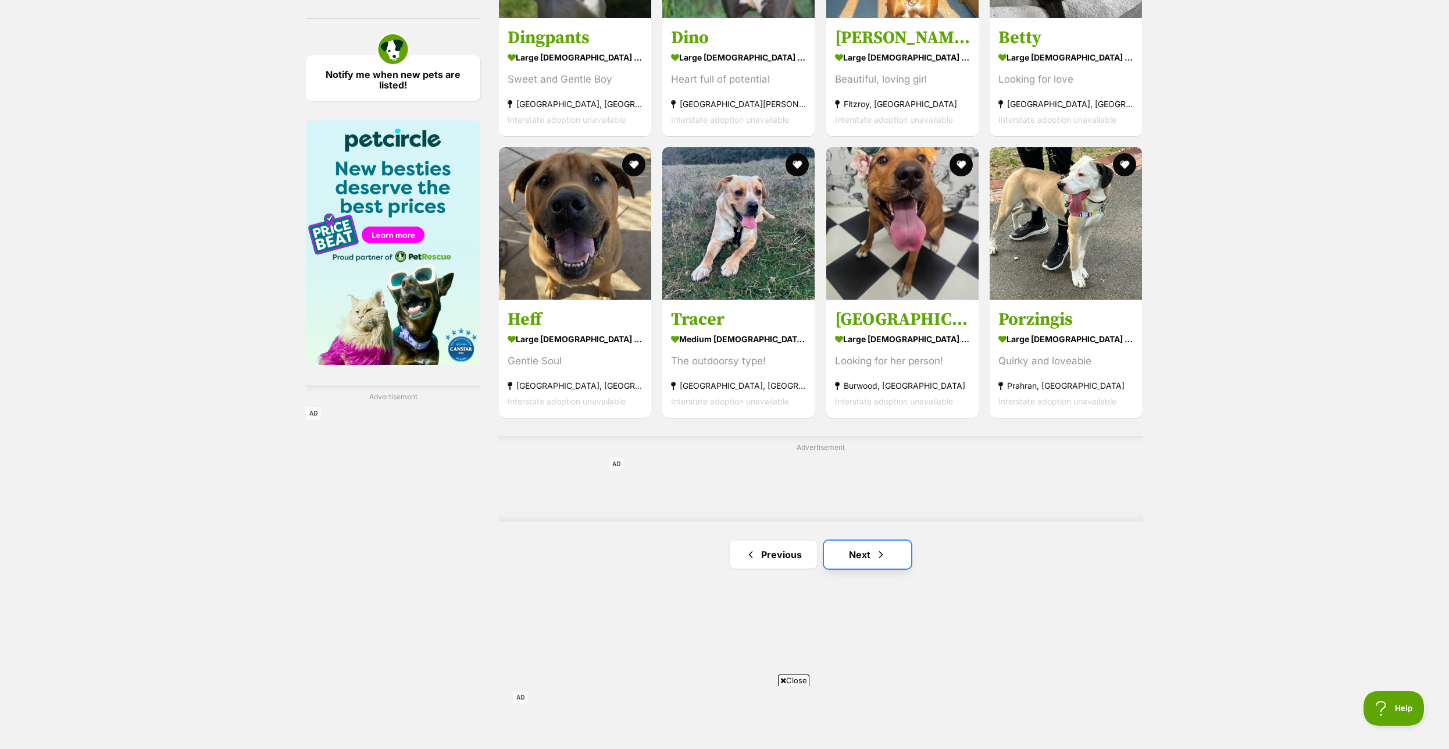
click at [867, 568] on link "Next" at bounding box center [867, 554] width 87 height 28
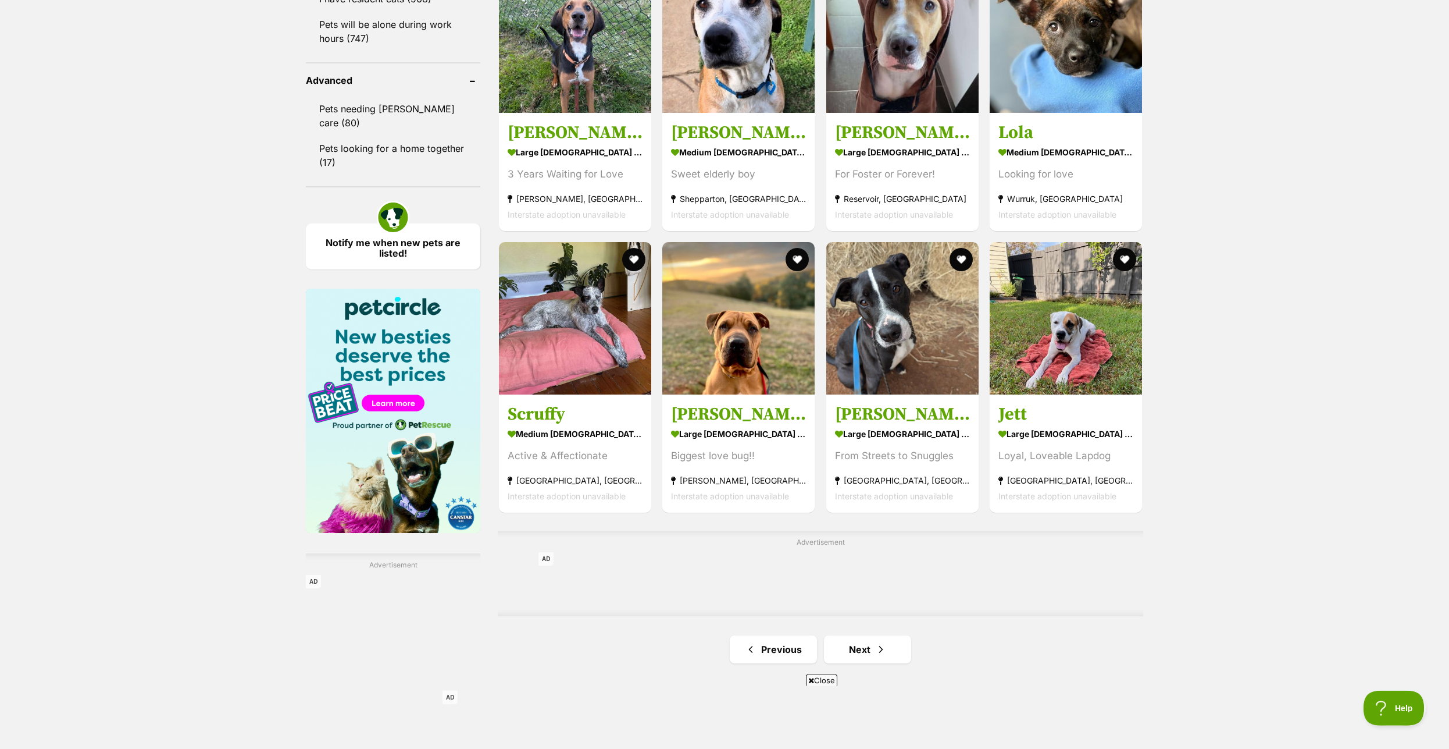
scroll to position [1542, 0]
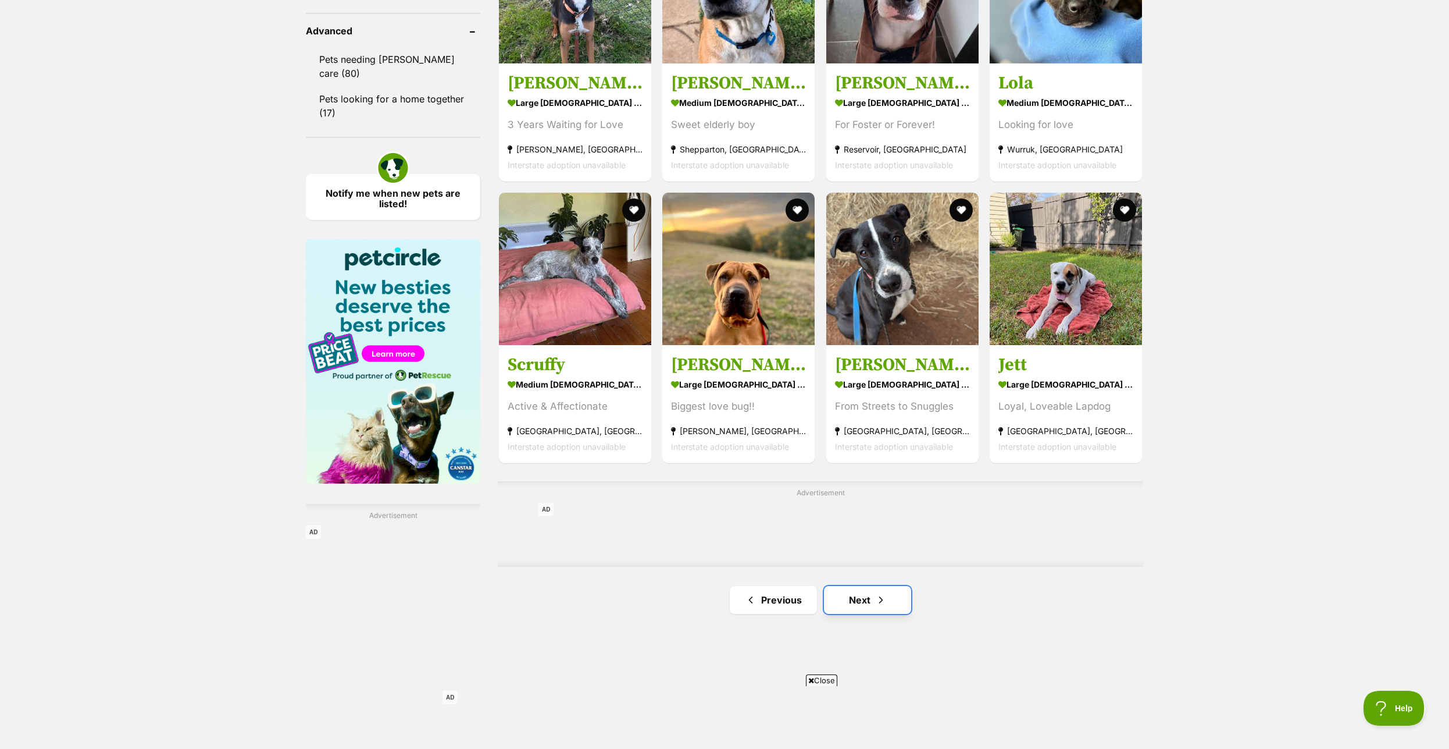
click at [861, 608] on link "Next" at bounding box center [867, 600] width 87 height 28
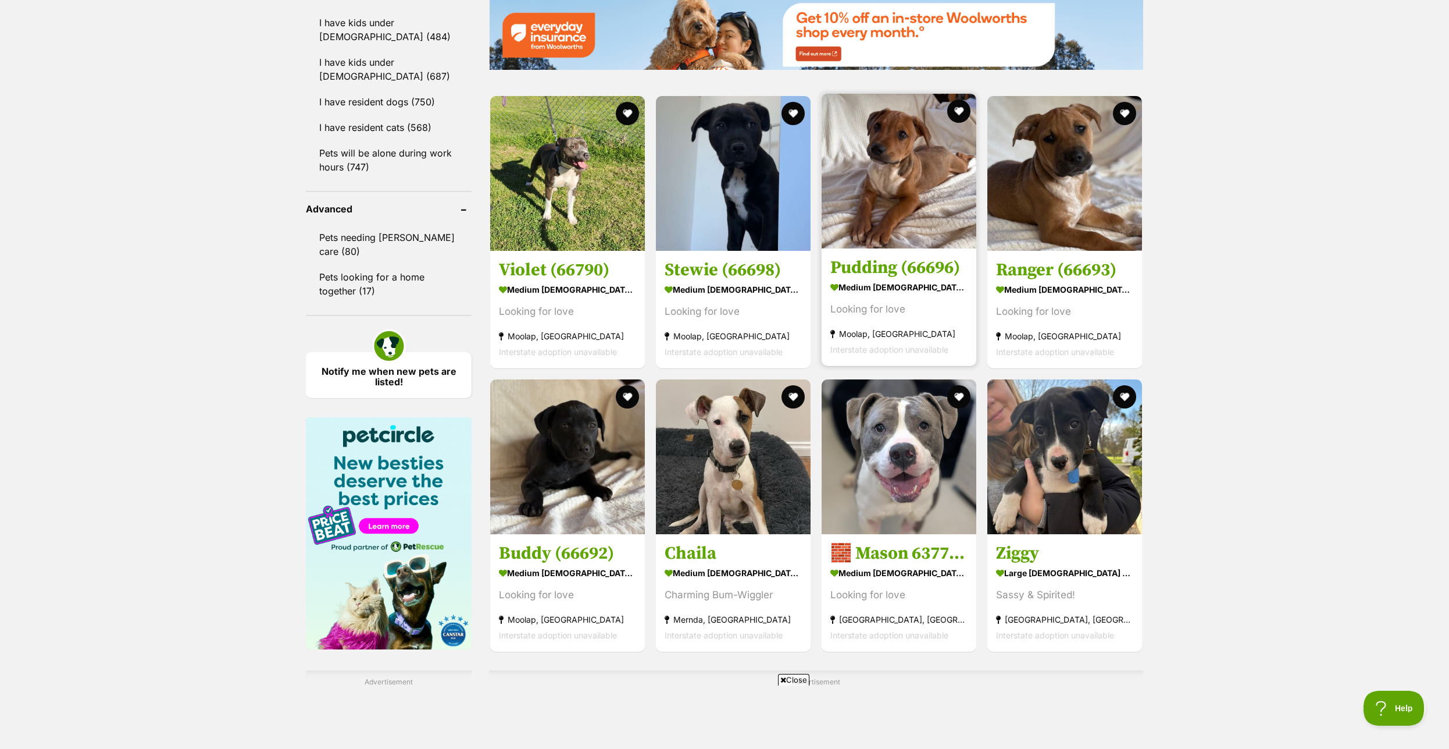
scroll to position [1602, 0]
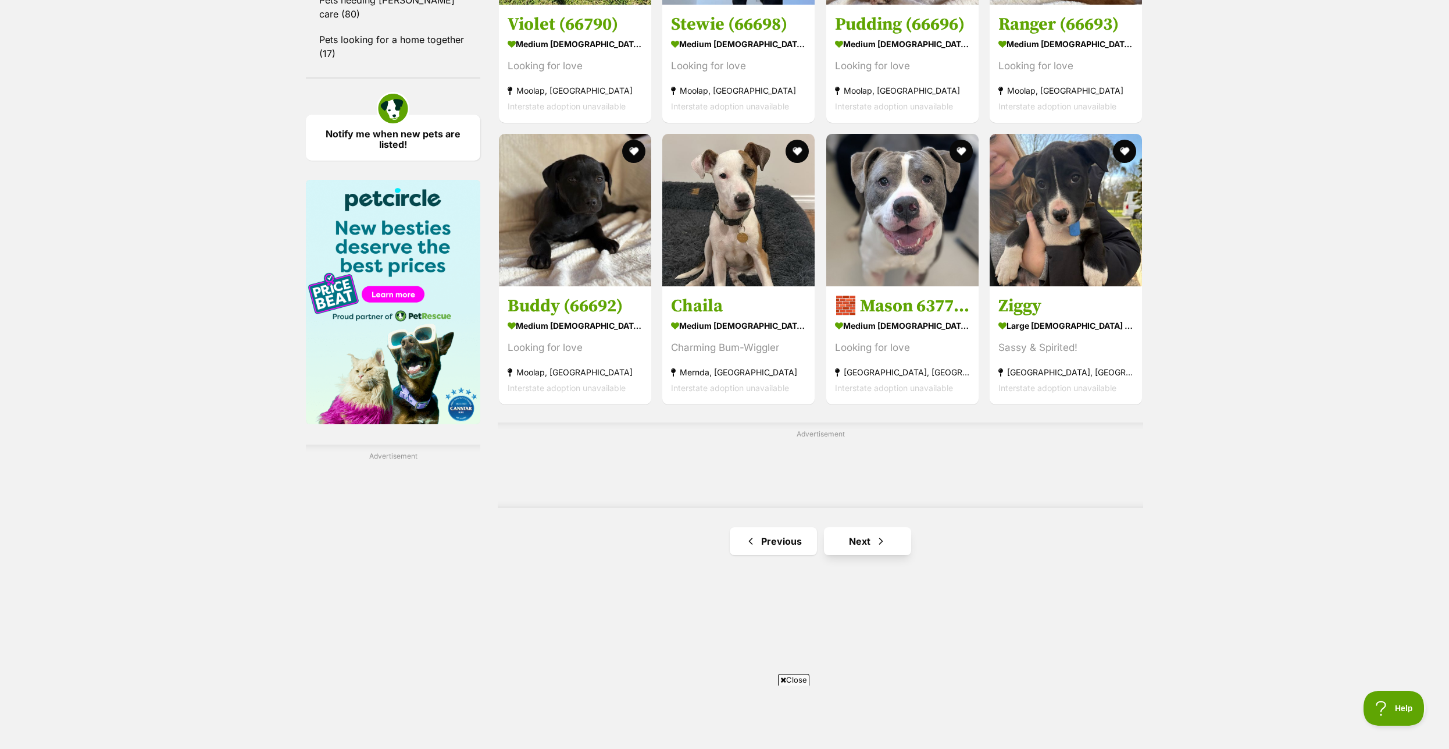
click at [853, 555] on link "Next" at bounding box center [867, 541] width 87 height 28
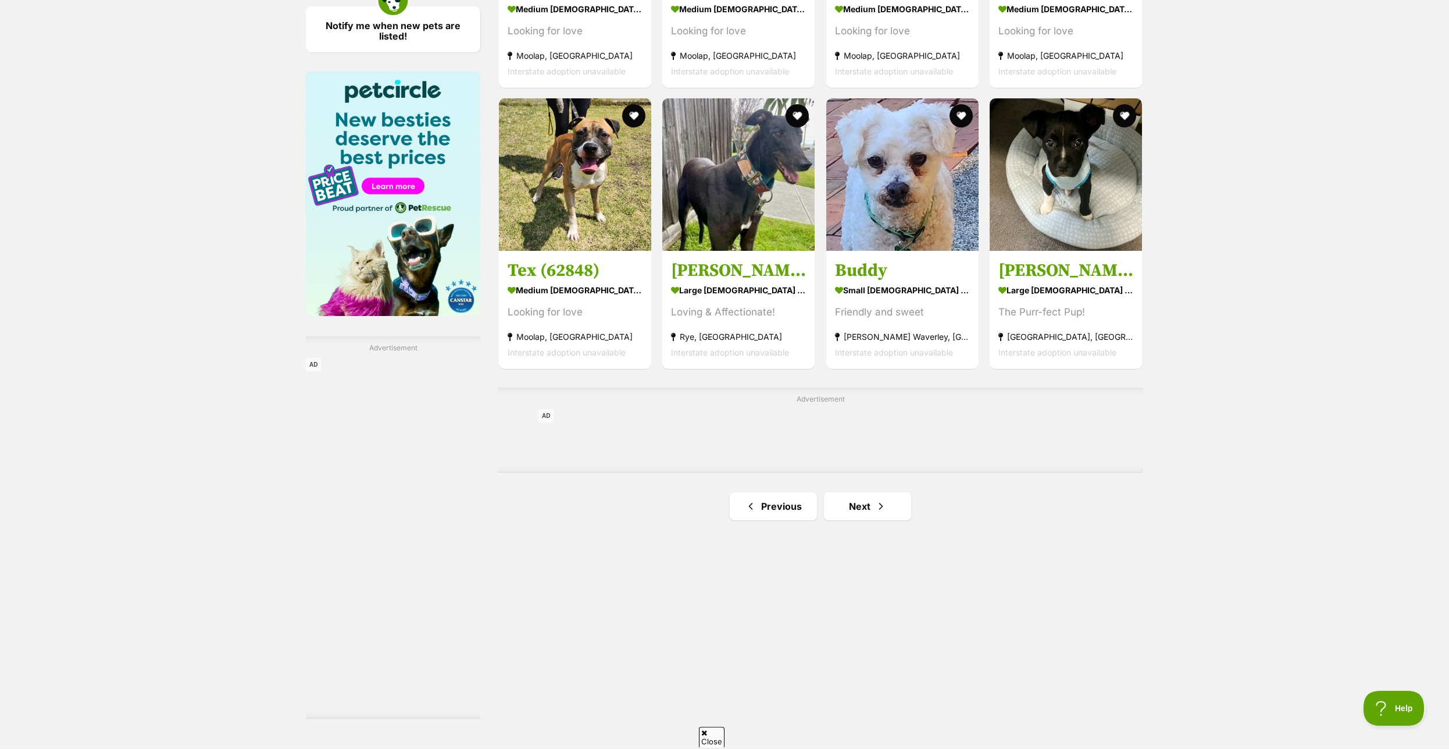
scroll to position [1720, 0]
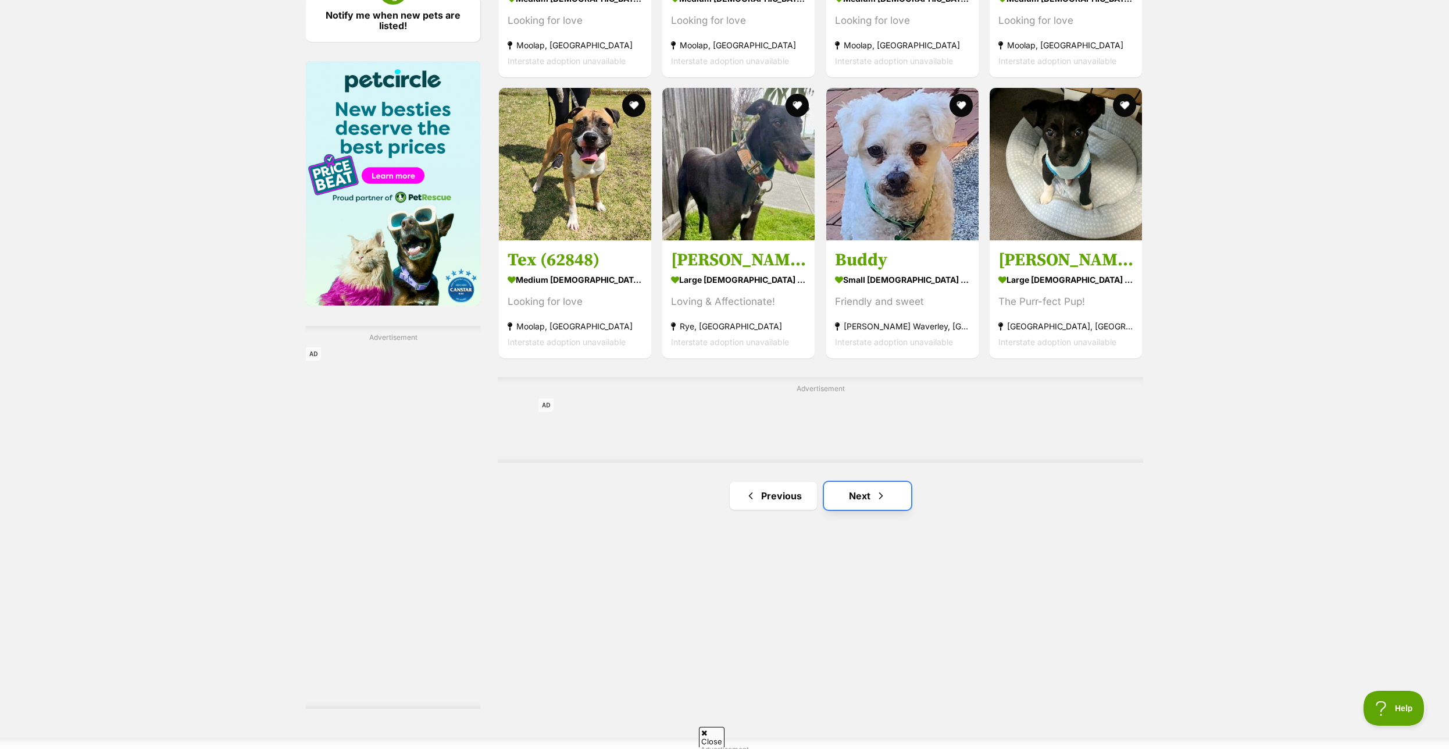
click at [862, 504] on link "Next" at bounding box center [867, 496] width 87 height 28
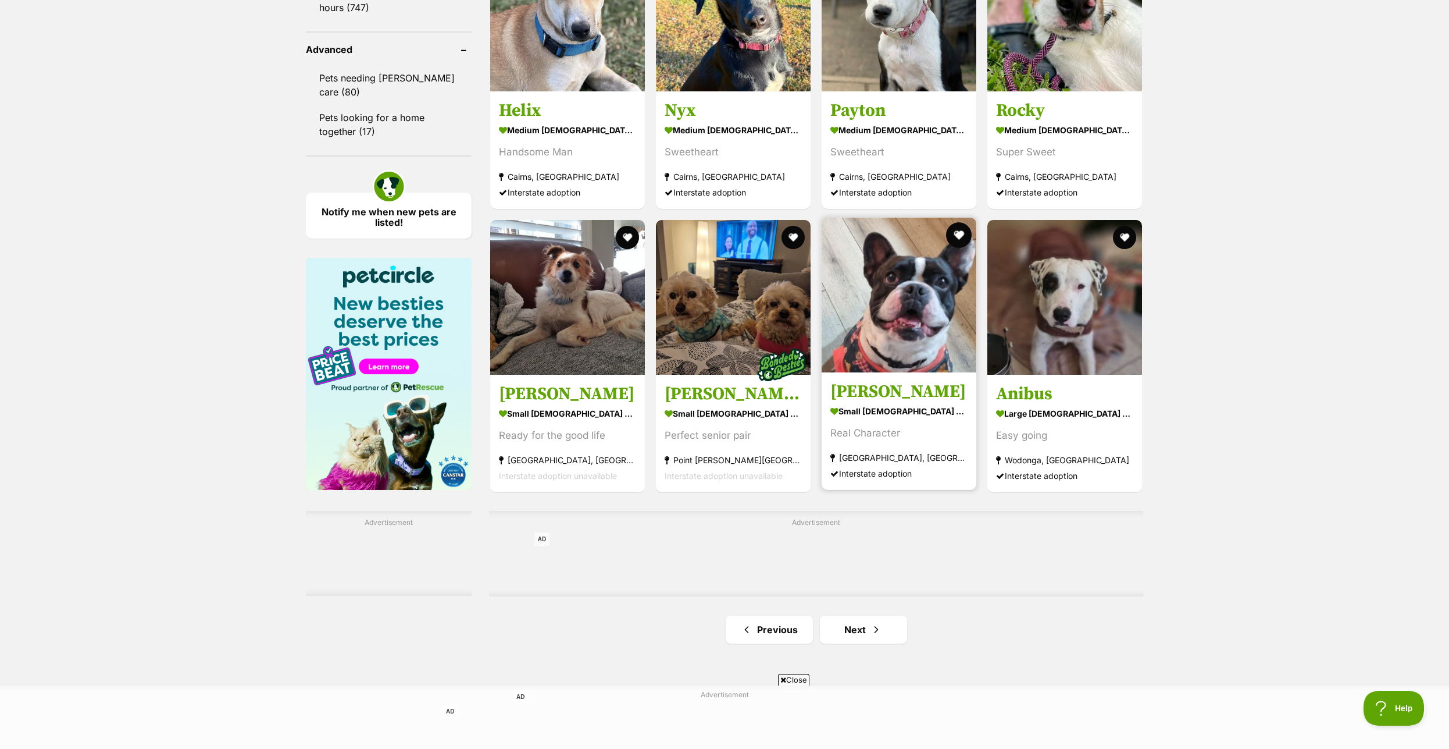
scroll to position [1542, 0]
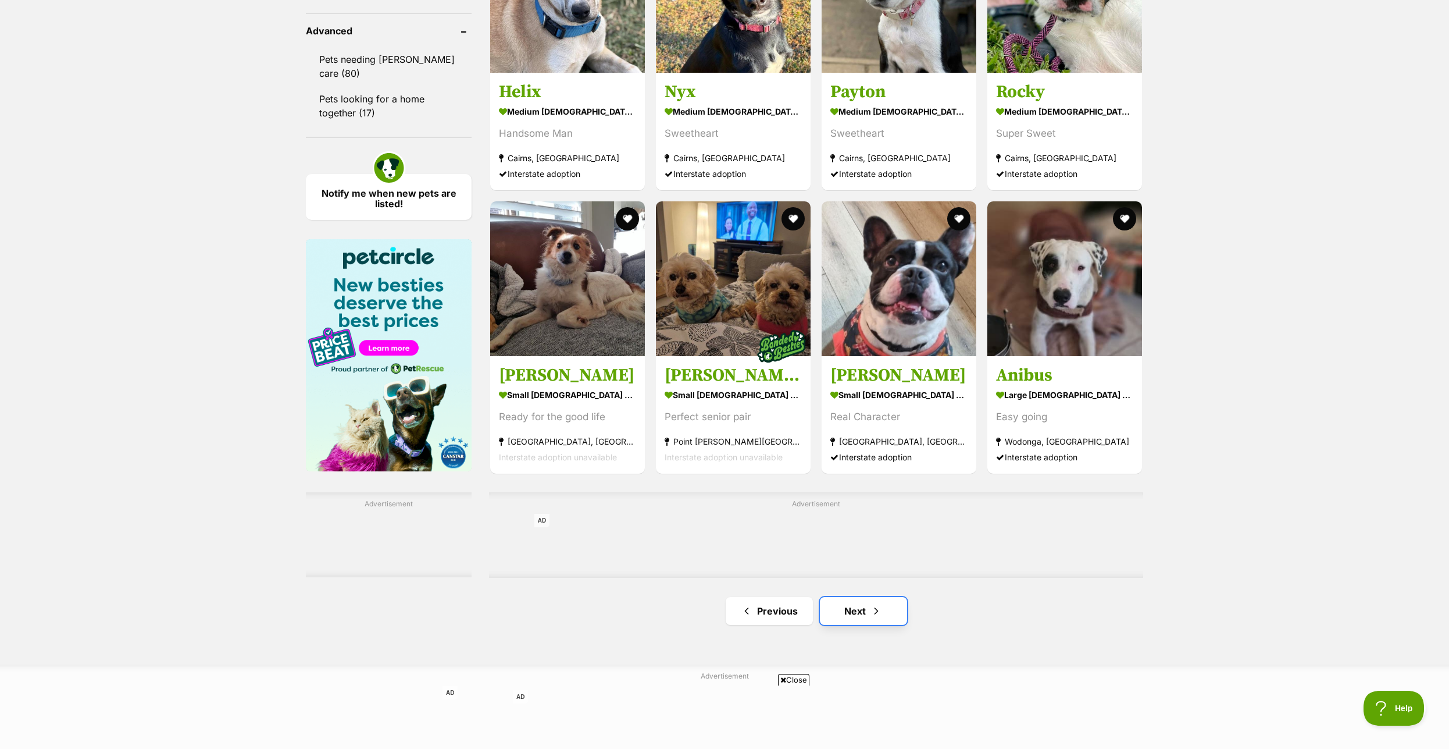
click at [863, 621] on link "Next" at bounding box center [863, 611] width 87 height 28
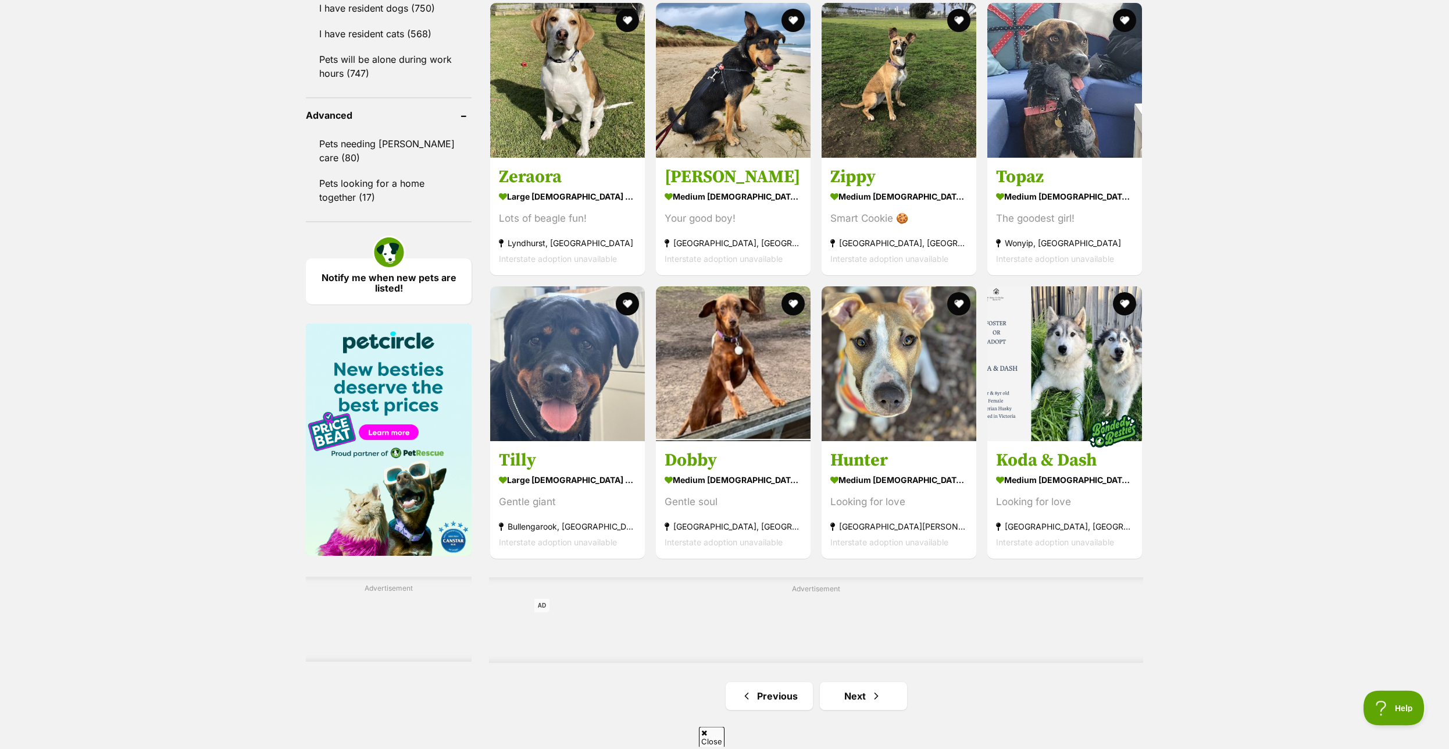
scroll to position [1483, 0]
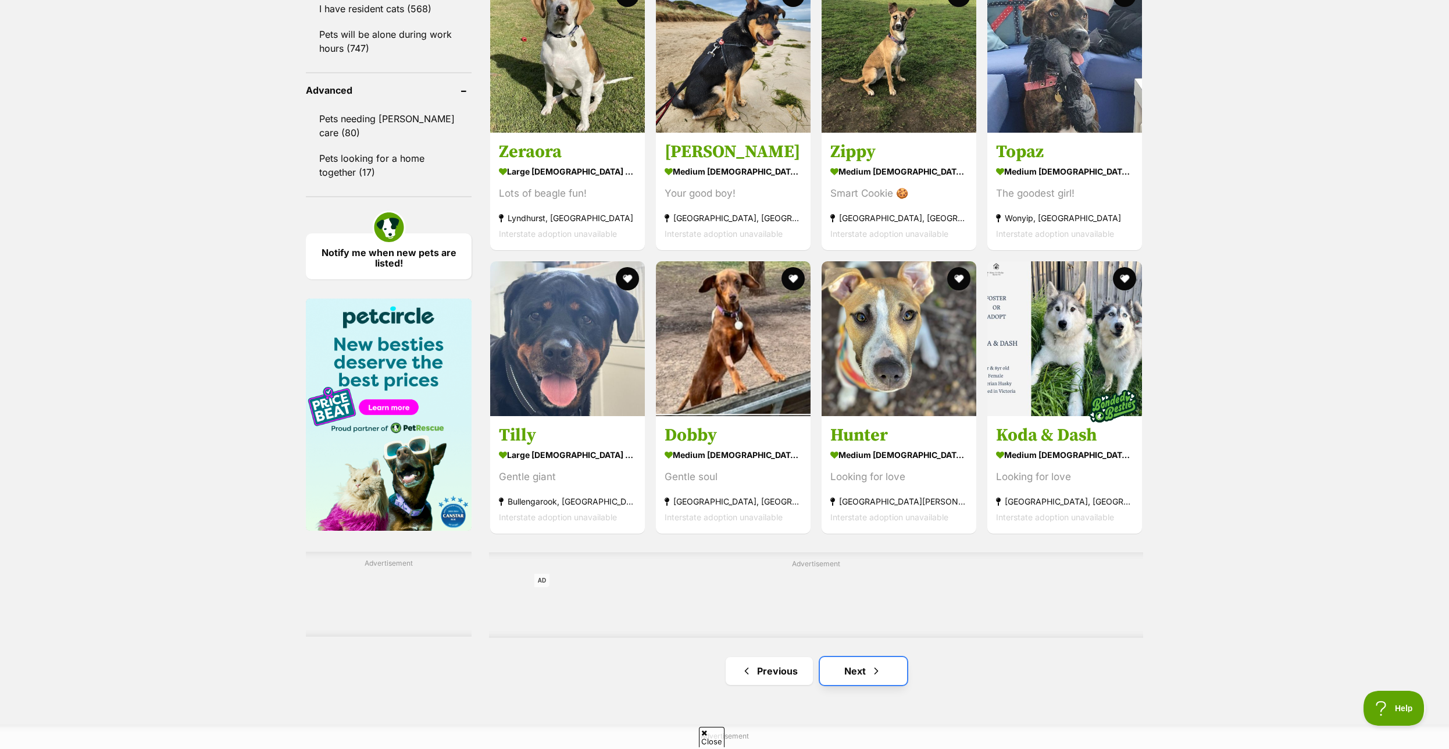
click at [866, 675] on link "Next" at bounding box center [863, 671] width 87 height 28
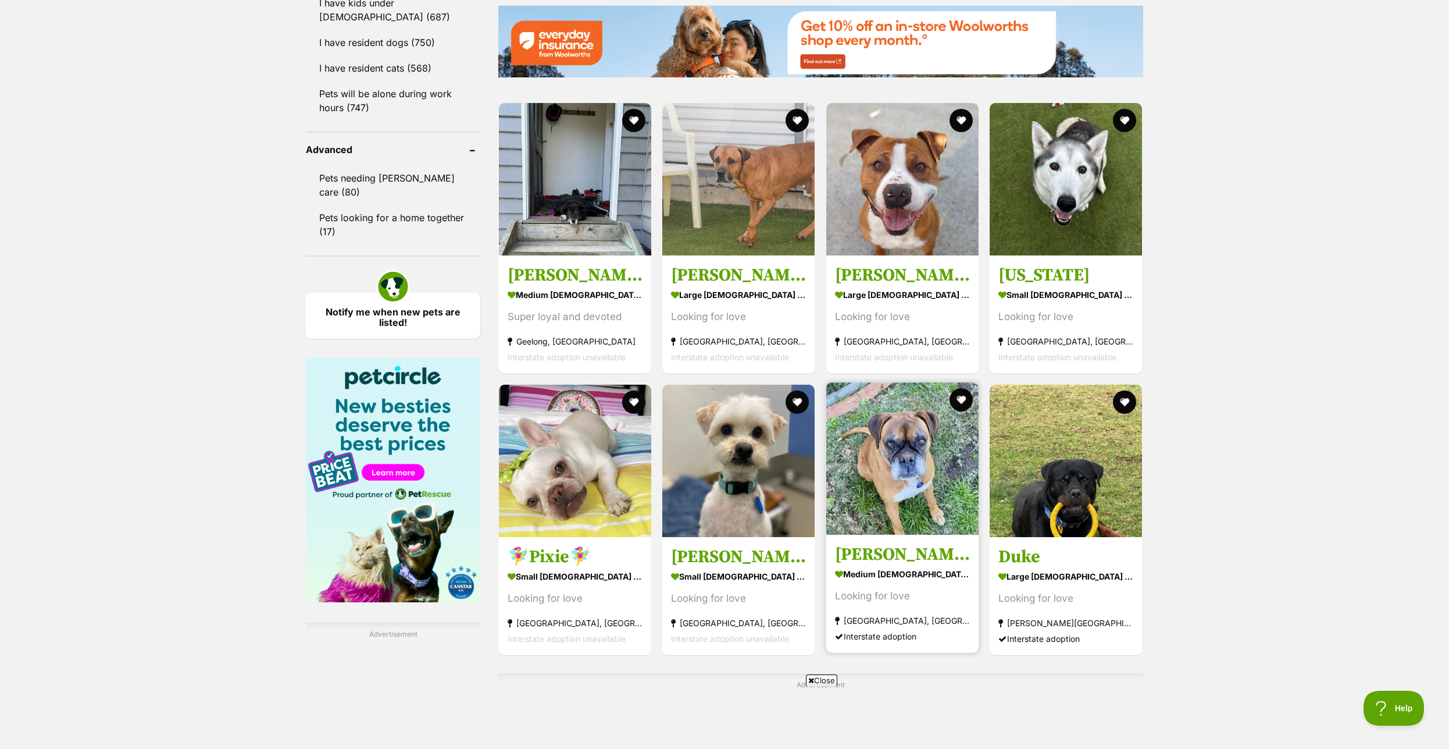
scroll to position [1542, 0]
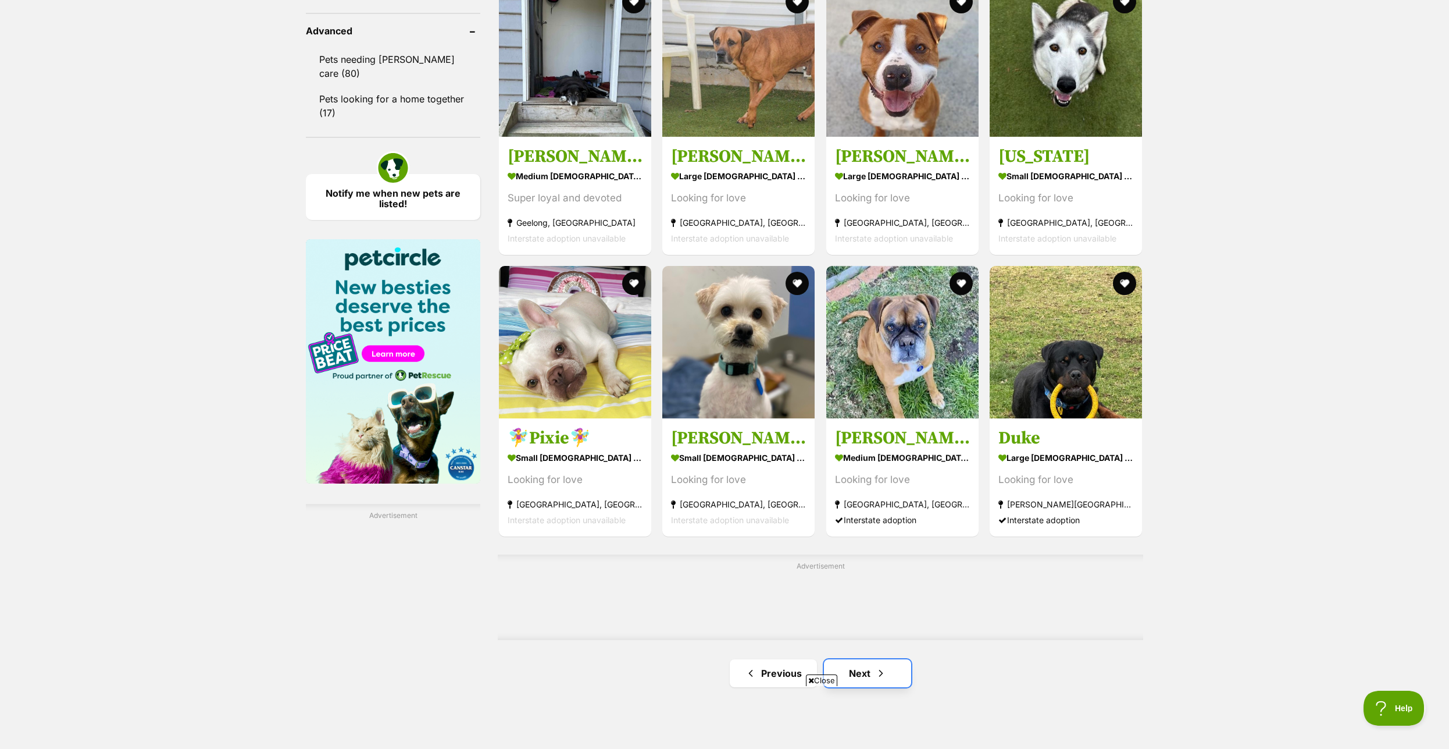
click at [870, 680] on link "Next" at bounding box center [867, 673] width 87 height 28
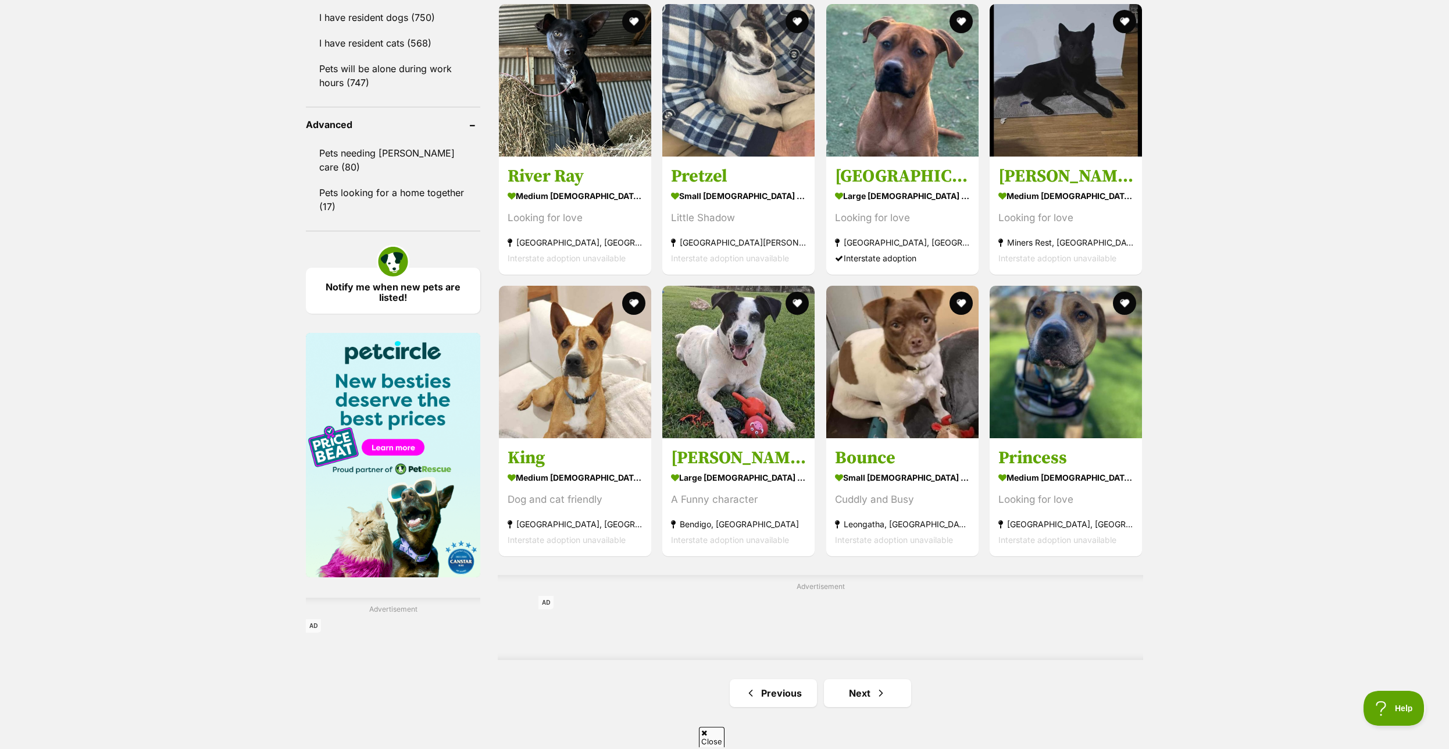
scroll to position [1602, 0]
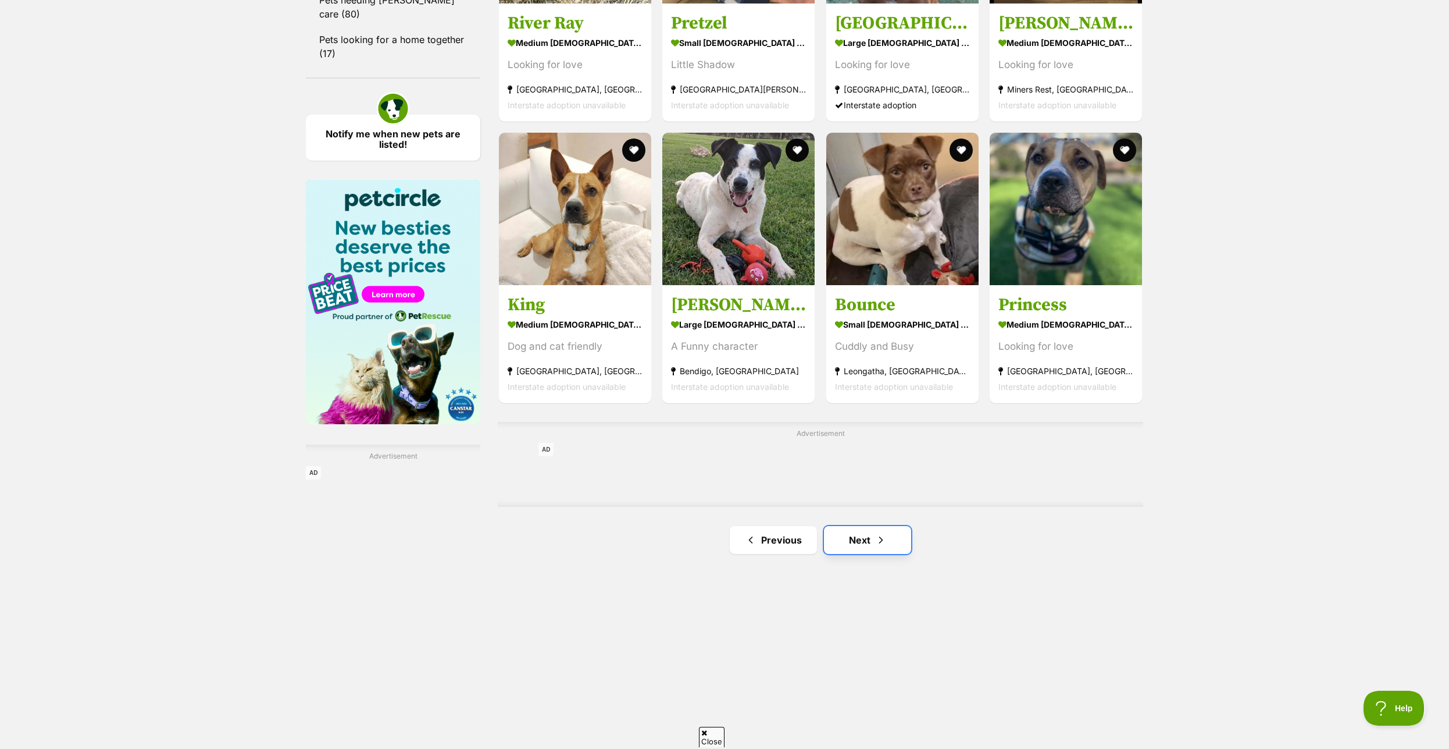
click at [855, 553] on link "Next" at bounding box center [867, 540] width 87 height 28
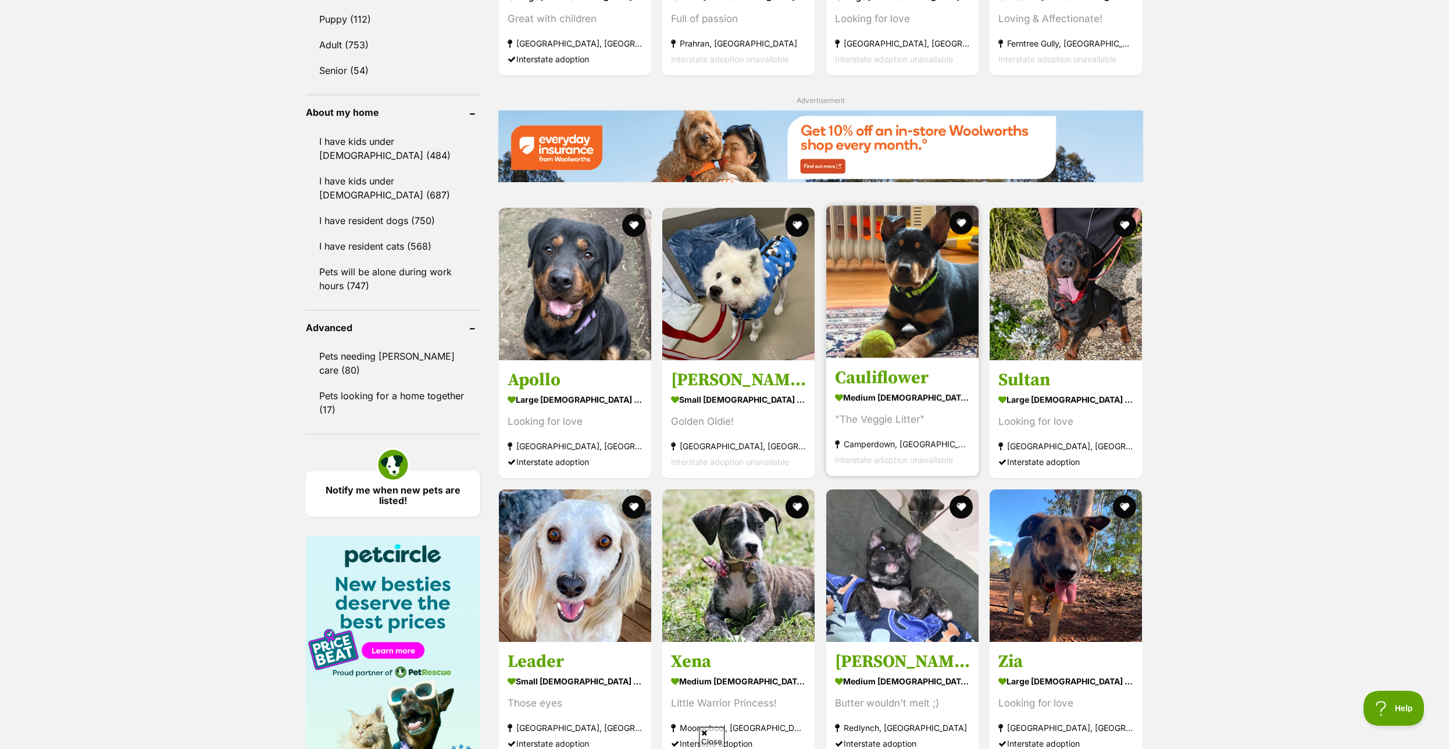
scroll to position [1483, 0]
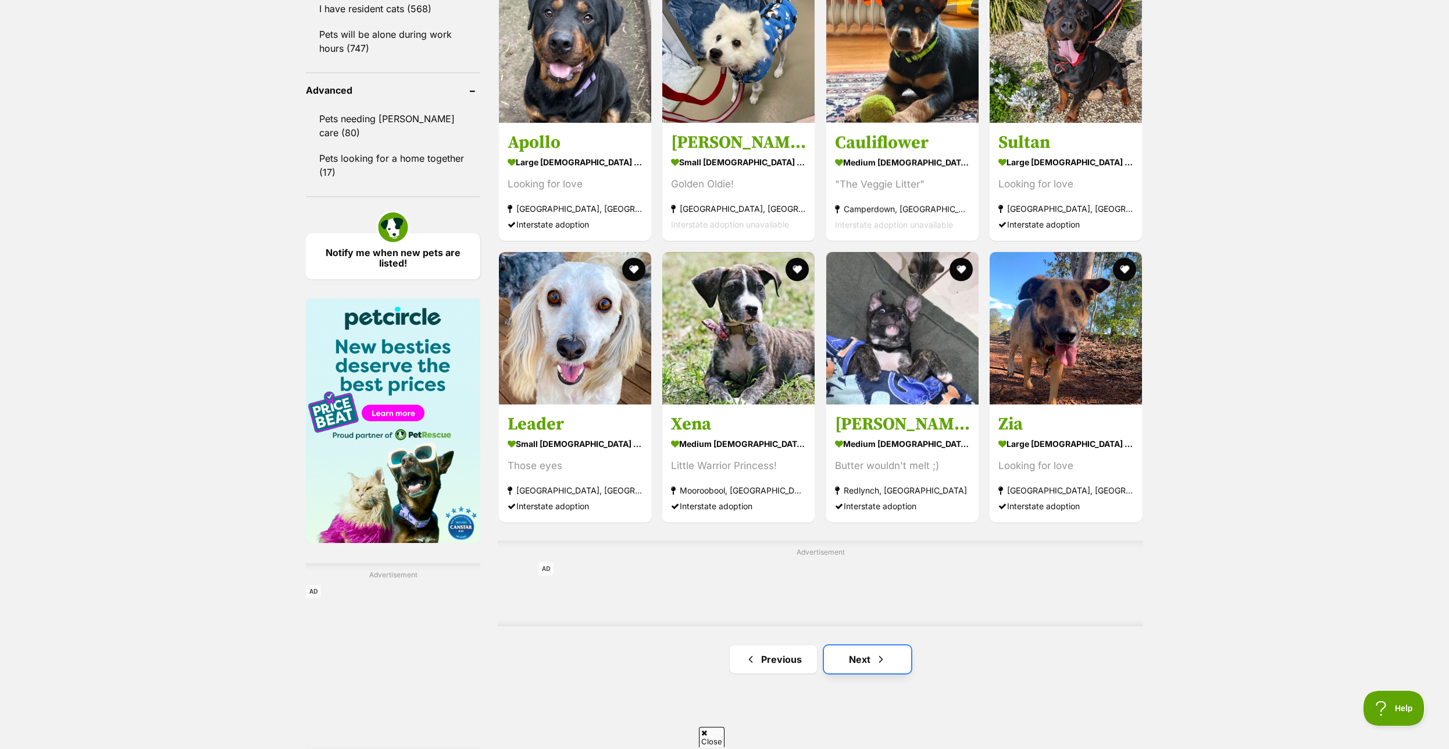
click at [865, 671] on link "Next" at bounding box center [867, 659] width 87 height 28
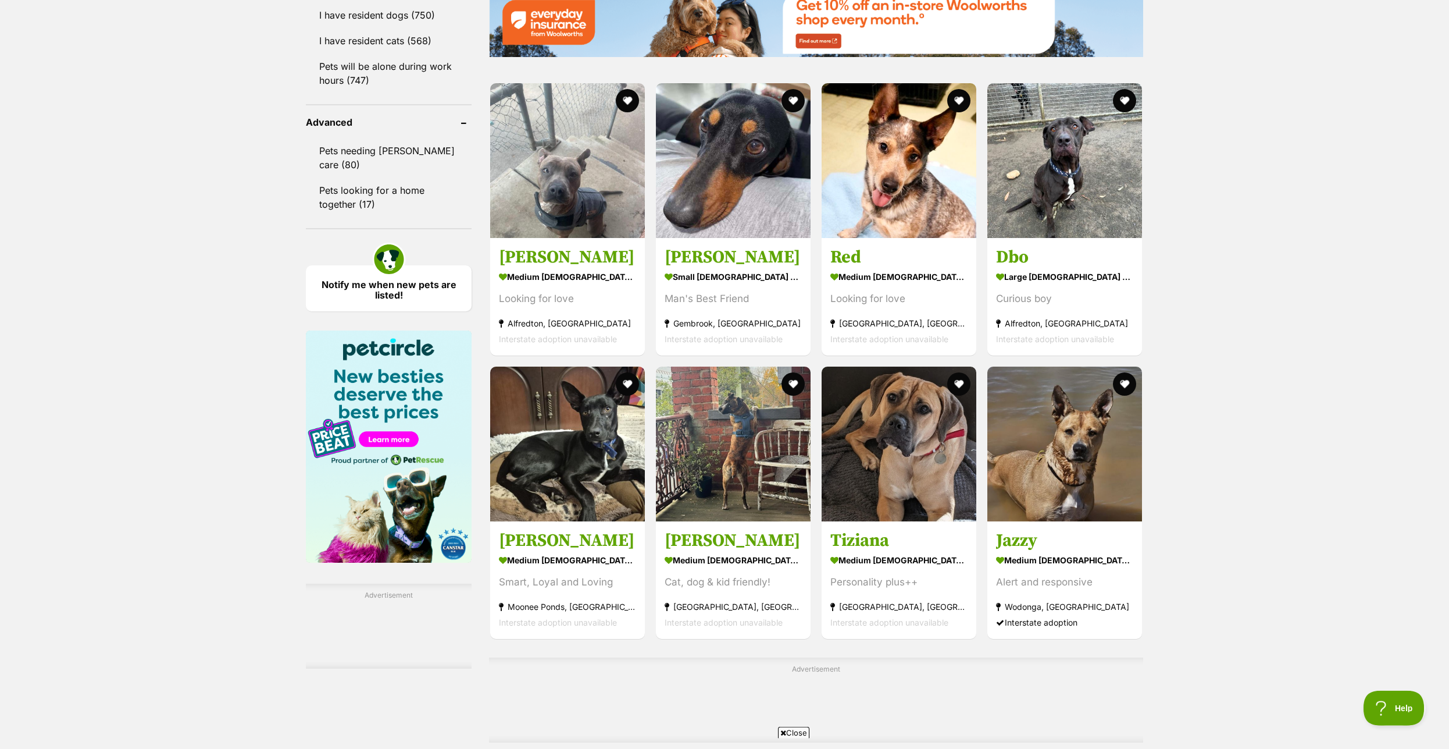
scroll to position [1542, 0]
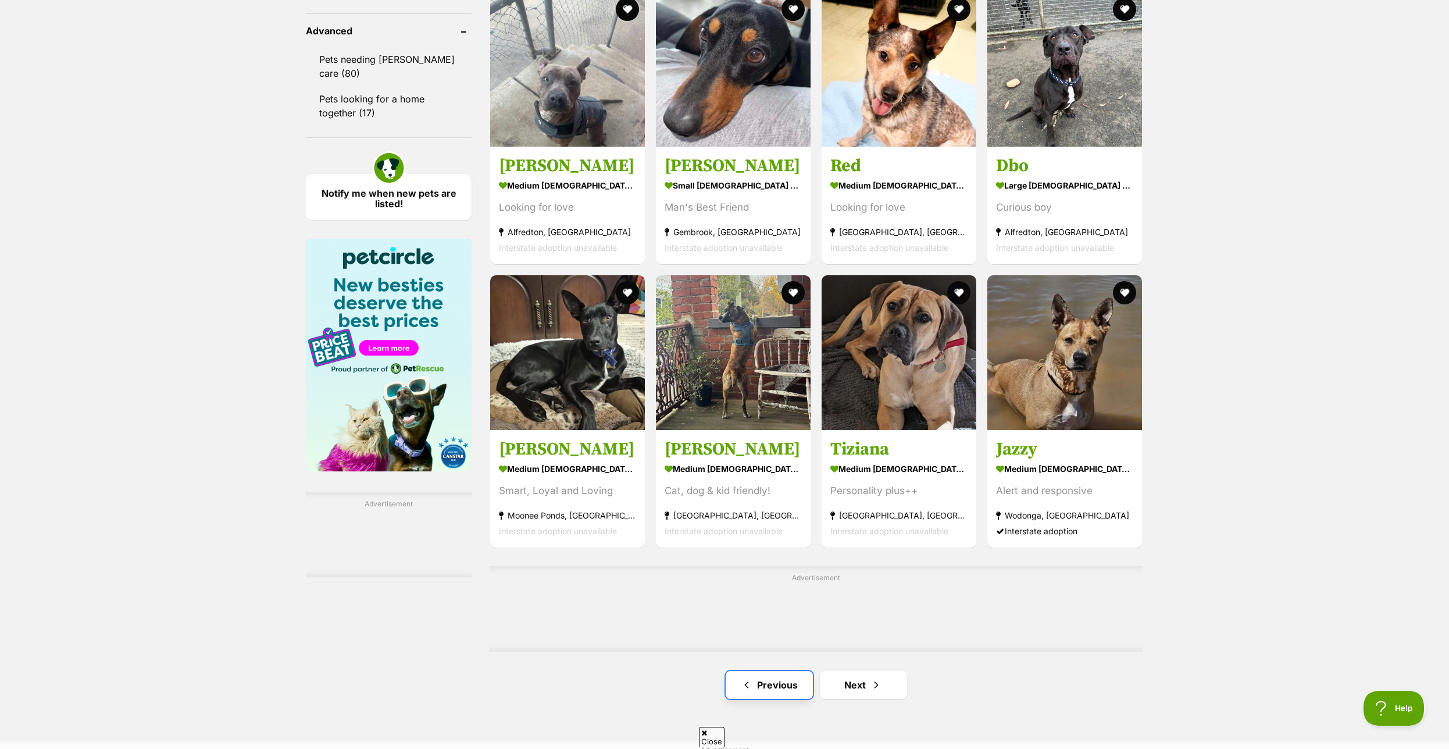
click at [766, 694] on link "Previous" at bounding box center [769, 685] width 87 height 28
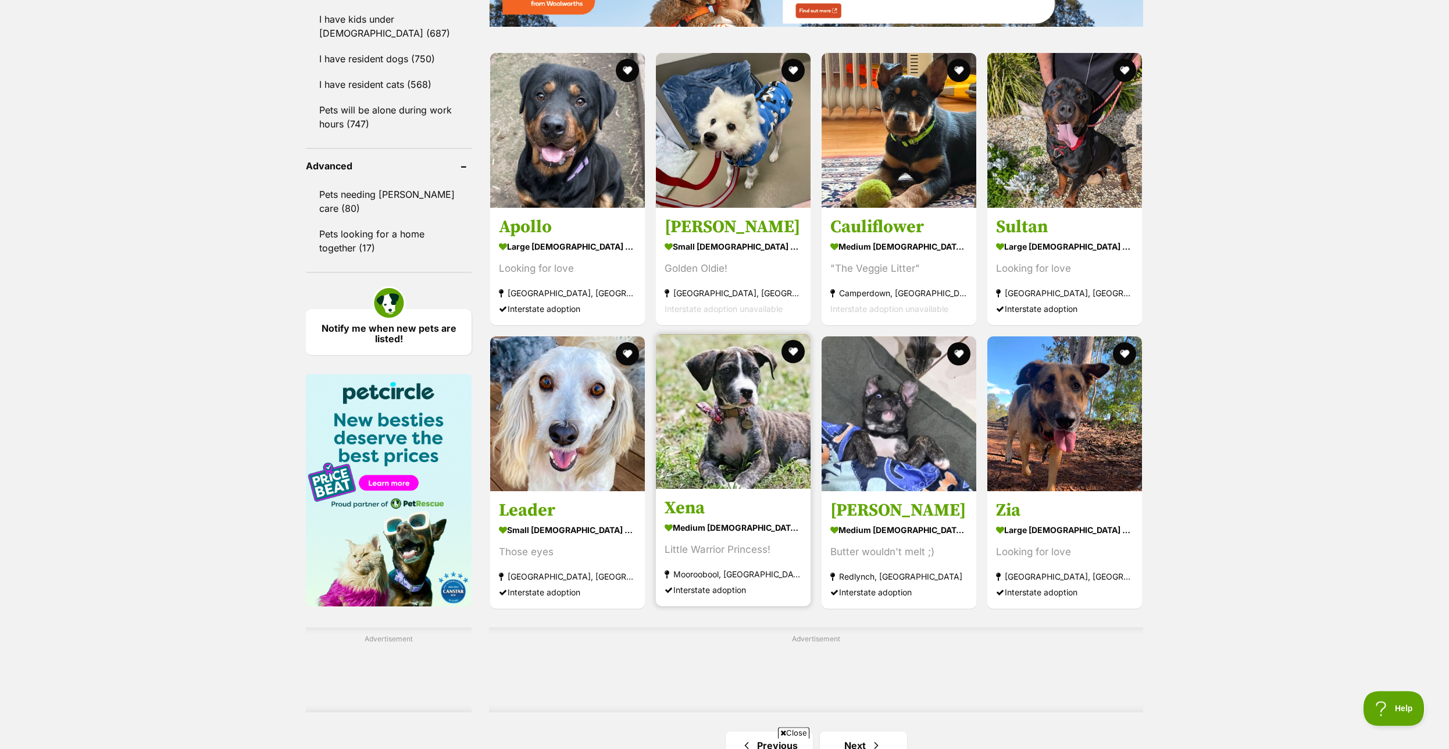
scroll to position [1493, 0]
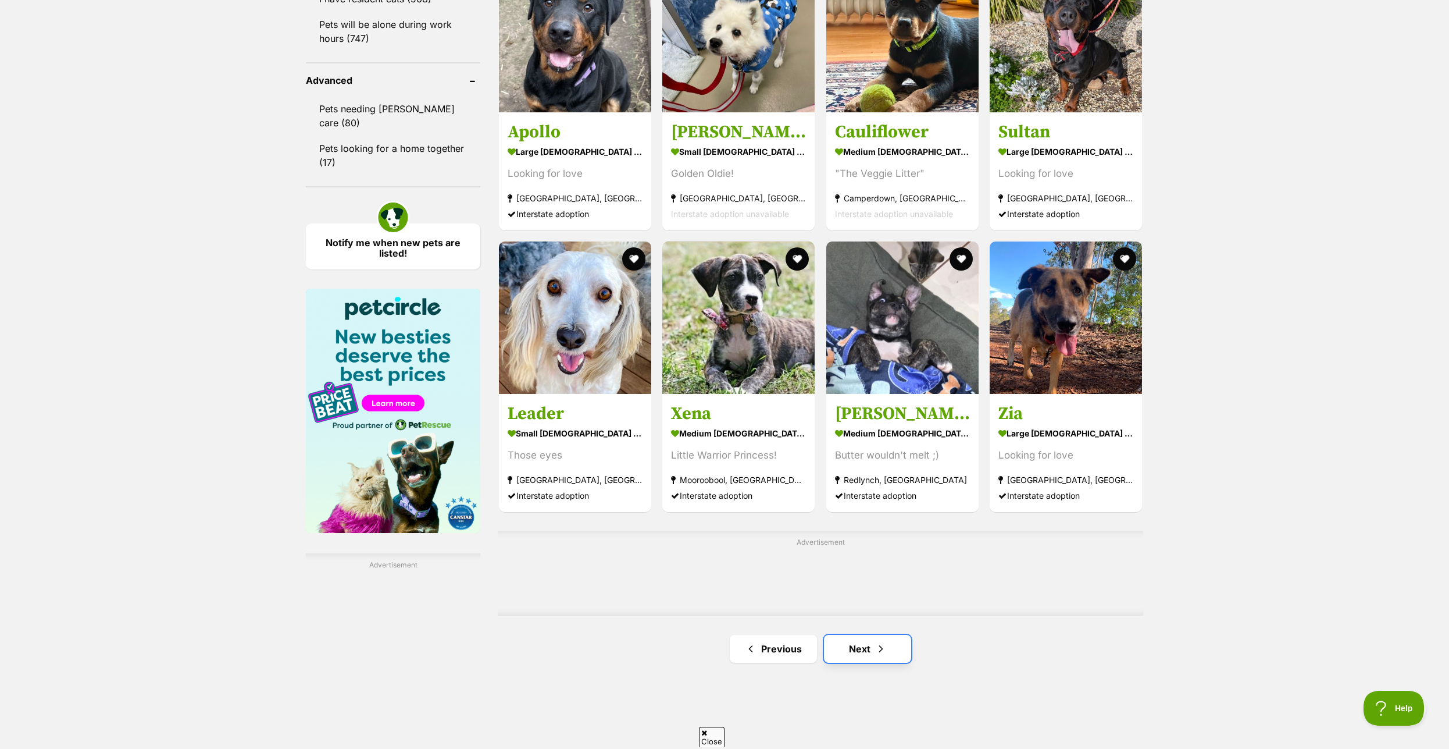
click at [859, 661] on link "Next" at bounding box center [867, 649] width 87 height 28
